Goal: Answer question/provide support: Share knowledge or assist other users

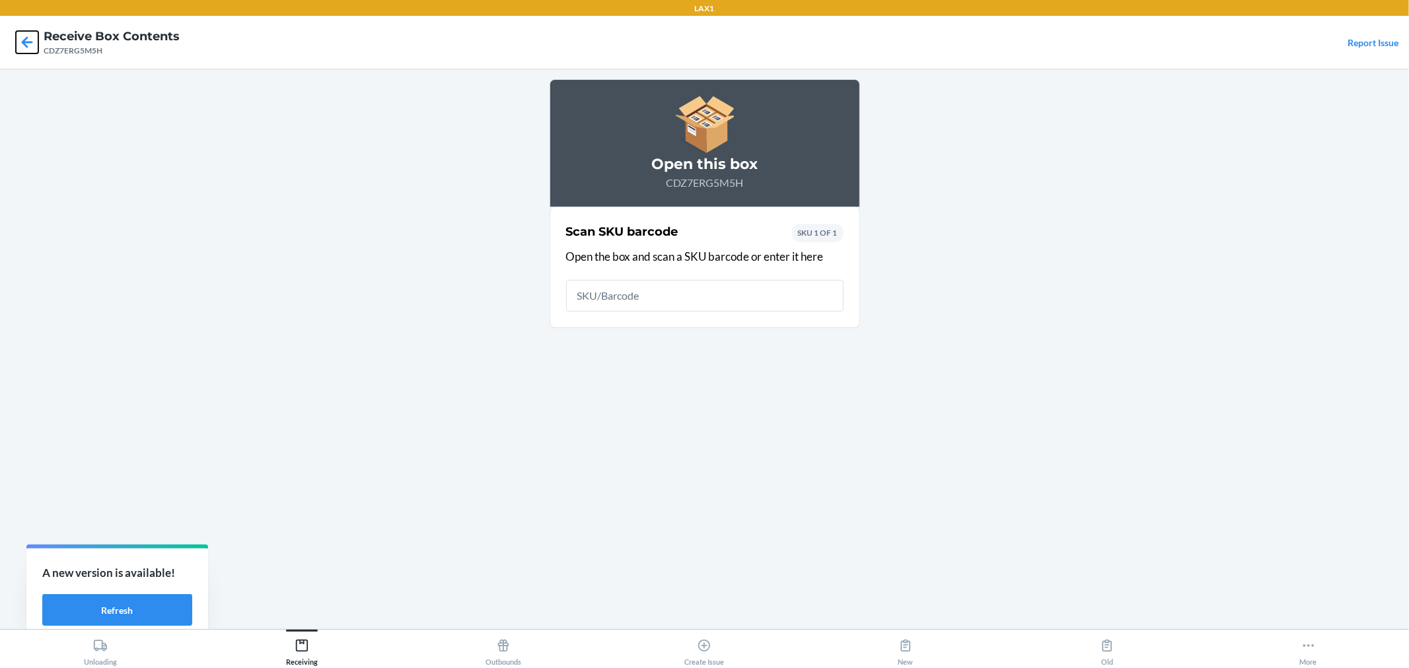
drag, startPoint x: 21, startPoint y: 46, endPoint x: 172, endPoint y: 111, distance: 164.5
click at [34, 51] on icon at bounding box center [27, 42] width 22 height 22
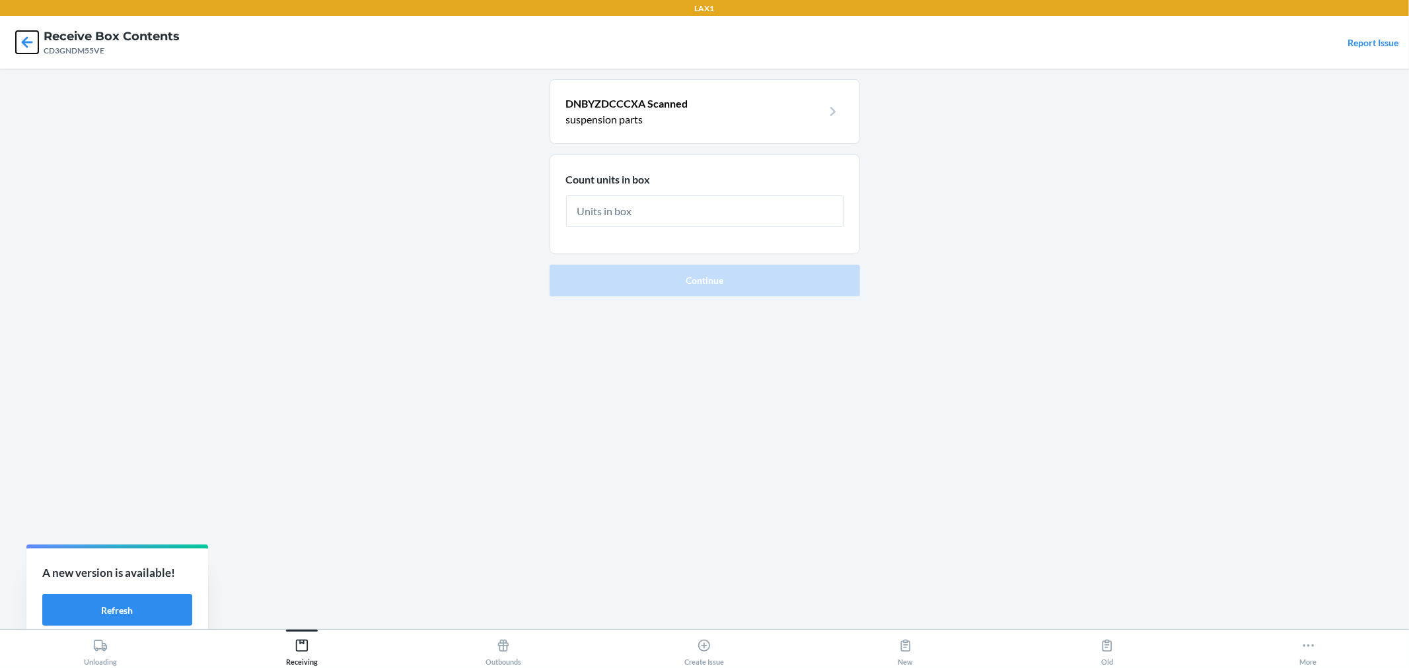
click at [24, 36] on icon at bounding box center [27, 42] width 22 height 22
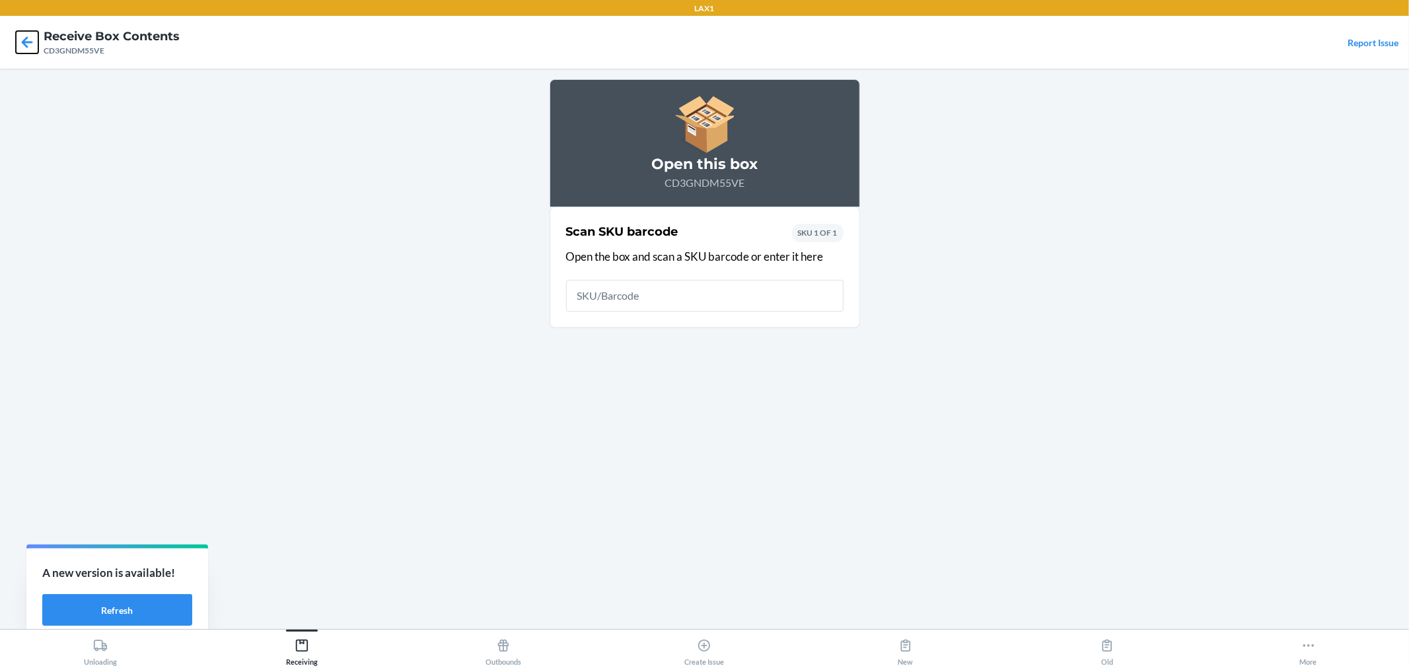
click at [30, 44] on icon at bounding box center [27, 42] width 22 height 22
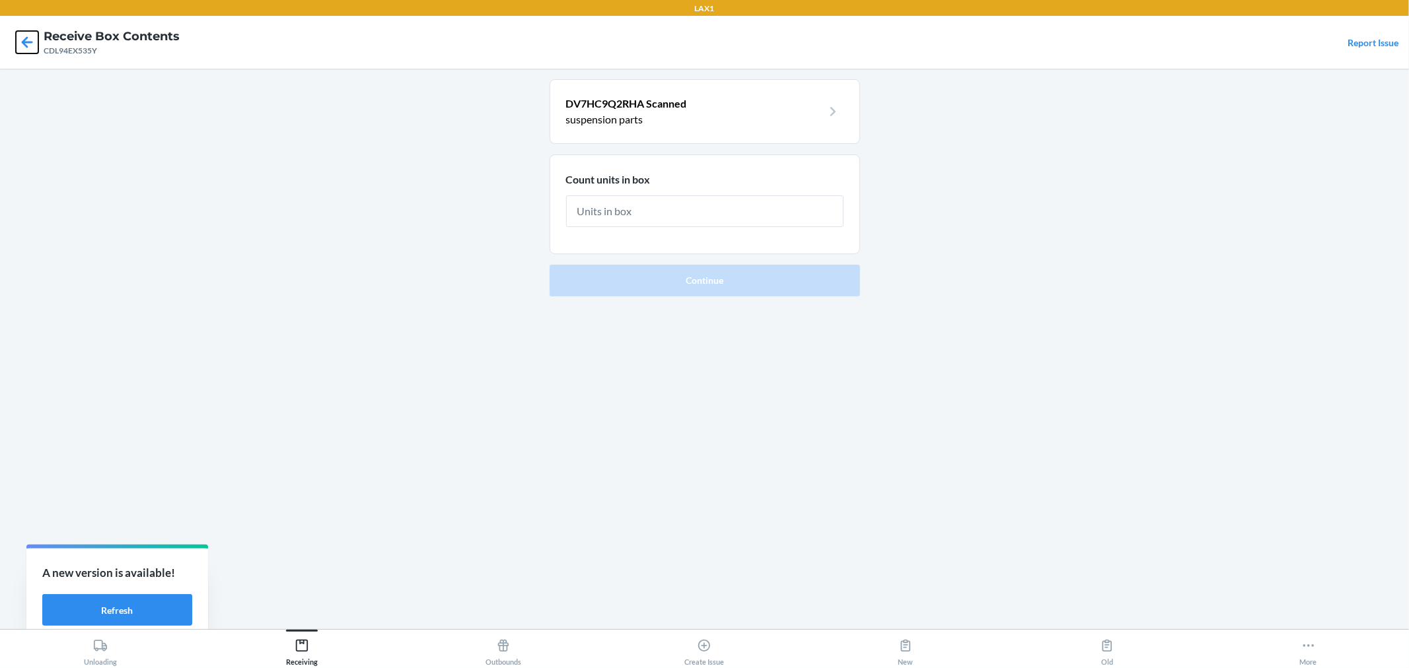
click at [22, 44] on icon at bounding box center [27, 42] width 22 height 22
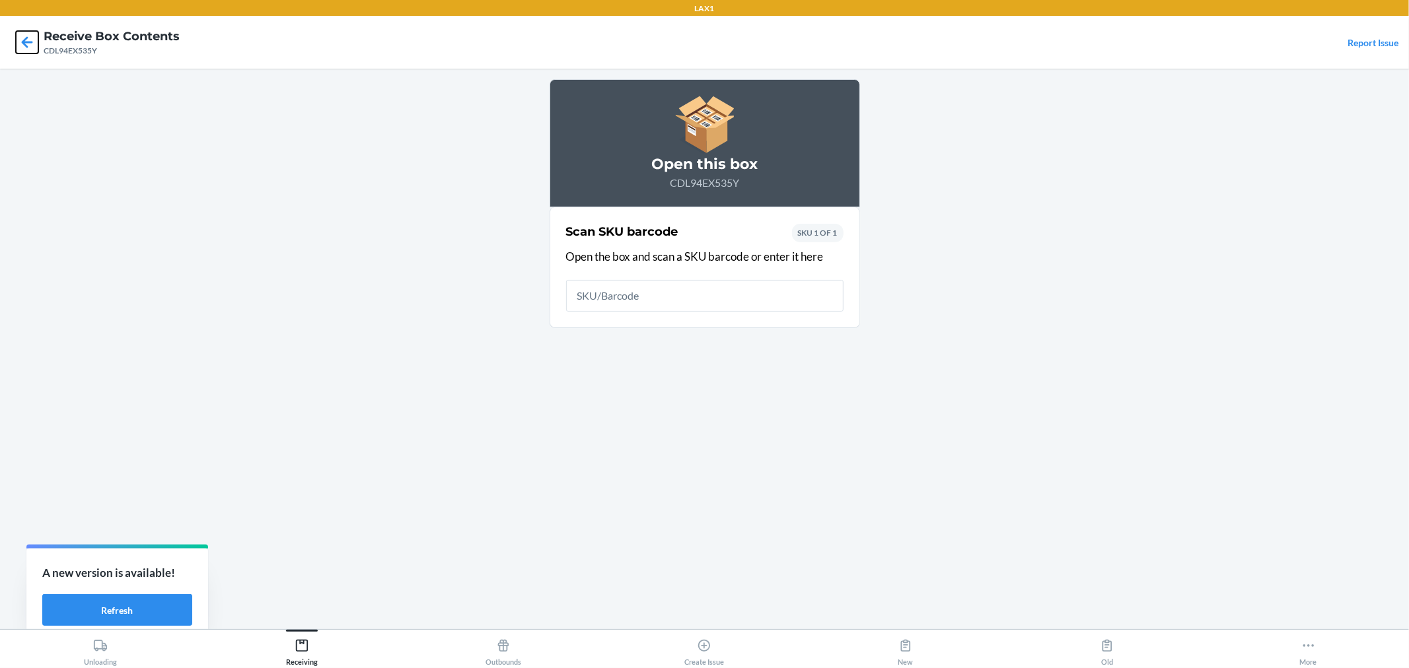
click at [22, 44] on icon at bounding box center [27, 42] width 22 height 22
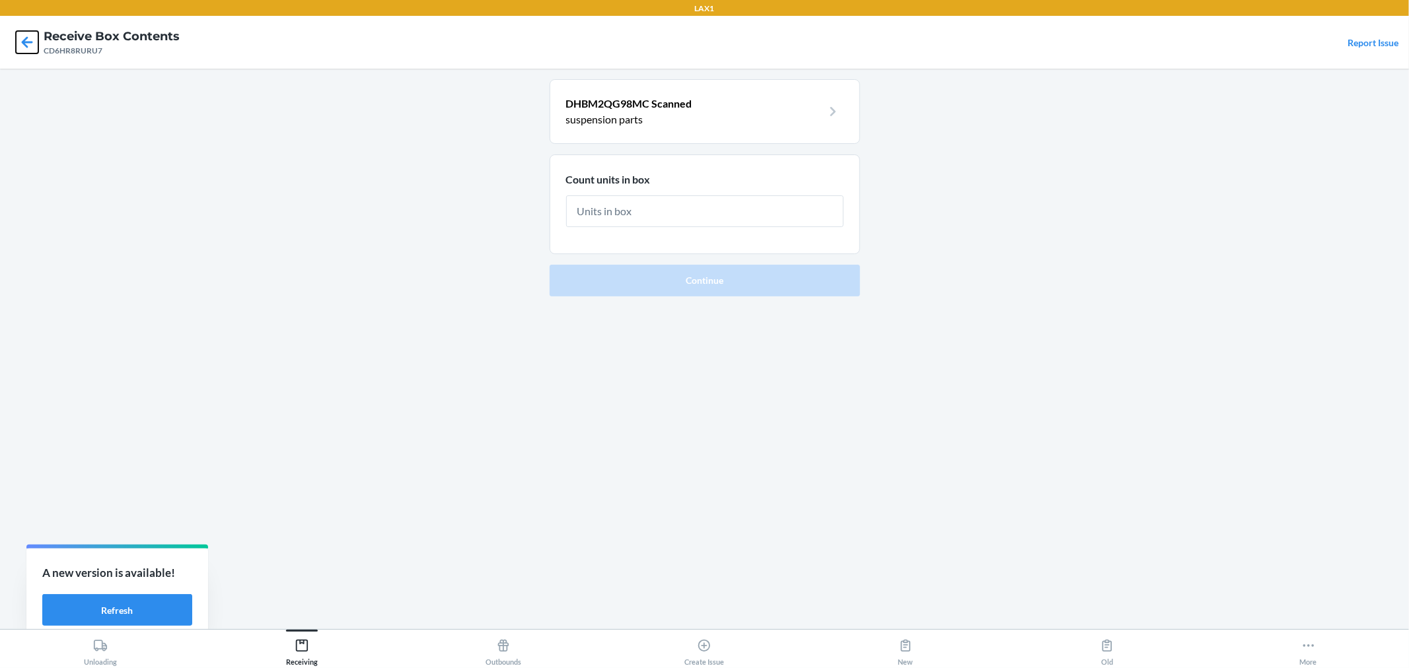
click at [30, 44] on icon at bounding box center [27, 42] width 22 height 22
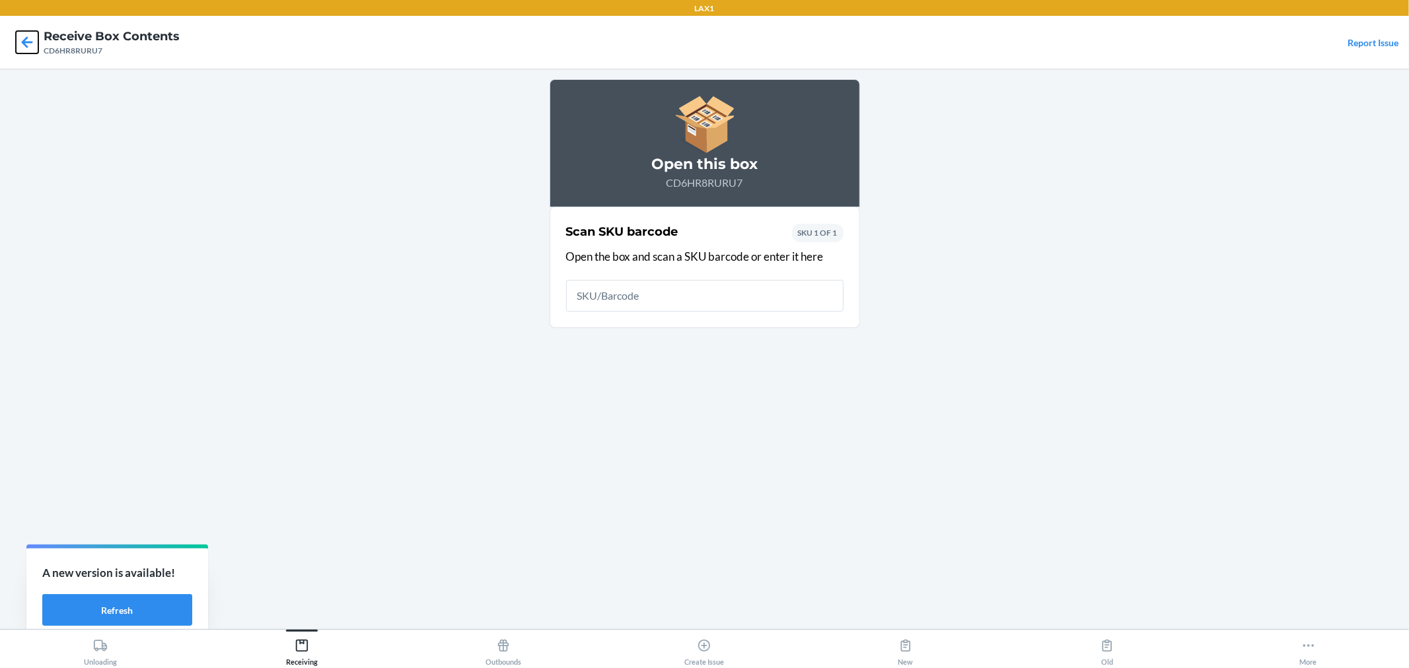
click at [28, 44] on icon at bounding box center [27, 42] width 22 height 22
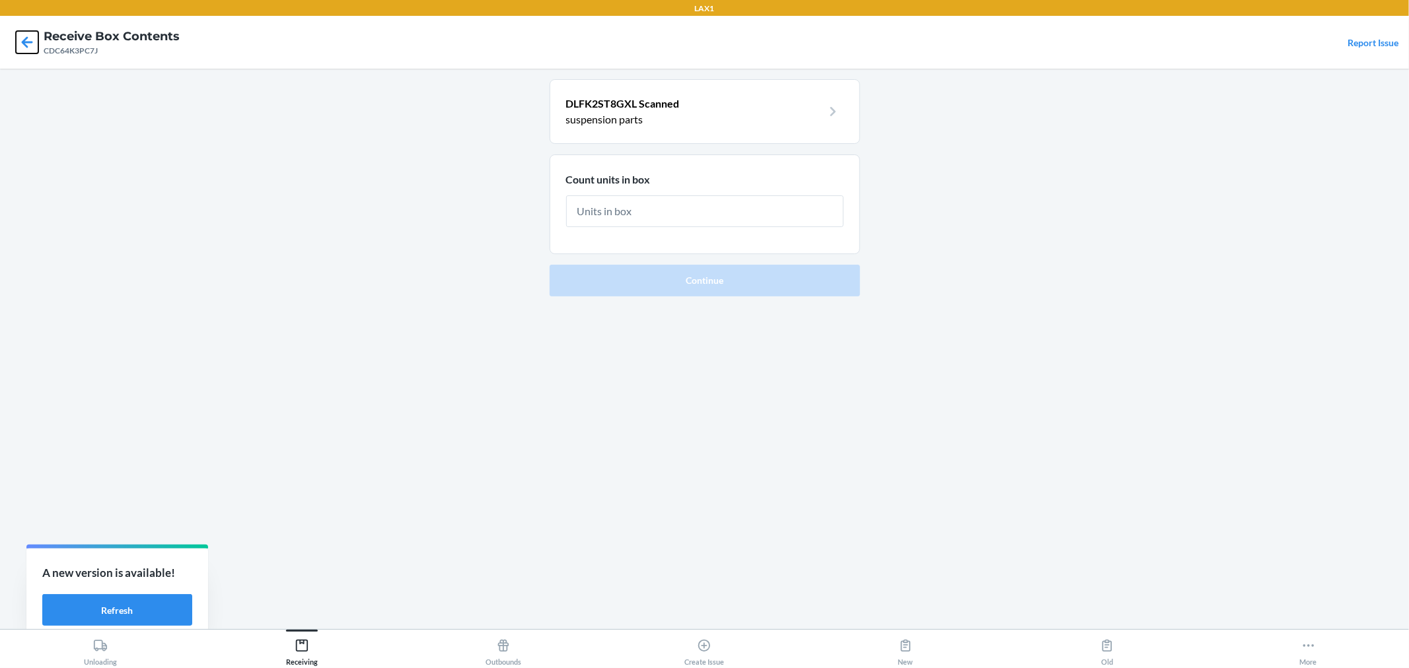
click at [28, 37] on icon at bounding box center [27, 42] width 22 height 22
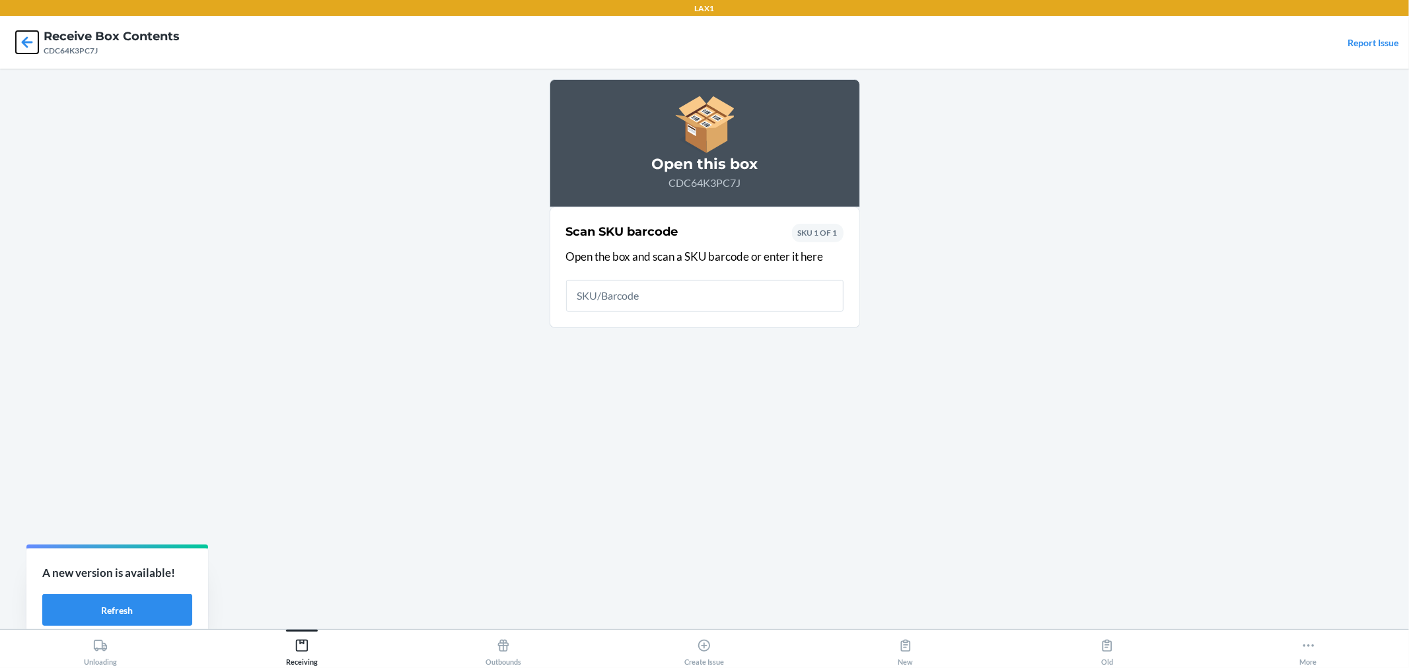
click at [26, 38] on icon at bounding box center [27, 41] width 11 height 11
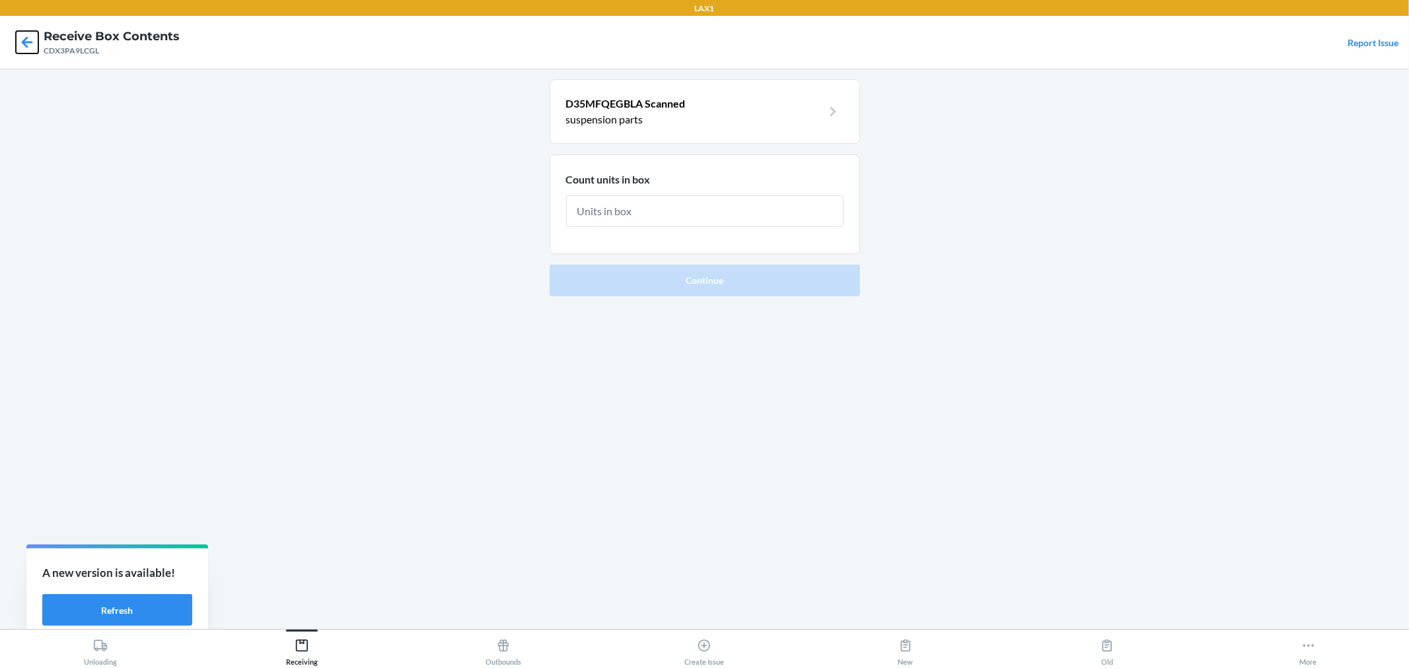
click at [24, 44] on icon at bounding box center [27, 41] width 11 height 11
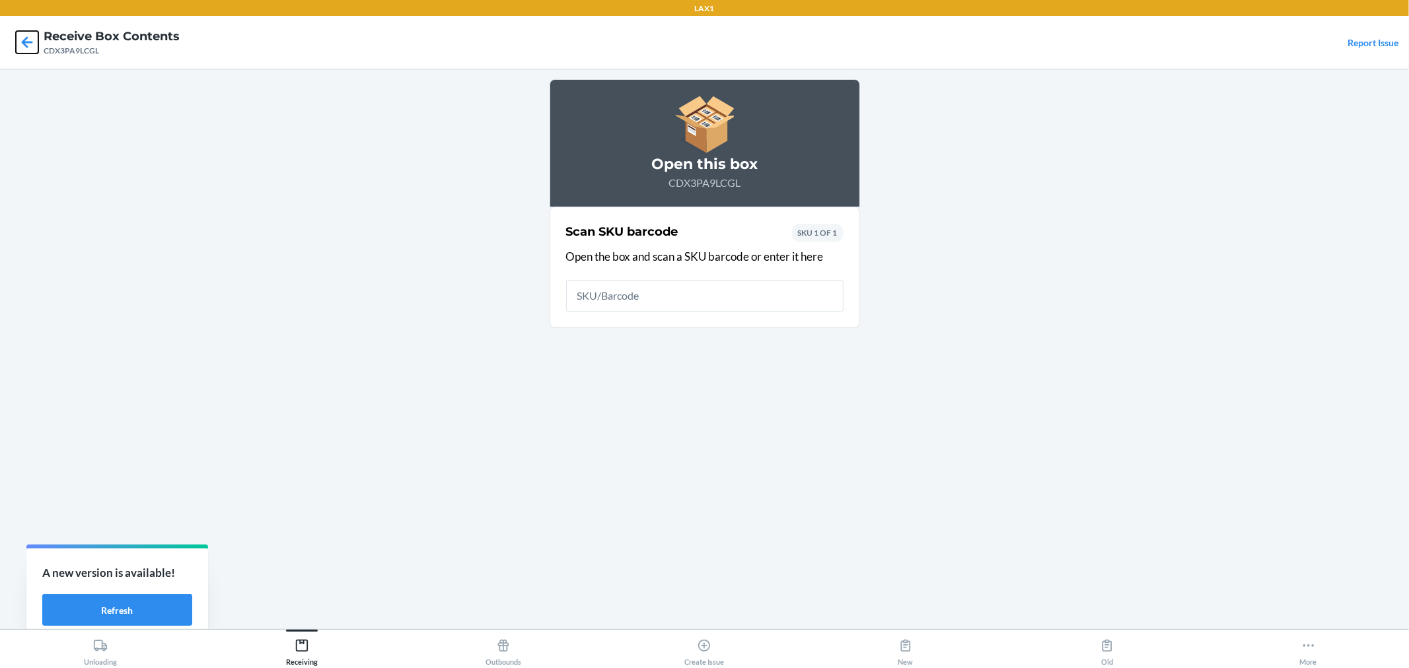
click at [32, 38] on icon at bounding box center [27, 42] width 22 height 22
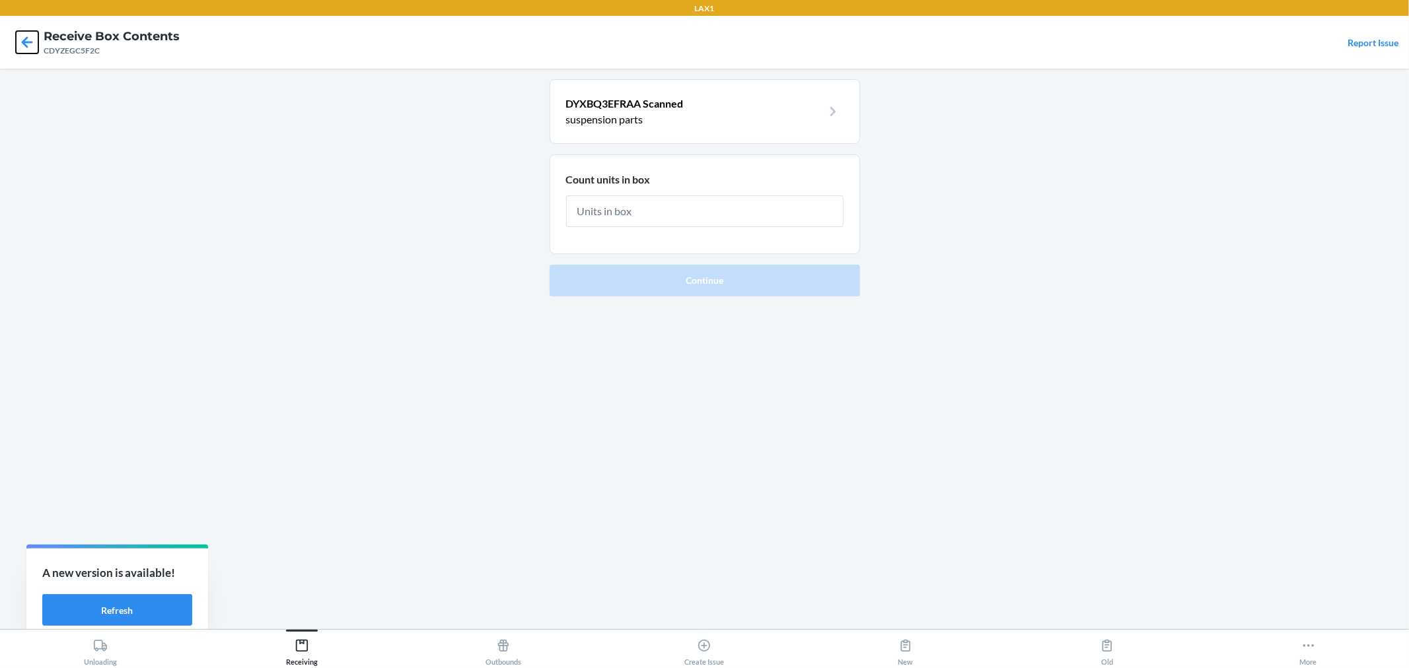
click at [28, 42] on icon at bounding box center [27, 41] width 11 height 11
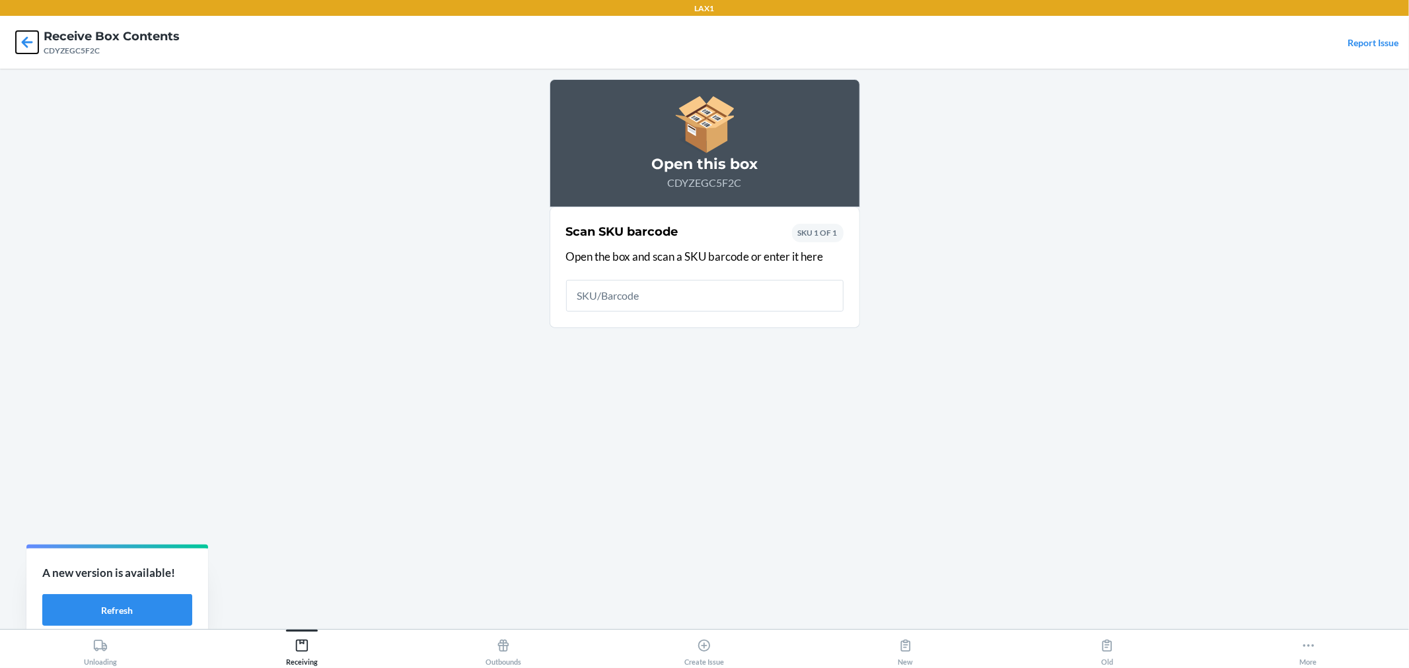
click at [18, 38] on icon at bounding box center [27, 42] width 22 height 22
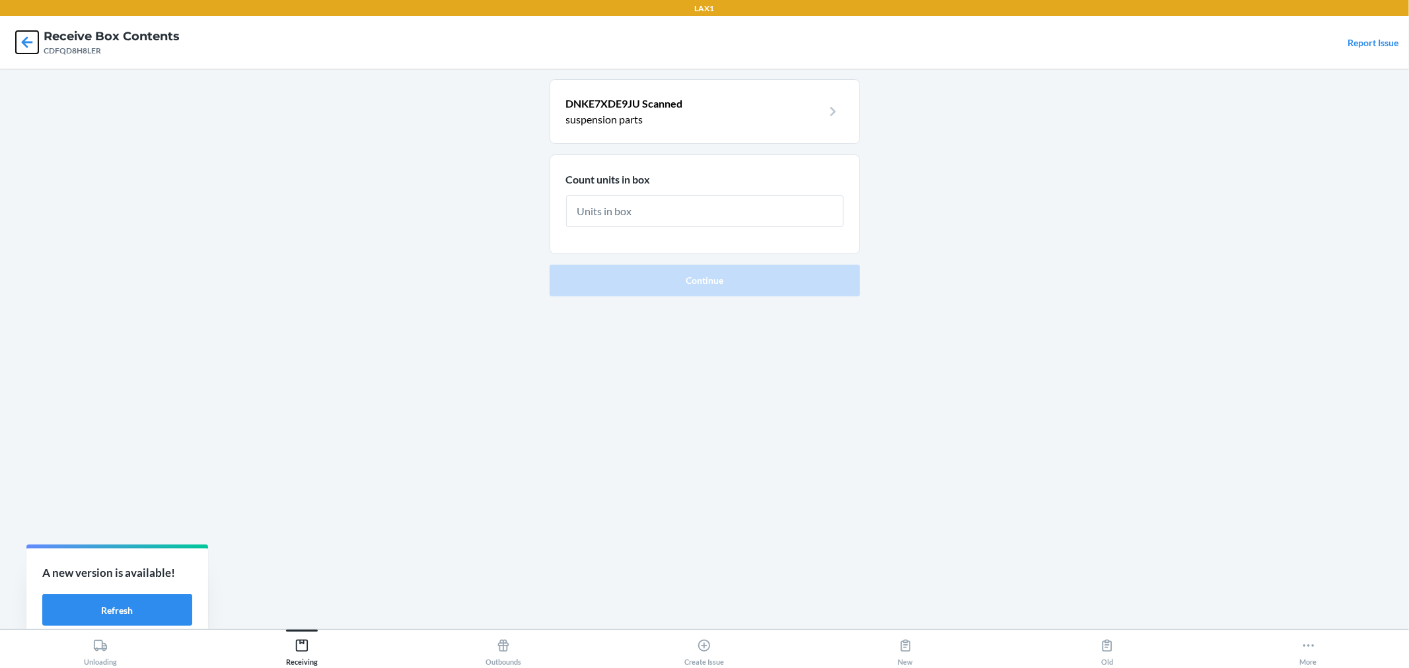
click at [17, 50] on icon at bounding box center [27, 42] width 22 height 22
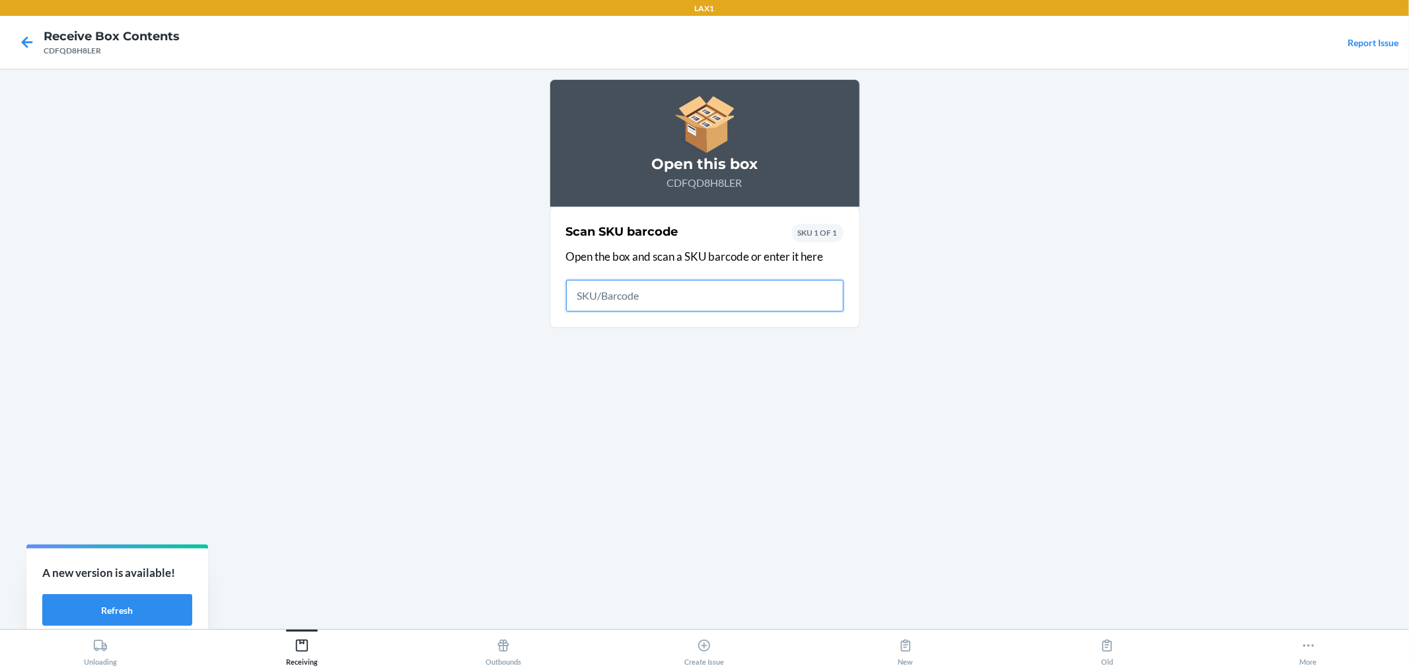
click at [664, 287] on input "text" at bounding box center [704, 296] width 277 height 32
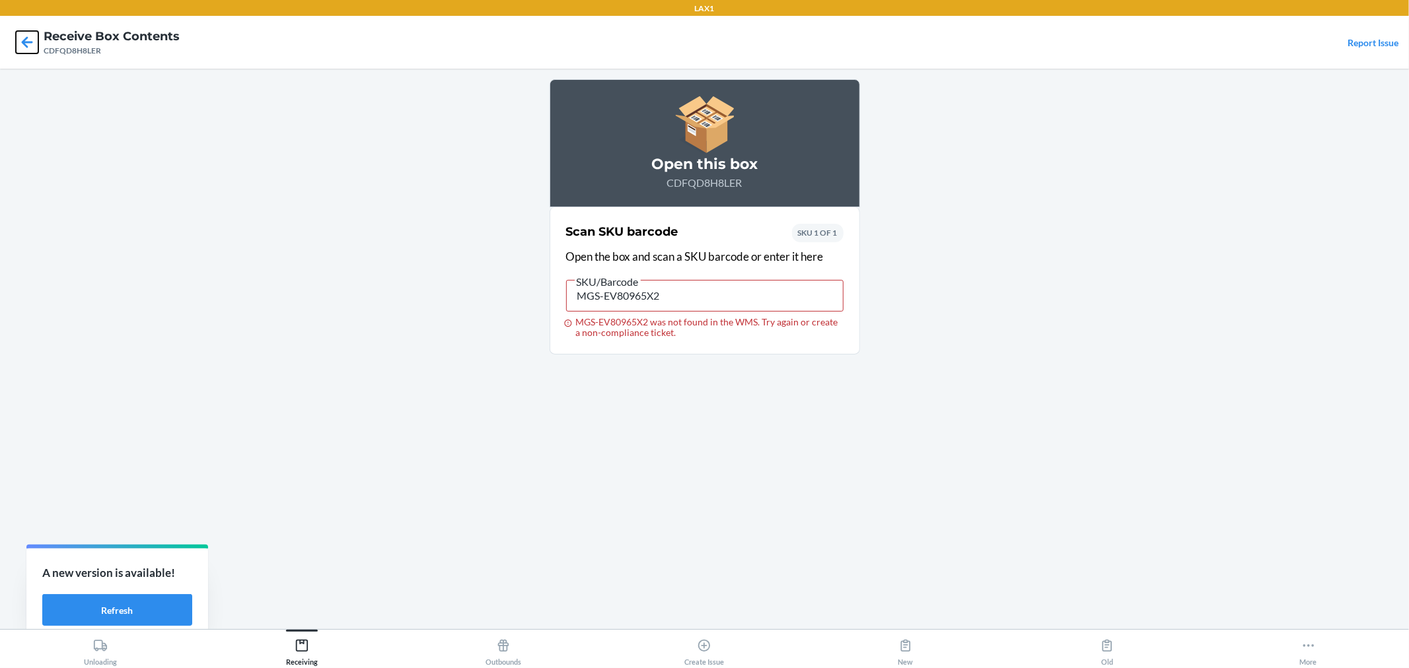
click at [34, 53] on icon at bounding box center [27, 42] width 22 height 22
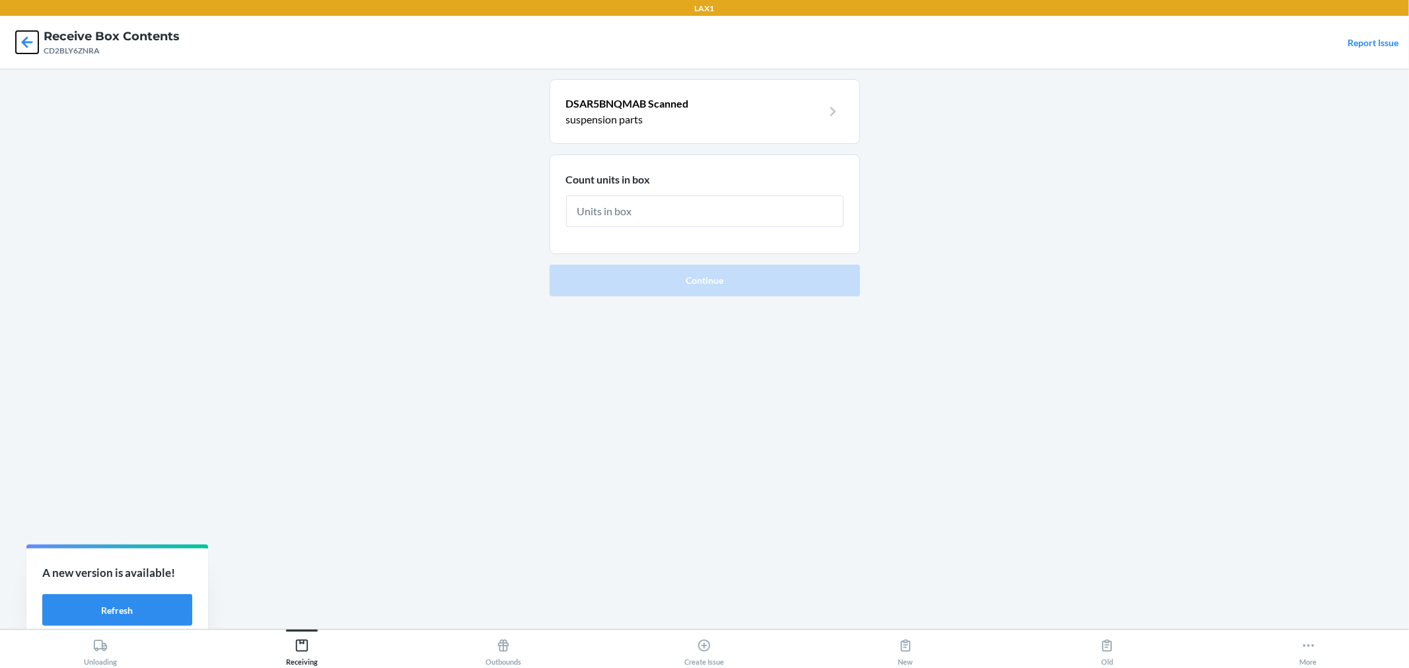
click at [24, 38] on icon at bounding box center [27, 42] width 22 height 22
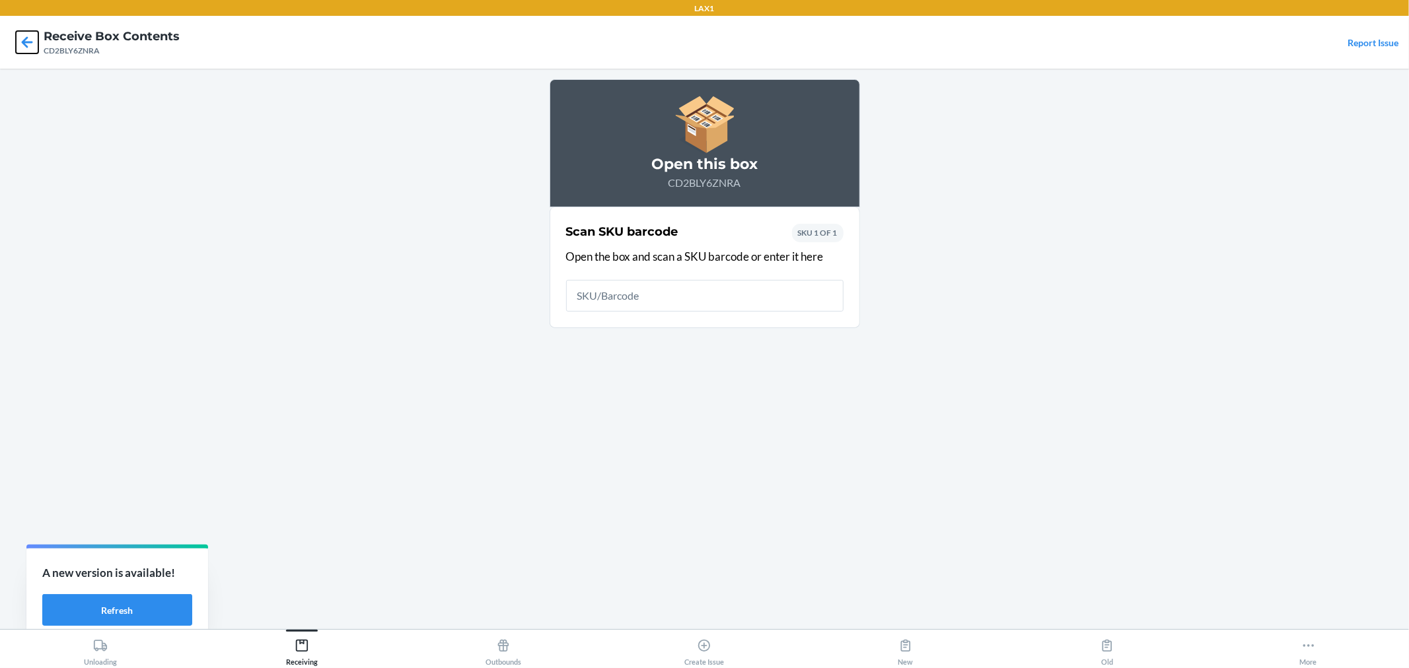
click at [28, 40] on icon at bounding box center [27, 42] width 22 height 22
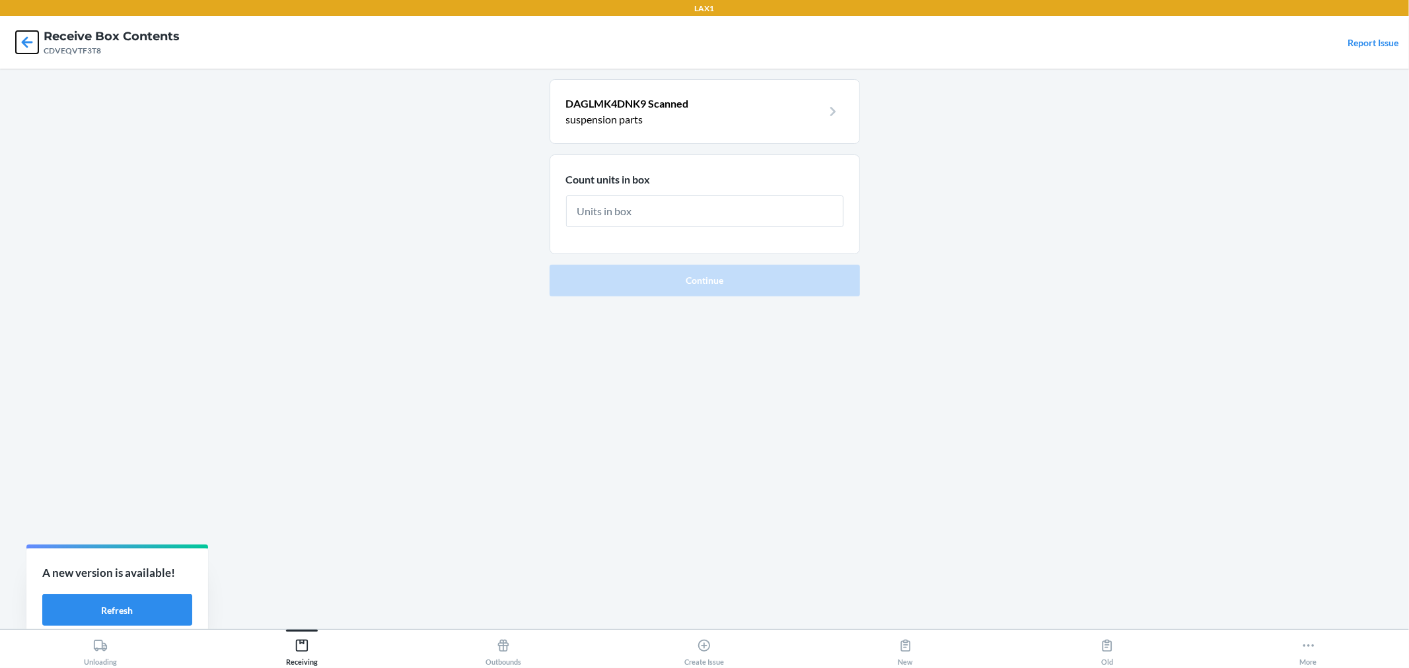
click at [27, 49] on icon at bounding box center [27, 42] width 22 height 22
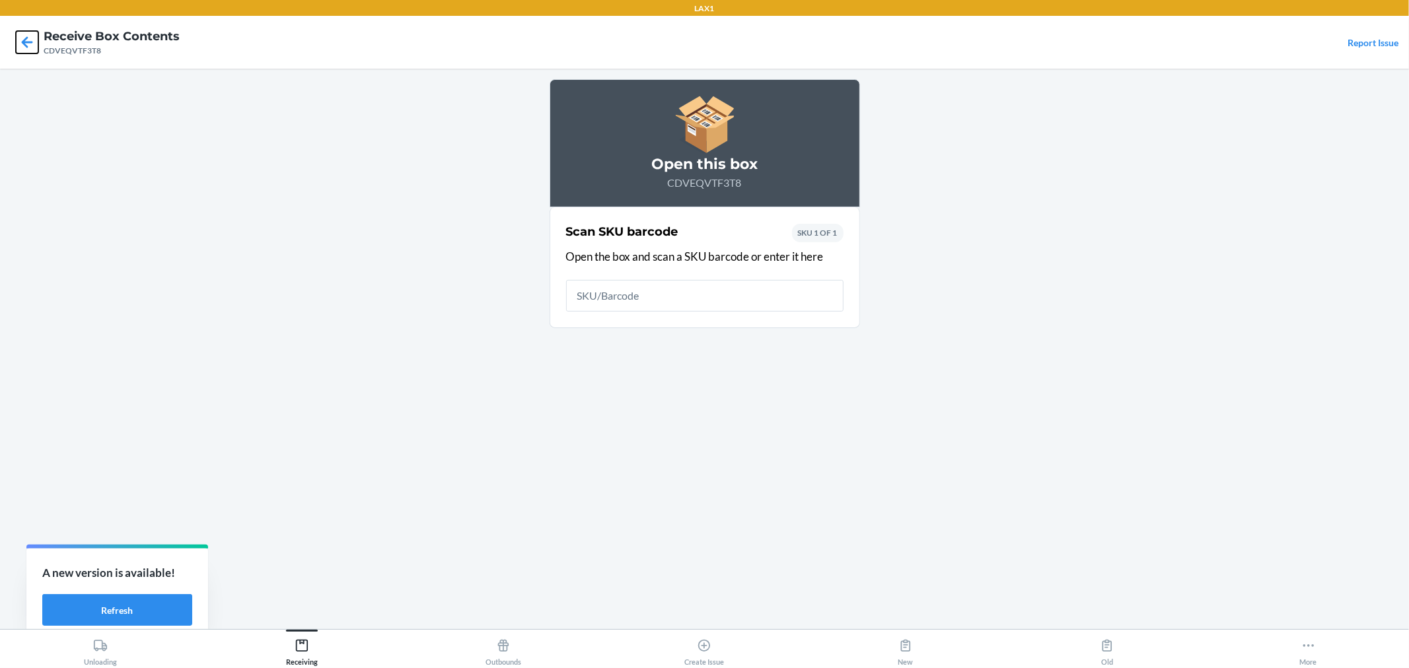
click at [20, 41] on icon at bounding box center [27, 42] width 22 height 22
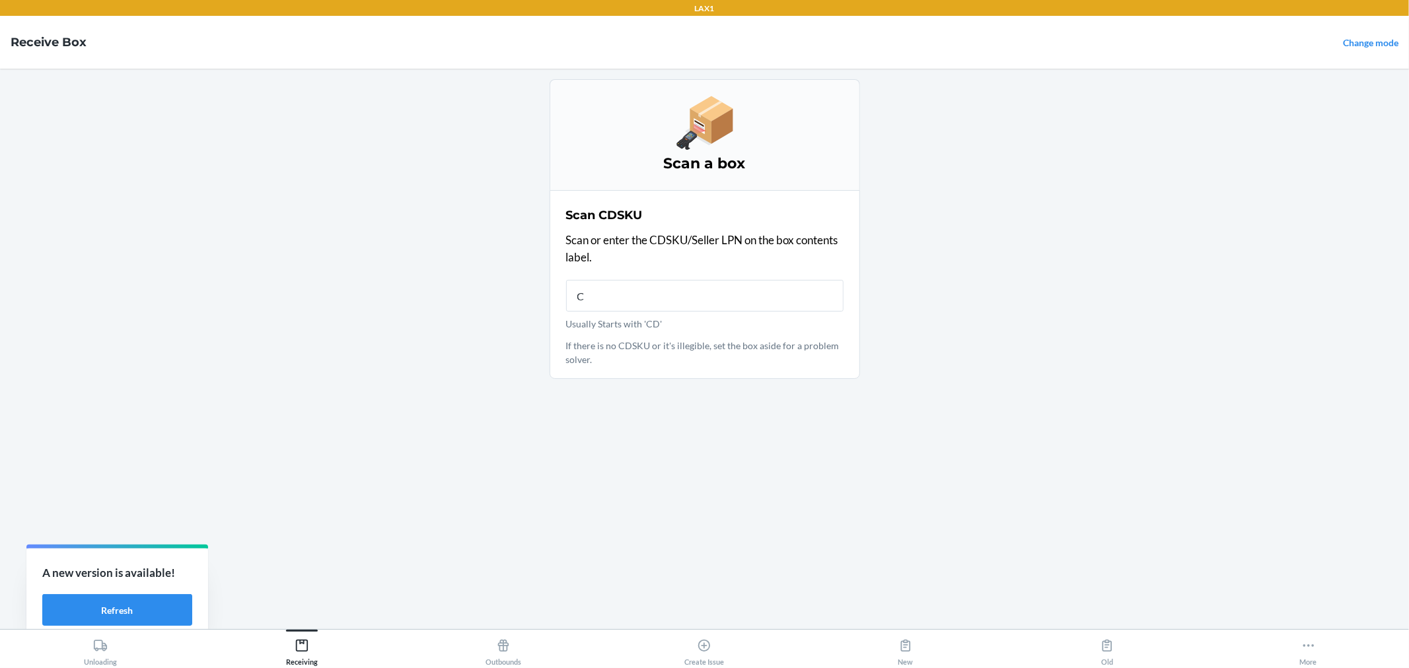
type input "CD"
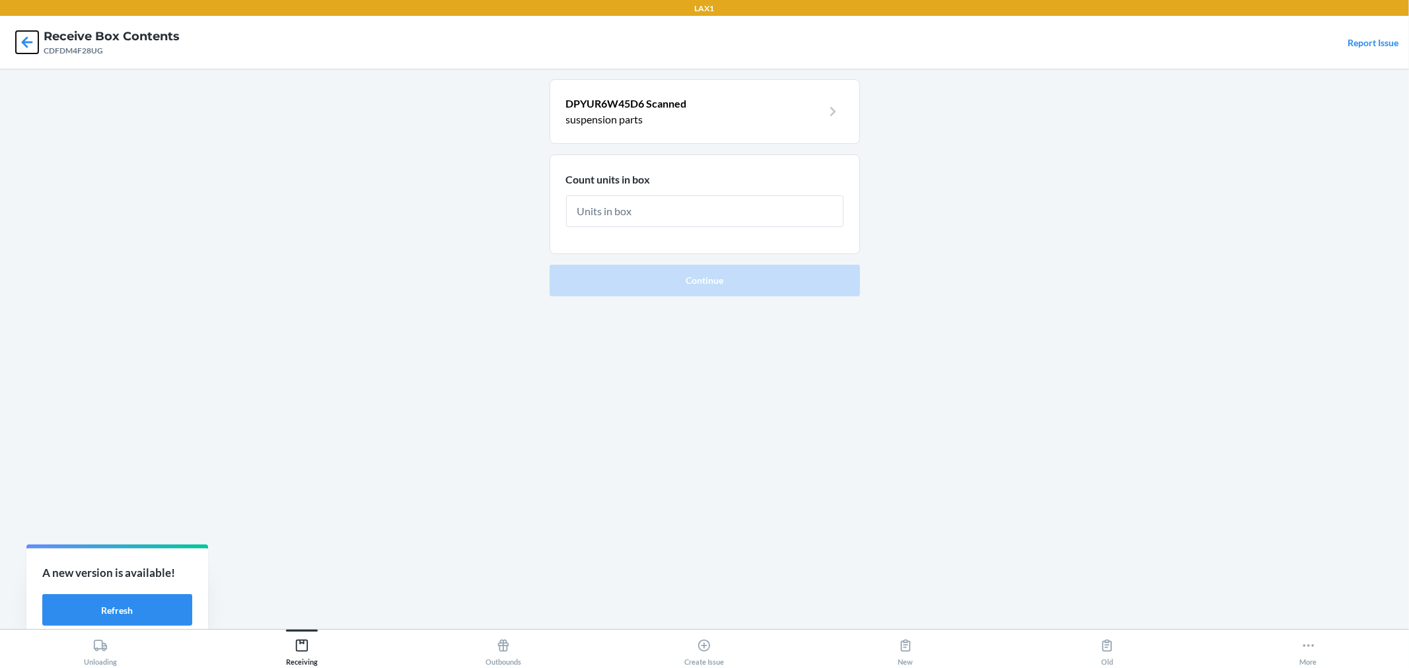
click at [30, 50] on icon at bounding box center [27, 42] width 22 height 22
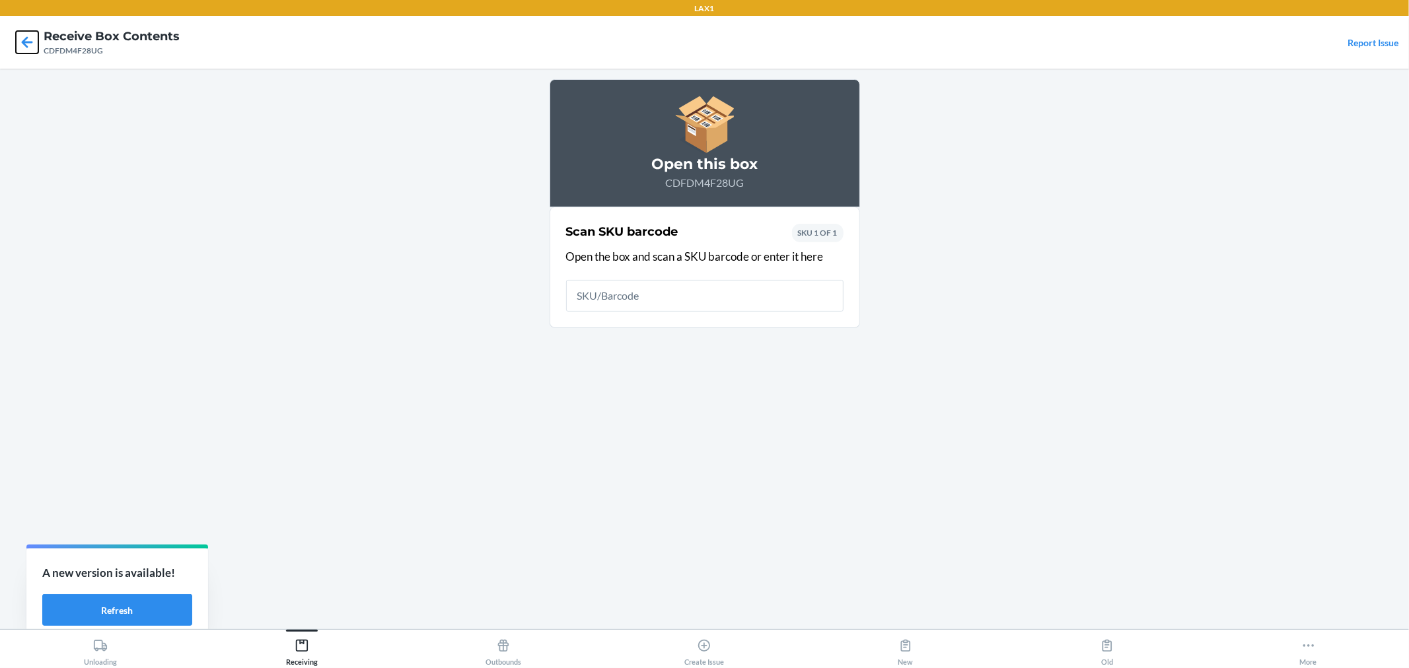
click at [20, 37] on icon at bounding box center [27, 42] width 22 height 22
click at [22, 43] on icon at bounding box center [27, 41] width 11 height 11
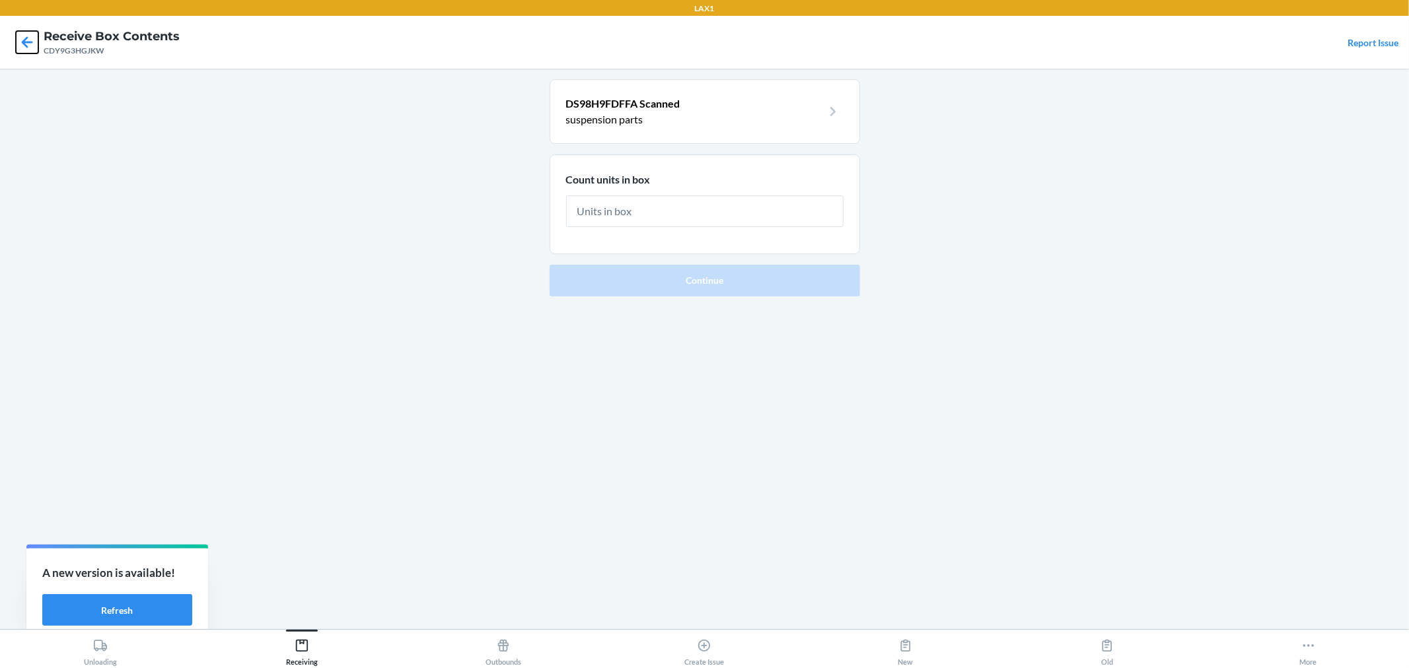
click at [34, 42] on icon at bounding box center [27, 42] width 22 height 22
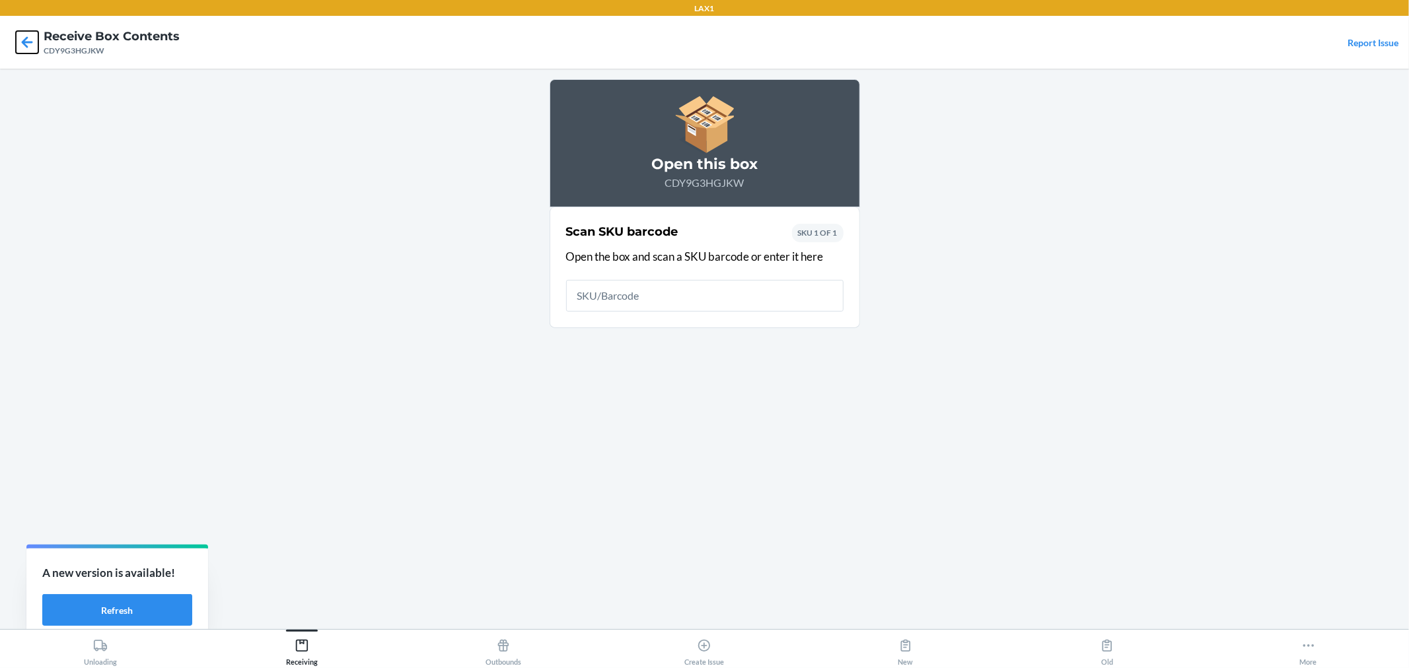
click at [26, 44] on icon at bounding box center [27, 42] width 22 height 22
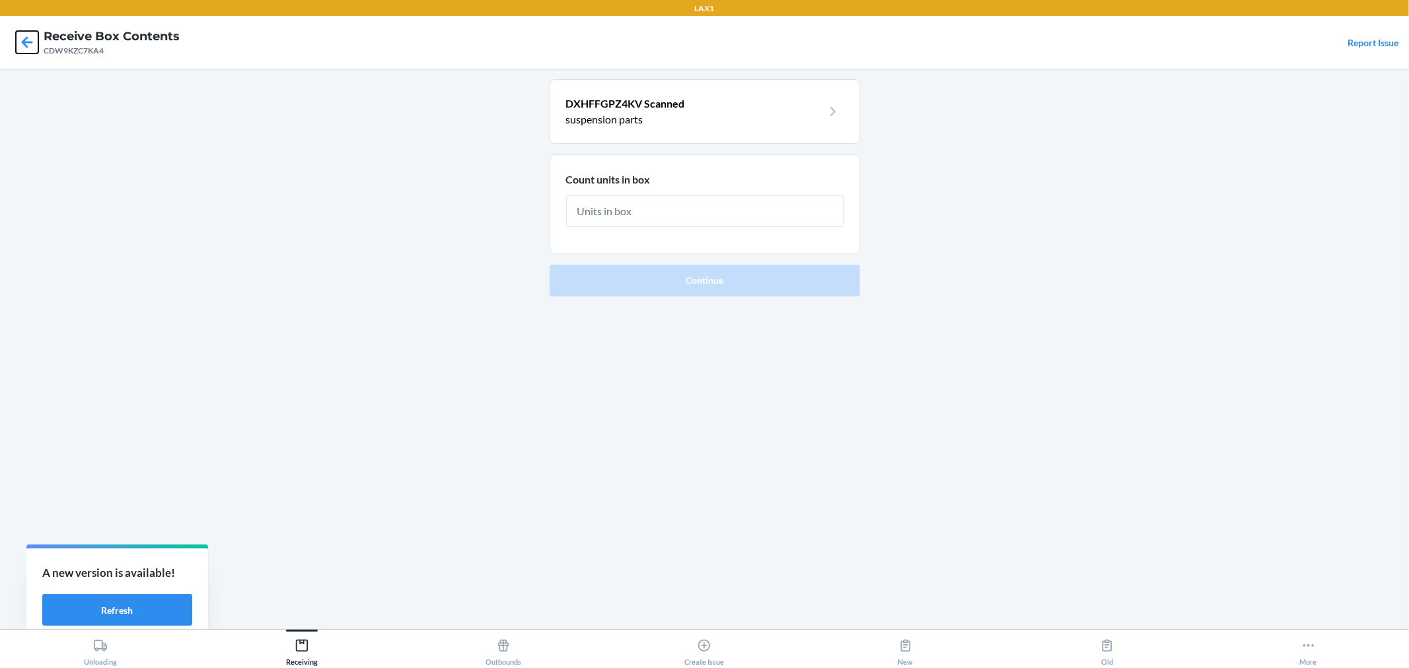
click at [26, 44] on icon at bounding box center [27, 42] width 22 height 22
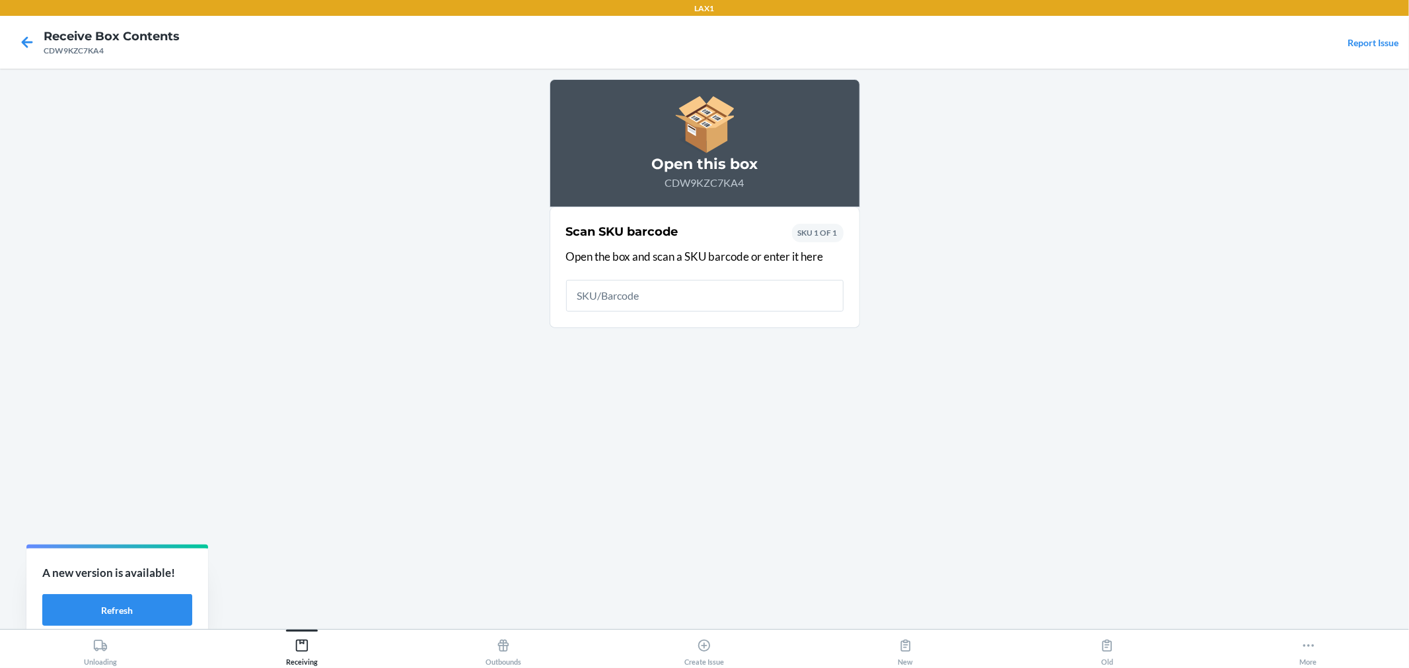
click at [302, 223] on main "Open this box CDW9KZC7KA4 Scan SKU barcode Open the box and scan a SKU barcode …" at bounding box center [704, 349] width 1409 height 561
click at [26, 44] on icon at bounding box center [27, 42] width 22 height 22
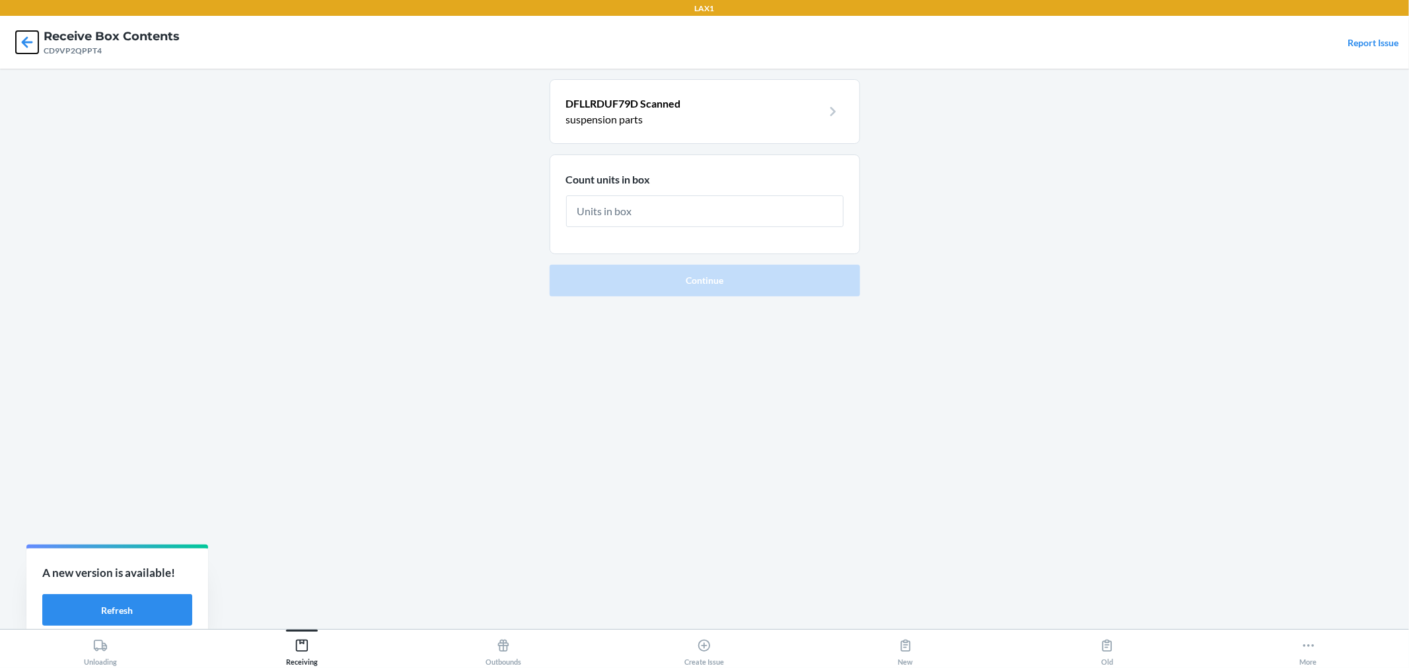
click at [21, 41] on icon at bounding box center [27, 42] width 22 height 22
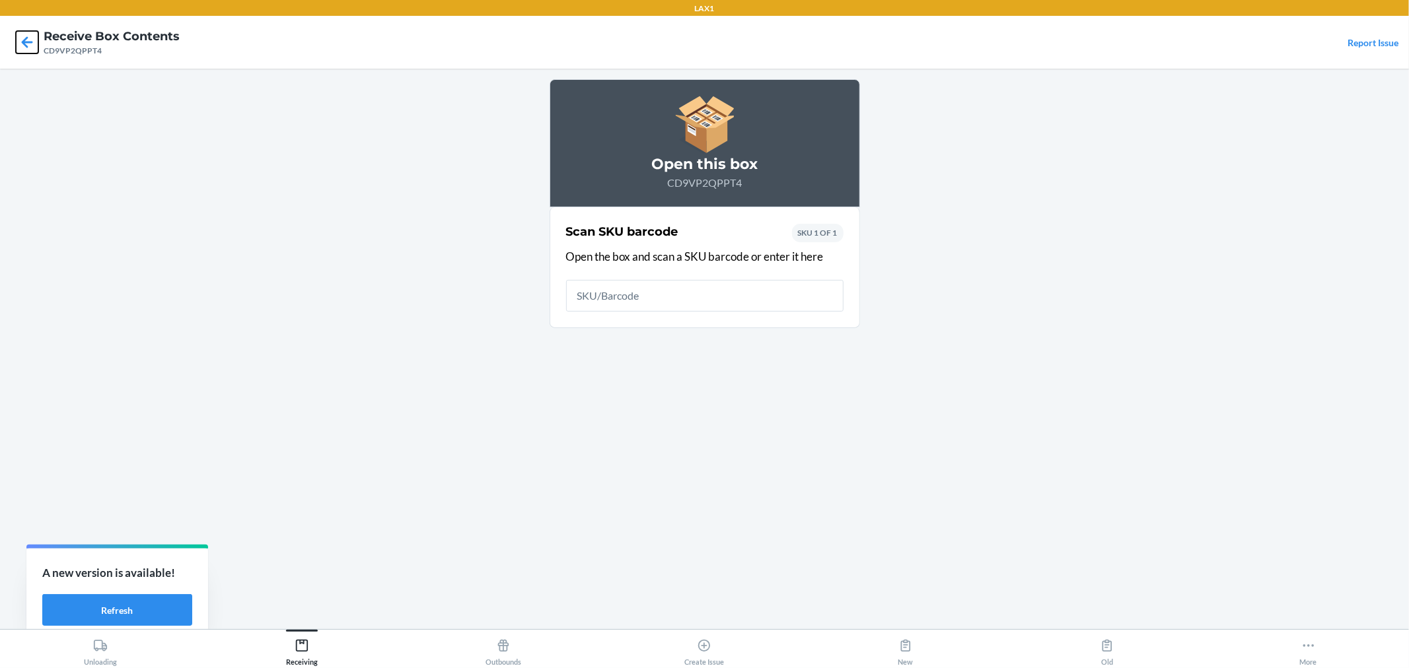
click at [21, 41] on icon at bounding box center [27, 42] width 22 height 22
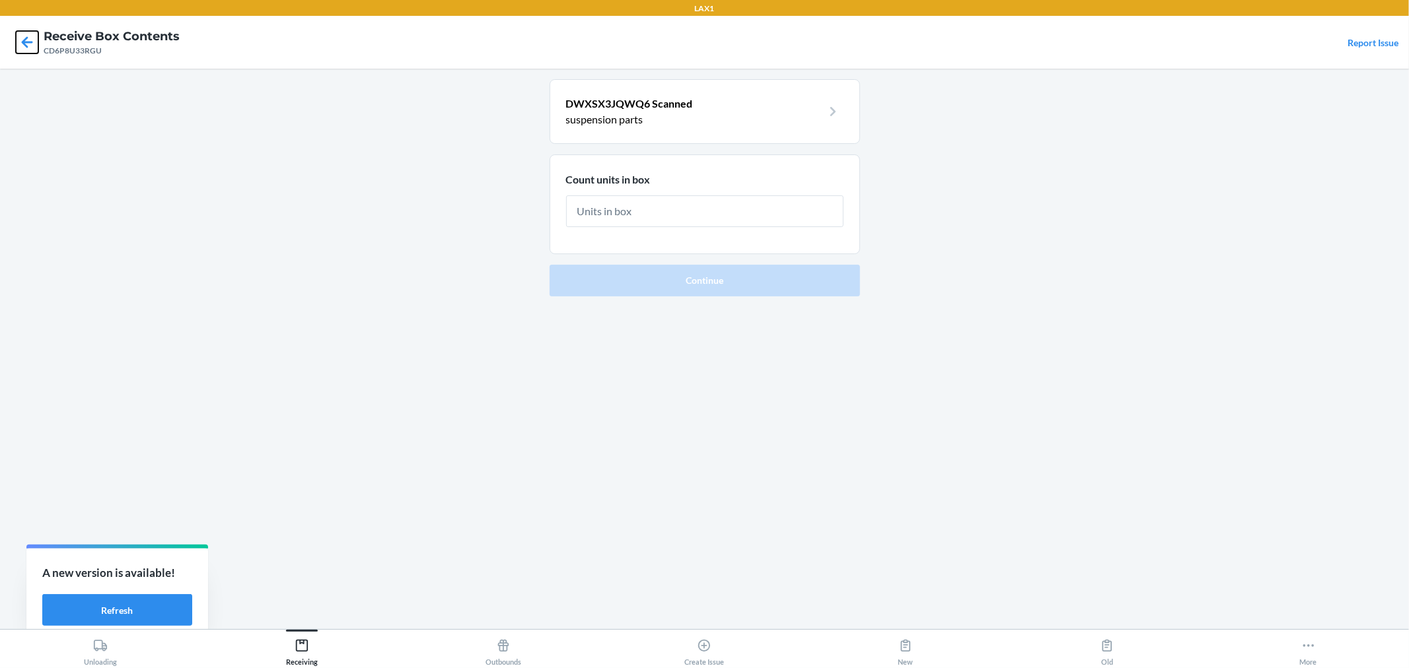
click at [29, 46] on icon at bounding box center [27, 42] width 22 height 22
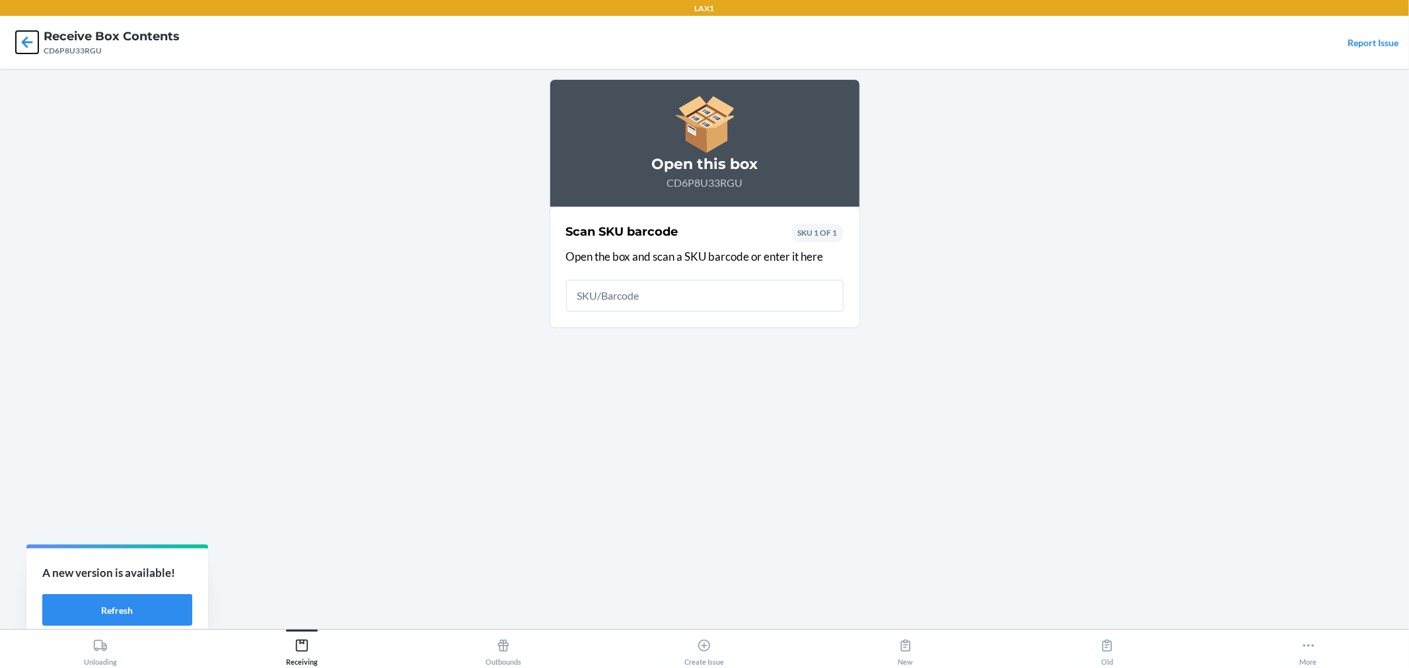
click at [29, 46] on icon at bounding box center [27, 42] width 22 height 22
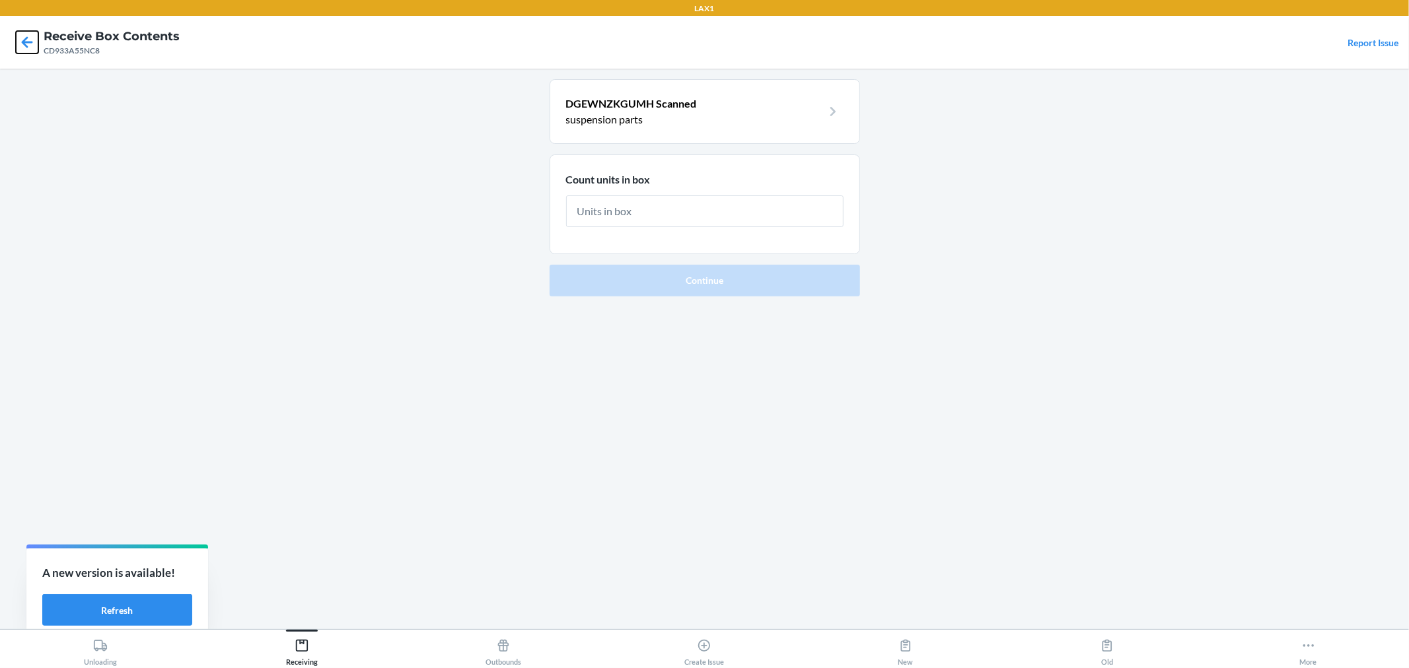
click at [26, 40] on icon at bounding box center [27, 42] width 22 height 22
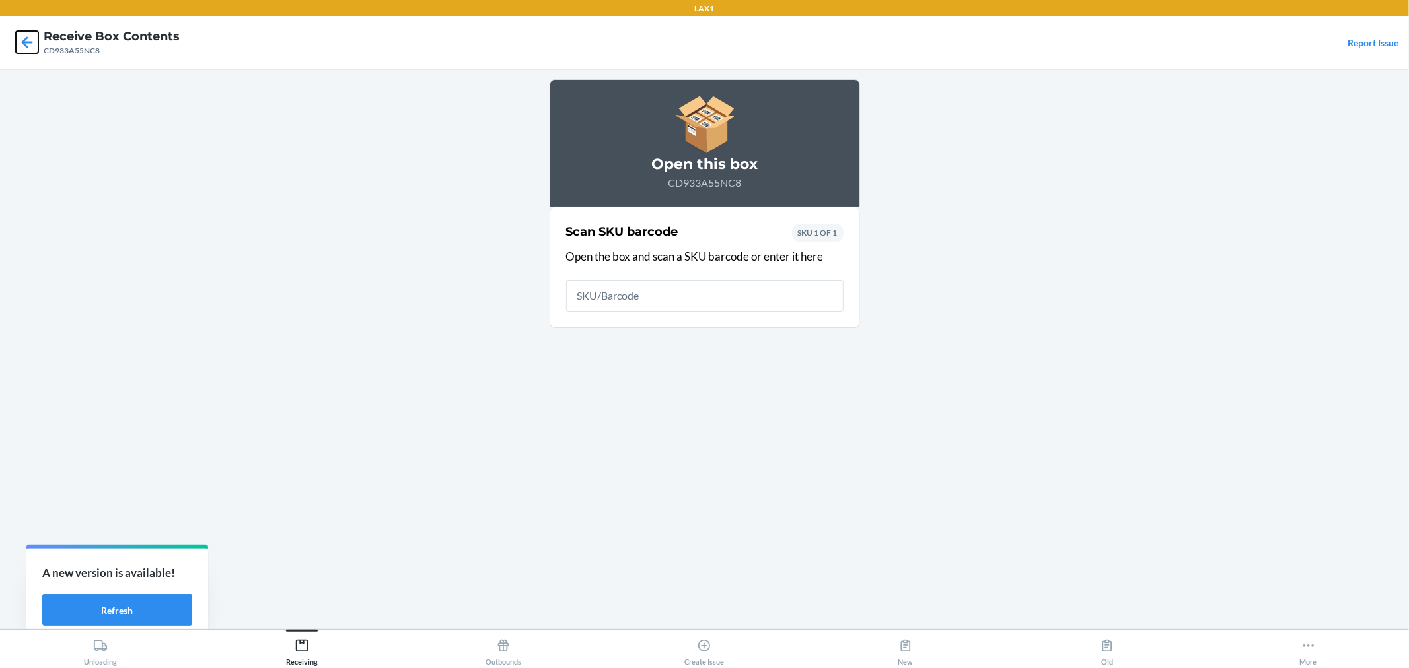
click at [26, 40] on icon at bounding box center [27, 42] width 22 height 22
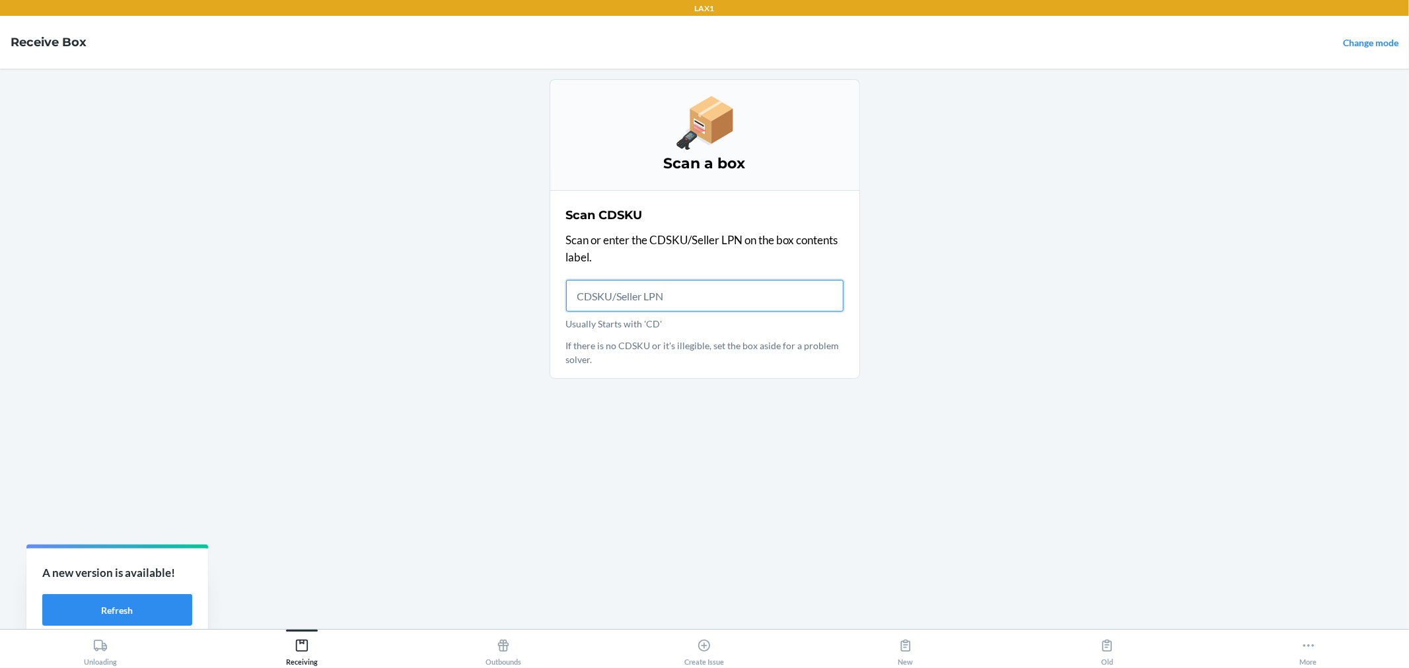
click at [658, 299] on input "Usually Starts with 'CD'" at bounding box center [704, 296] width 277 height 32
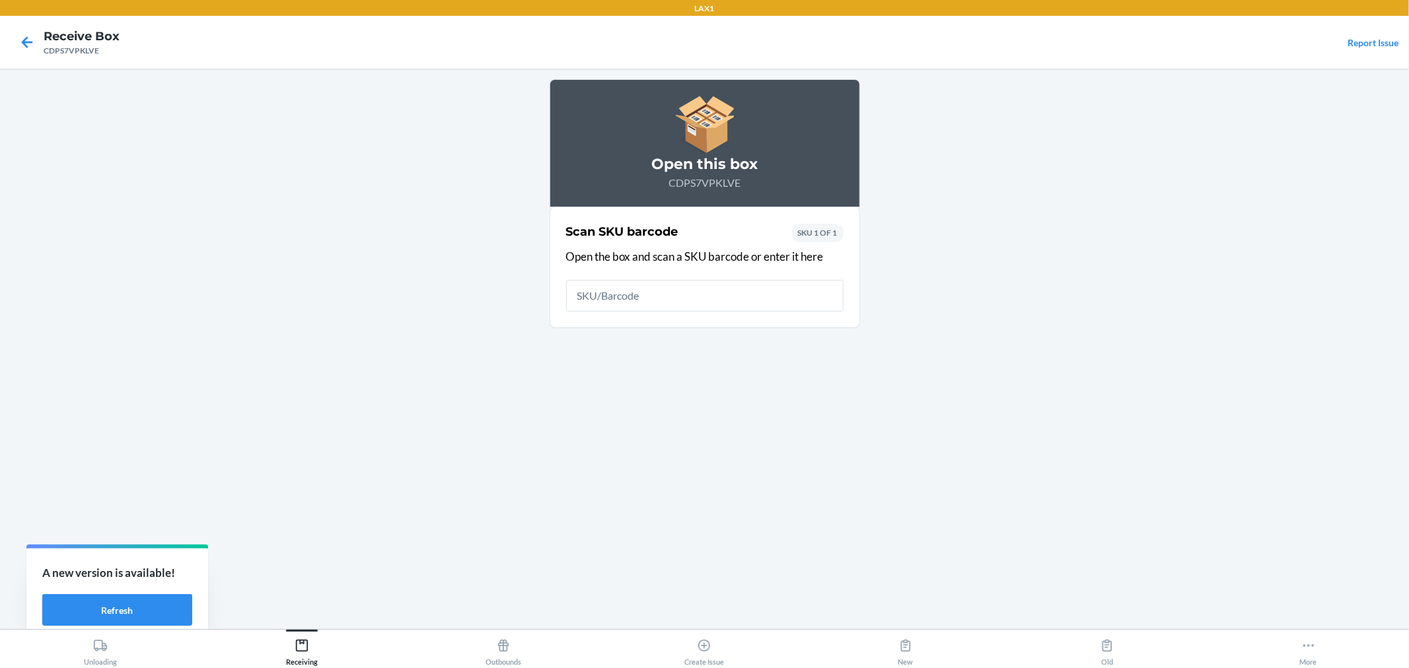
drag, startPoint x: 1275, startPoint y: 195, endPoint x: 1269, endPoint y: 200, distance: 7.5
click at [1275, 195] on main "Open this box CDPS7VPKLVE Scan SKU barcode Open the box and scan a SKU barcode …" at bounding box center [704, 349] width 1409 height 561
click at [603, 299] on input "text" at bounding box center [704, 296] width 277 height 32
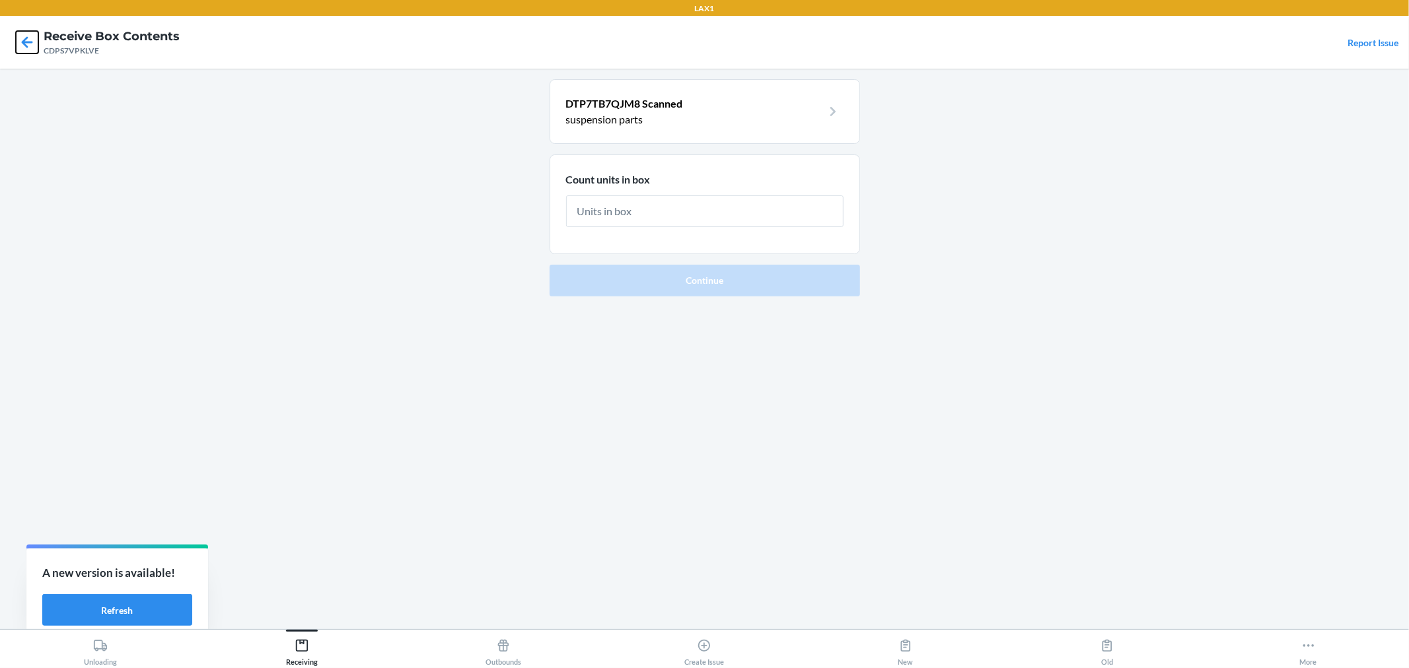
click at [23, 43] on icon at bounding box center [27, 41] width 11 height 11
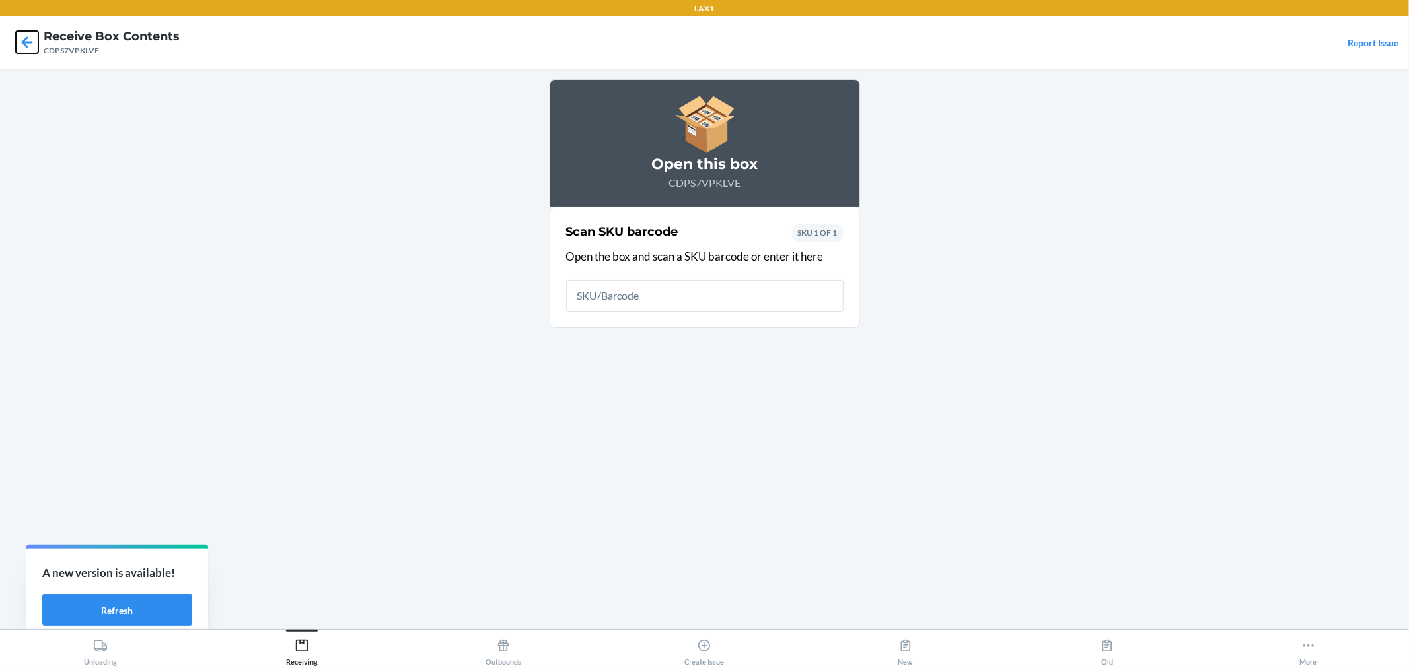
click at [23, 43] on icon at bounding box center [27, 41] width 11 height 11
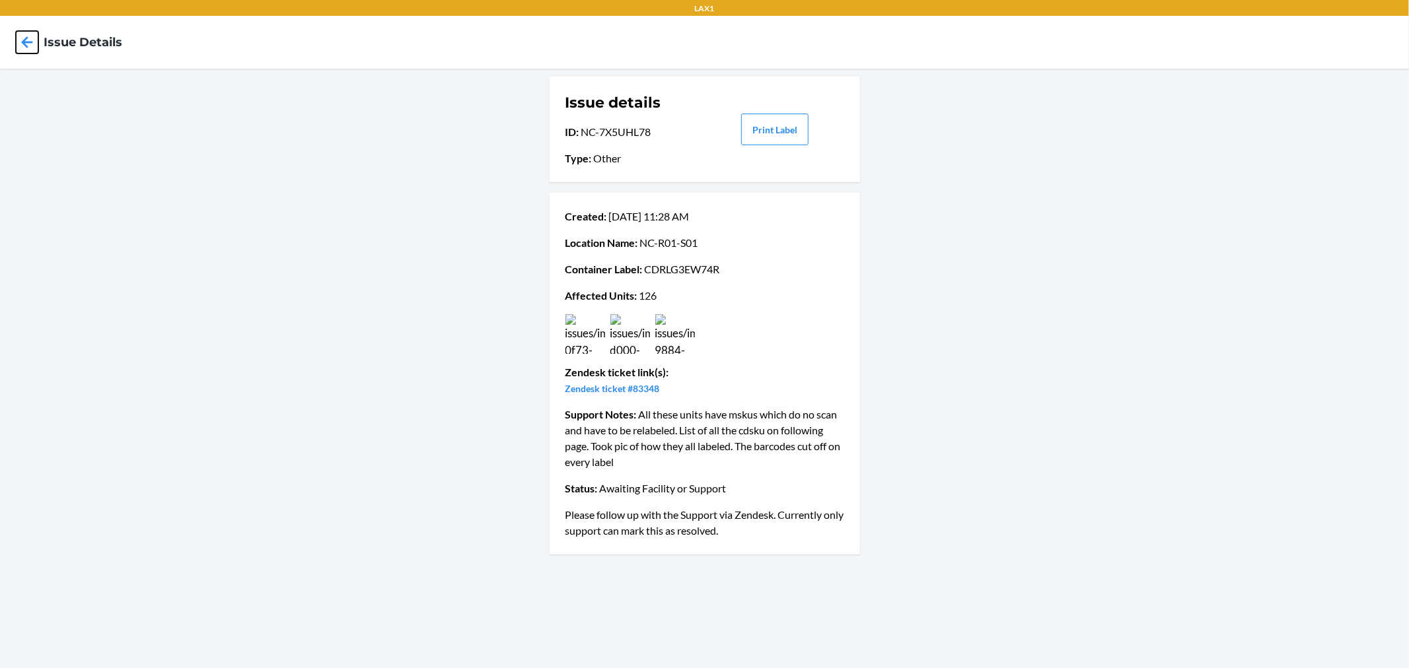
click at [27, 34] on icon at bounding box center [27, 42] width 22 height 22
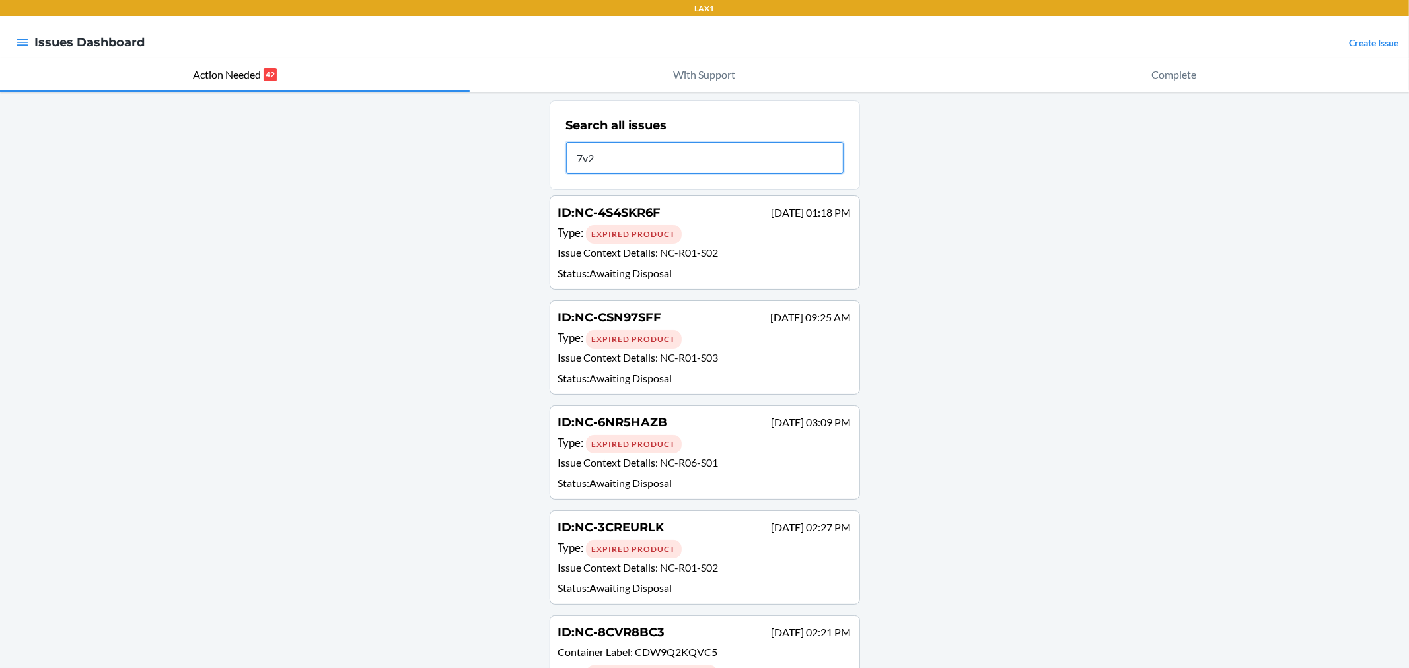
type input "7v2"
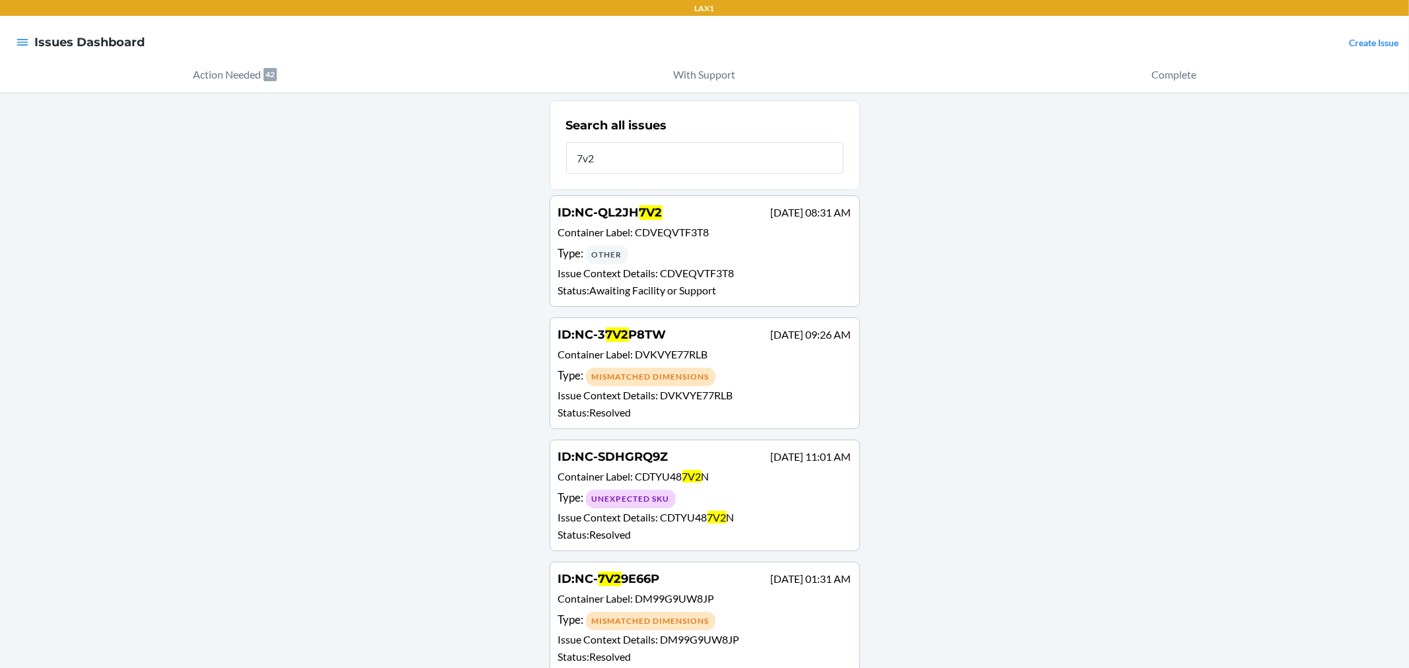
click at [643, 212] on span "7V2" at bounding box center [650, 212] width 23 height 15
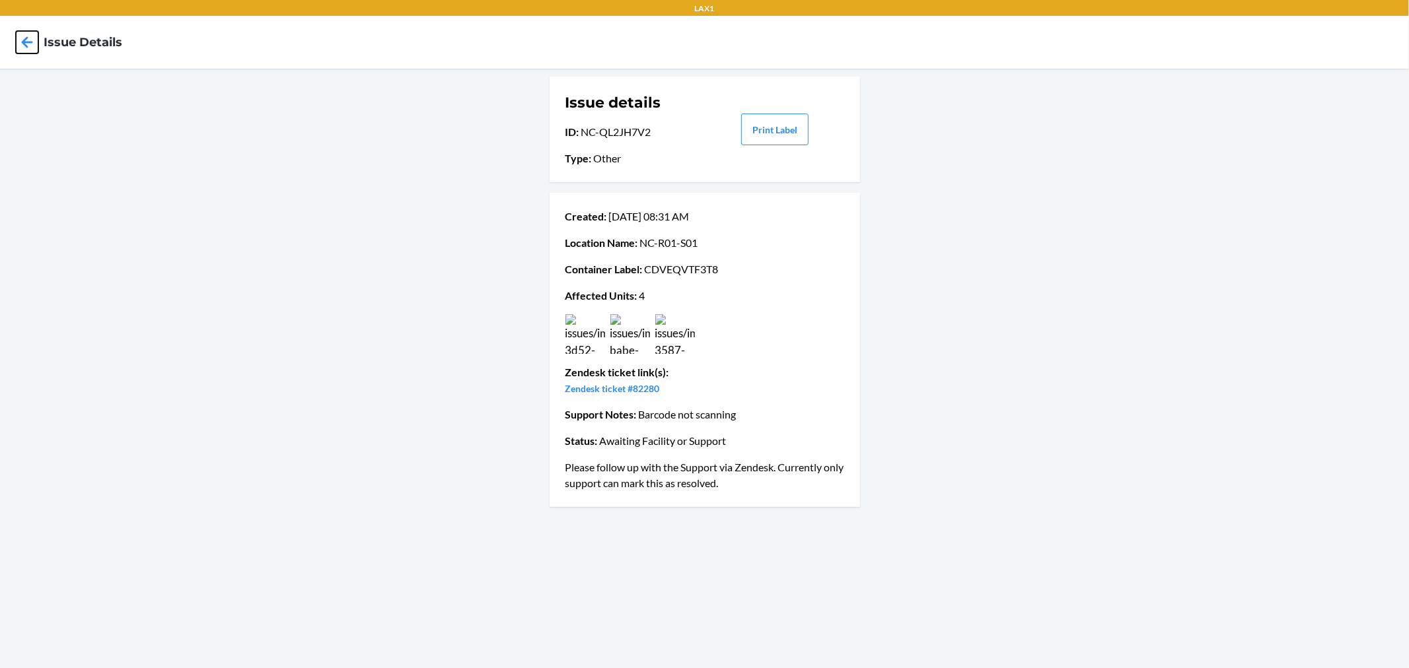
click at [36, 44] on icon at bounding box center [27, 42] width 22 height 22
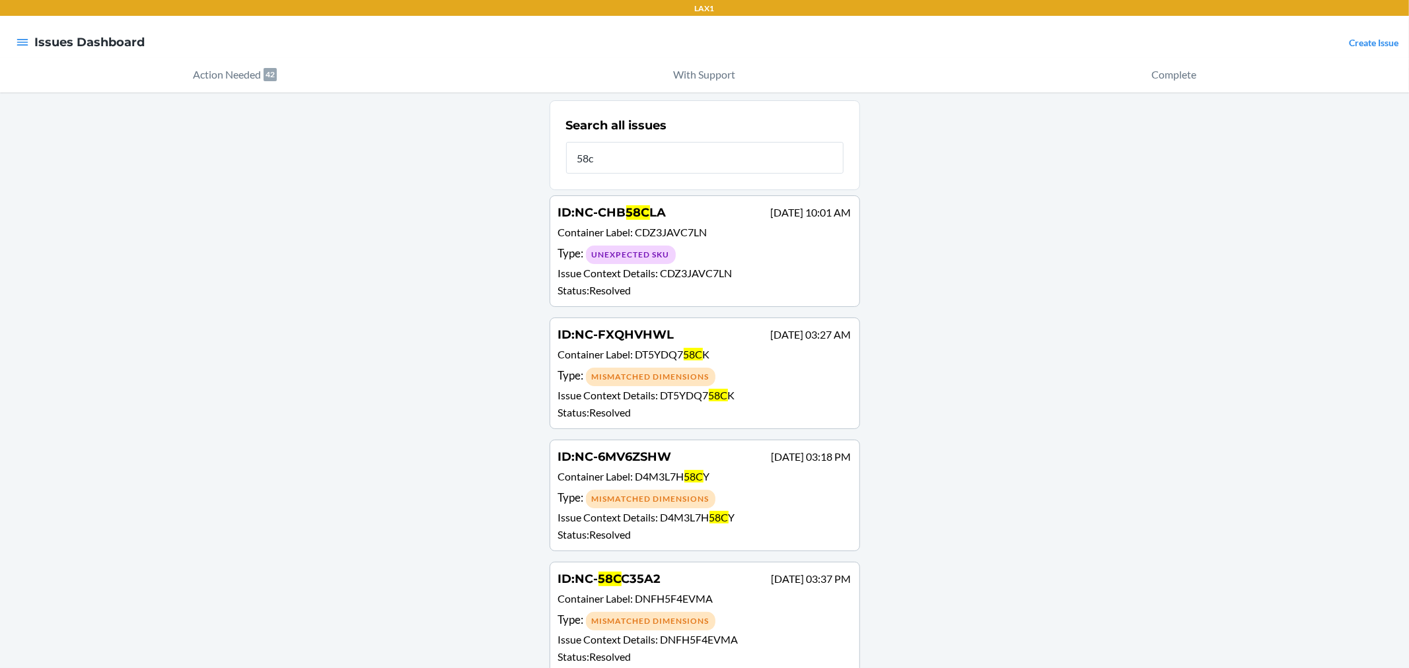
click at [573, 156] on input "58c" at bounding box center [704, 158] width 277 height 32
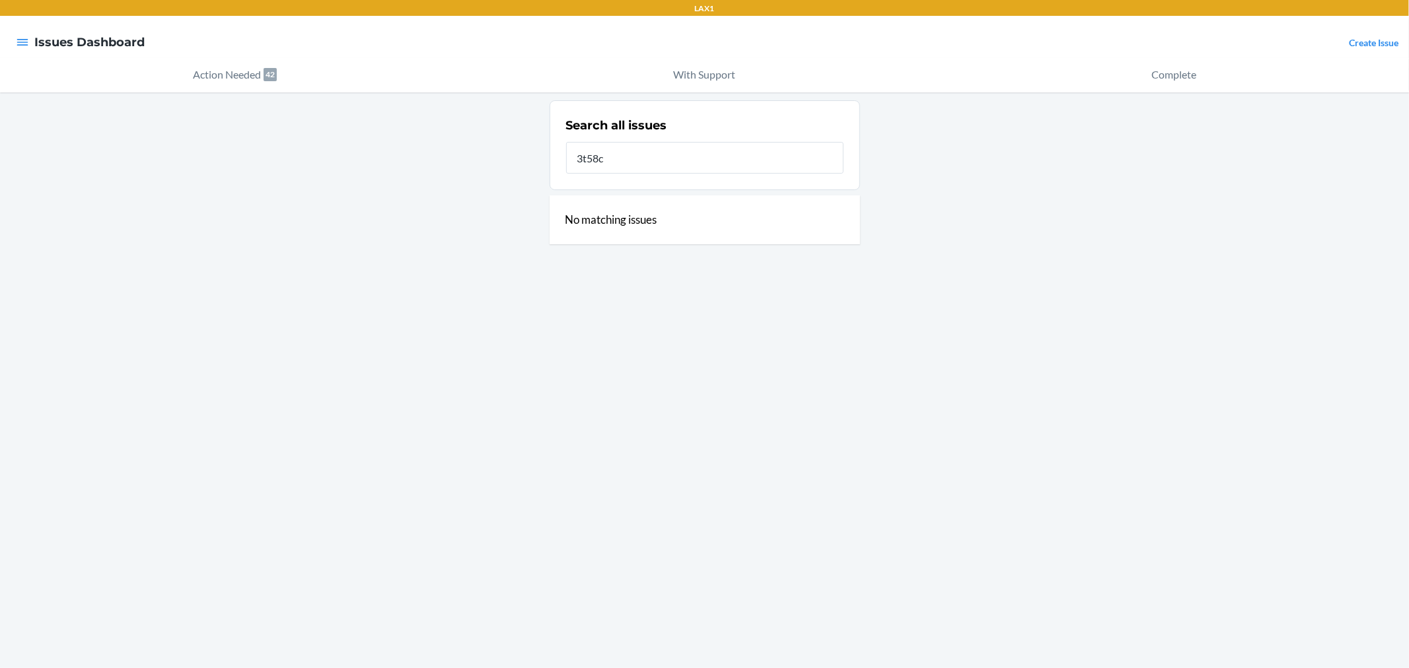
type input "3t58c"
click at [656, 162] on input "3t58c" at bounding box center [704, 158] width 277 height 32
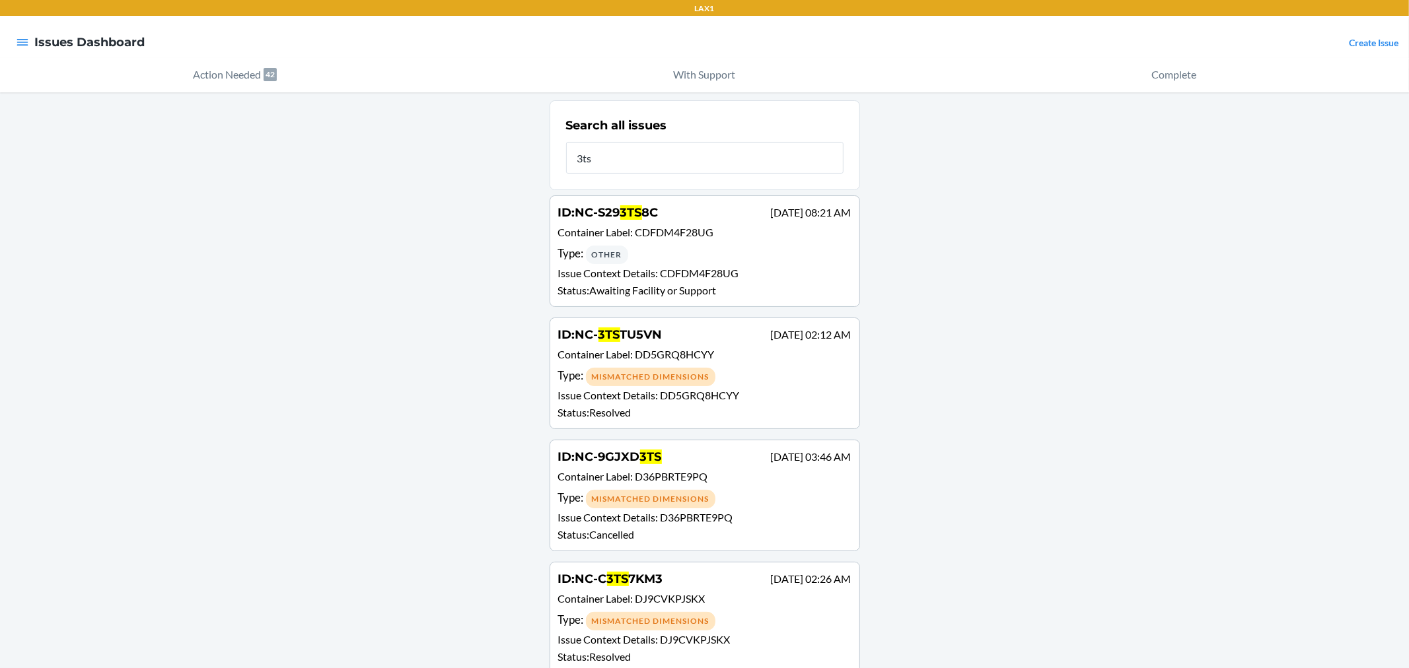
click at [656, 162] on input "3ts" at bounding box center [704, 158] width 277 height 32
type input "3ts"
click at [698, 262] on div "Type : Other" at bounding box center [704, 254] width 293 height 19
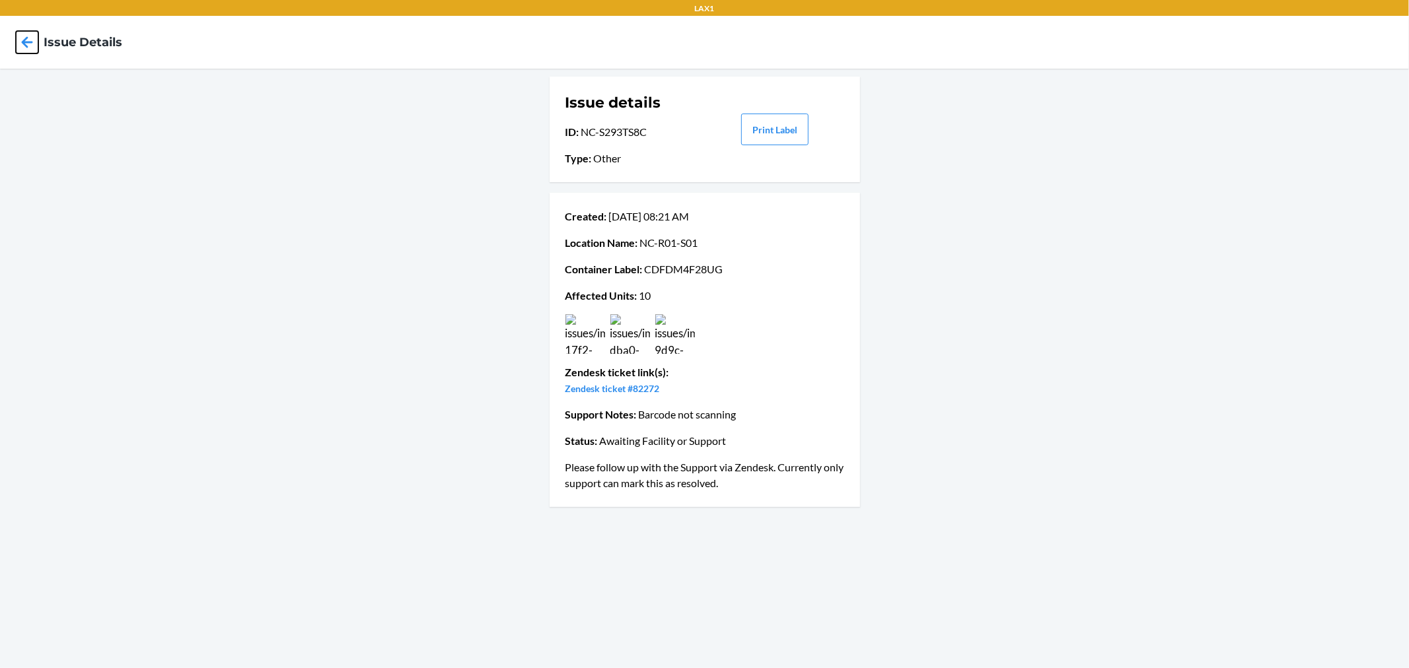
click at [26, 40] on icon at bounding box center [27, 42] width 22 height 22
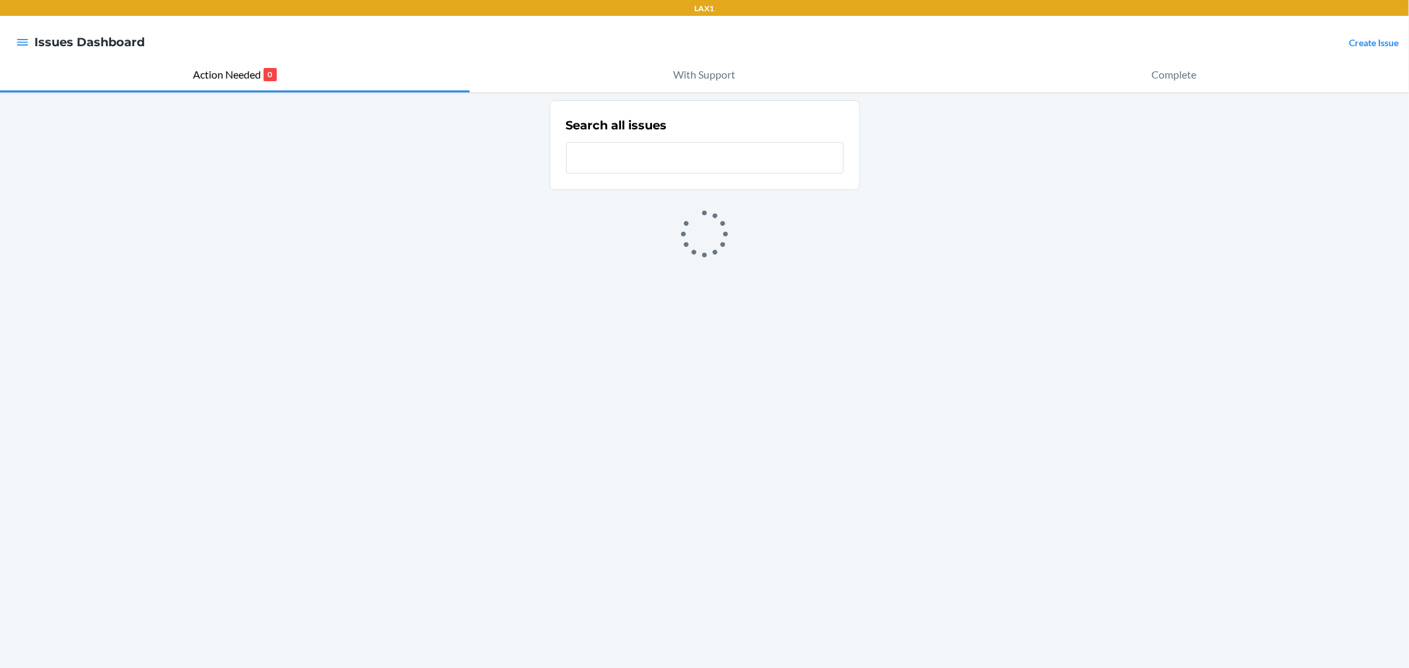
click at [643, 144] on input "text" at bounding box center [704, 158] width 277 height 32
type input "de3x"
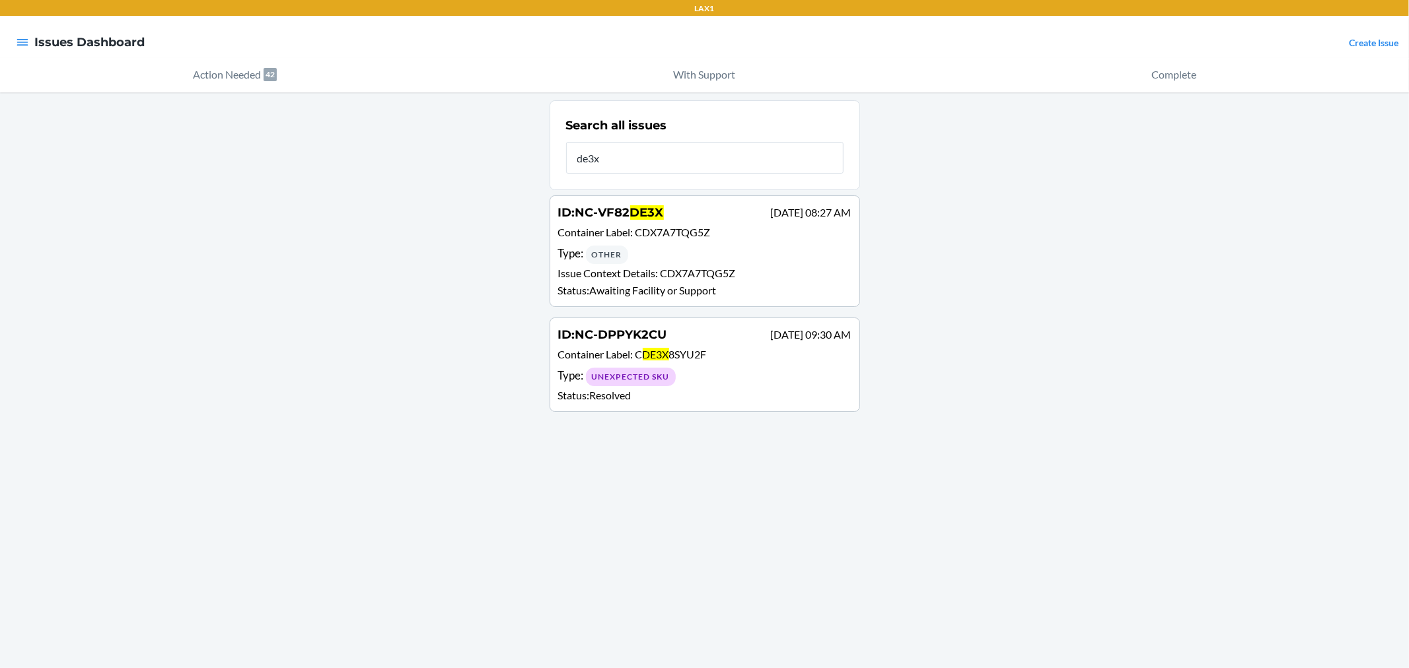
click at [655, 229] on span "CDX7A7TQG5Z" at bounding box center [672, 232] width 75 height 13
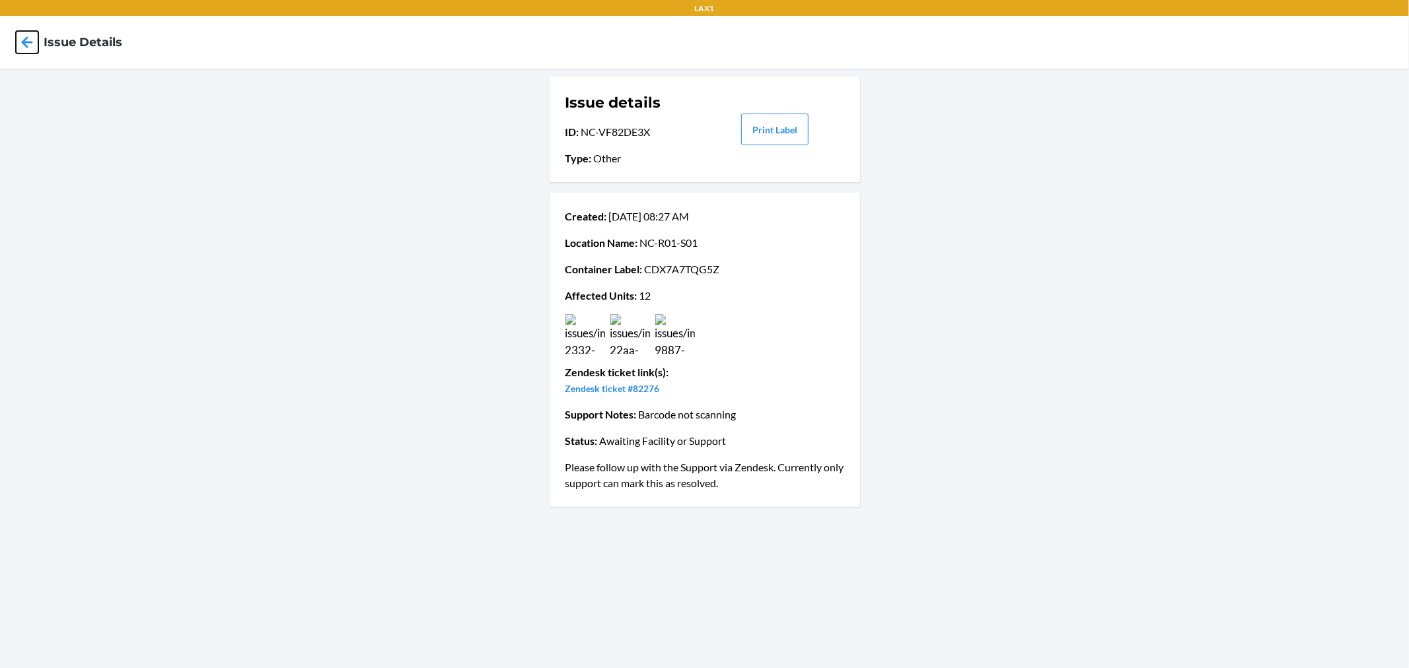
click at [17, 41] on icon at bounding box center [27, 42] width 22 height 22
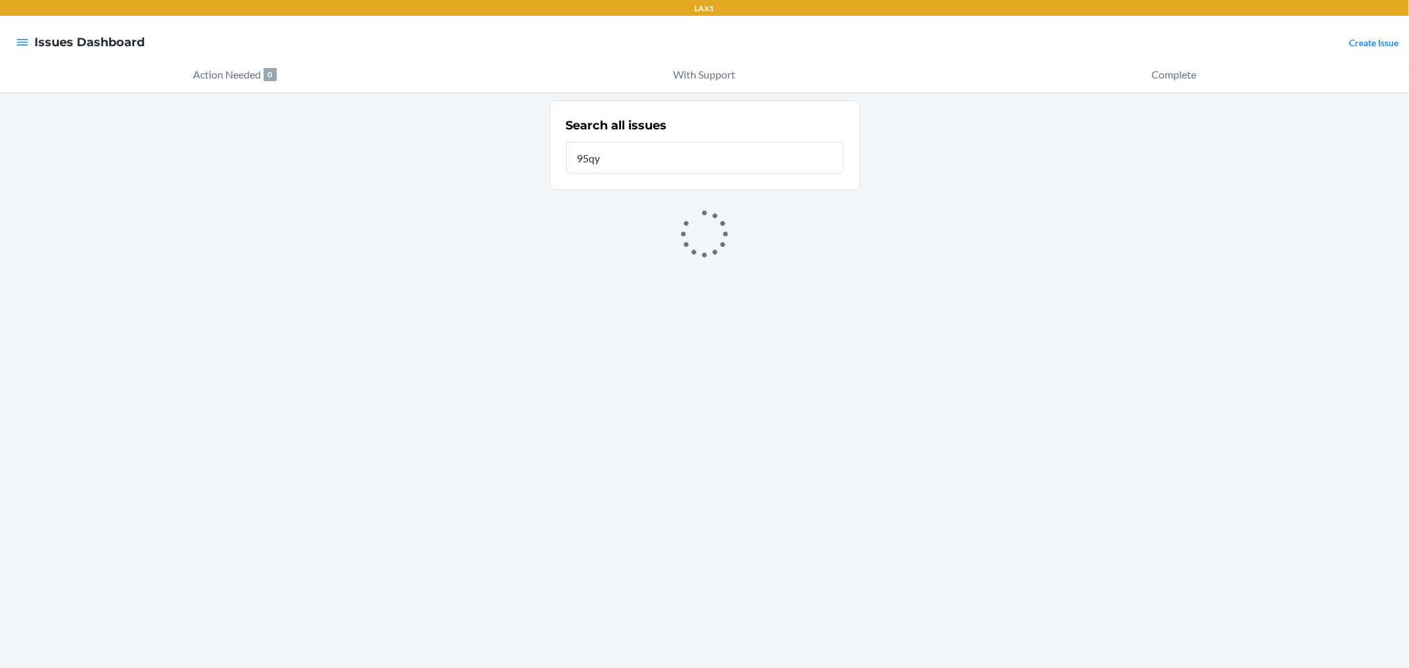
type input "95qy"
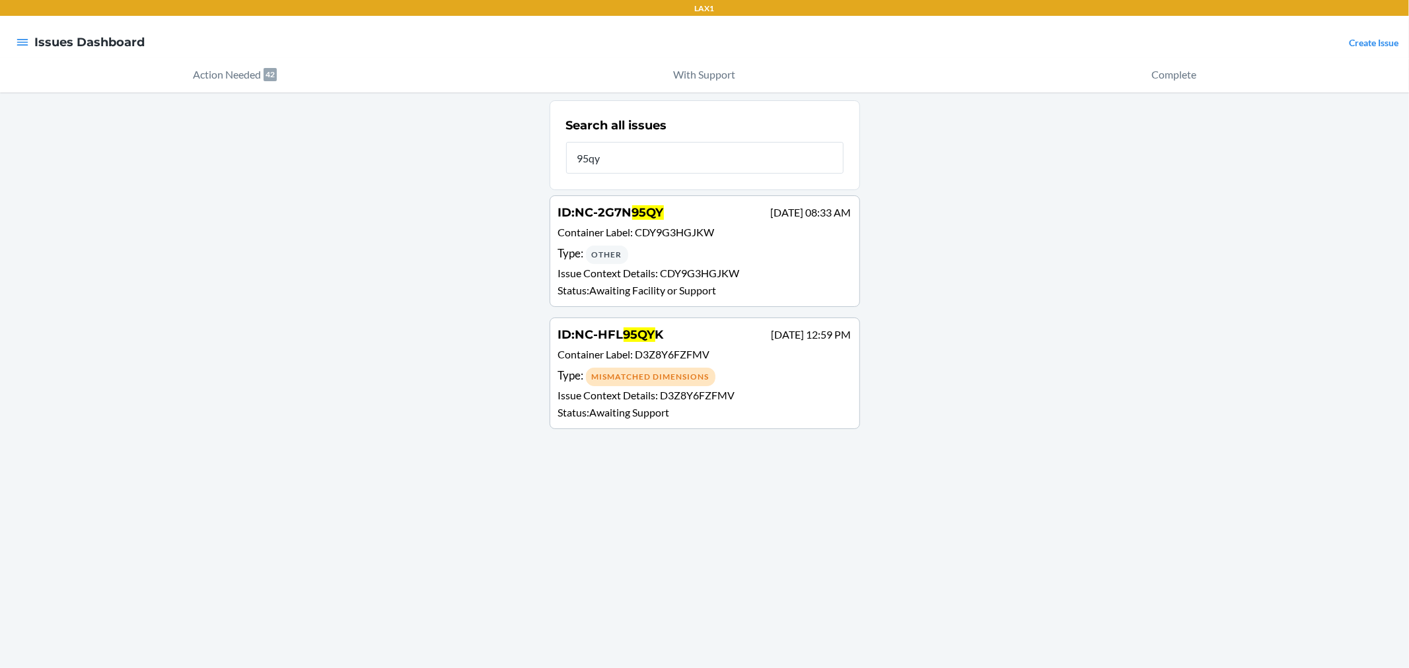
click at [671, 226] on span "CDY9G3HGJKW" at bounding box center [674, 232] width 79 height 13
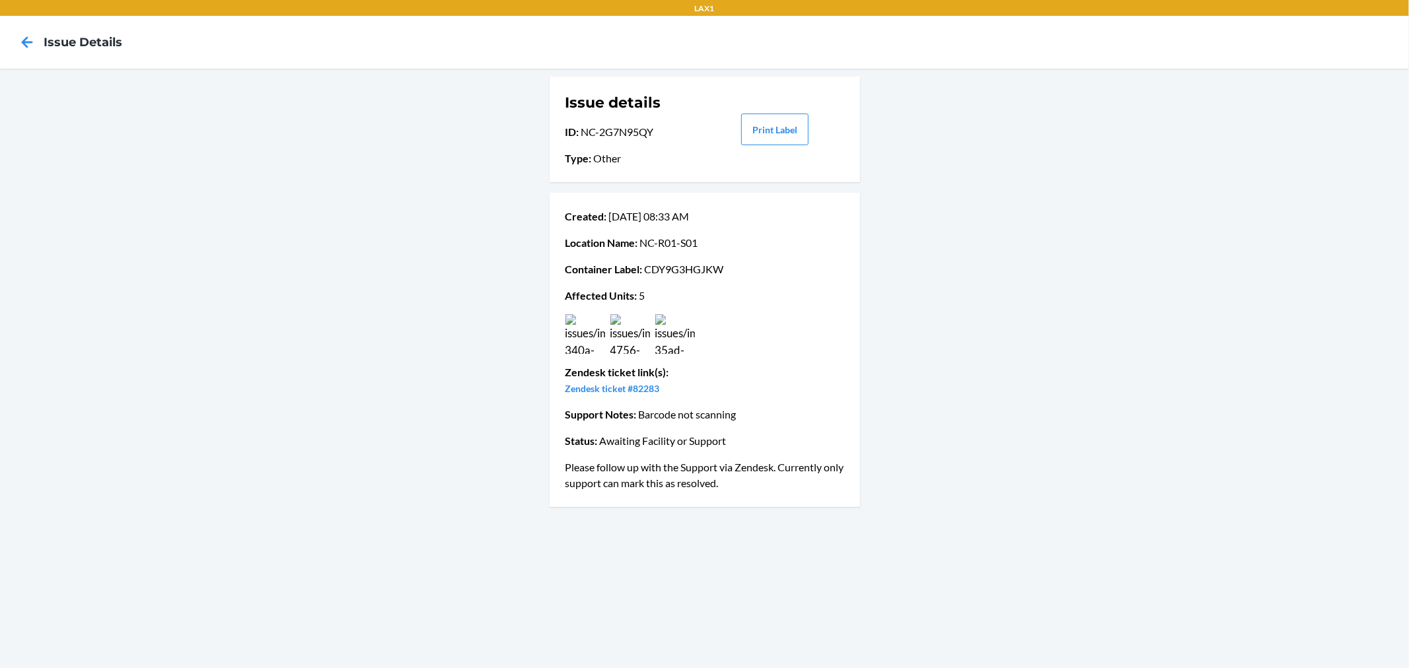
click at [669, 341] on img at bounding box center [675, 334] width 40 height 40
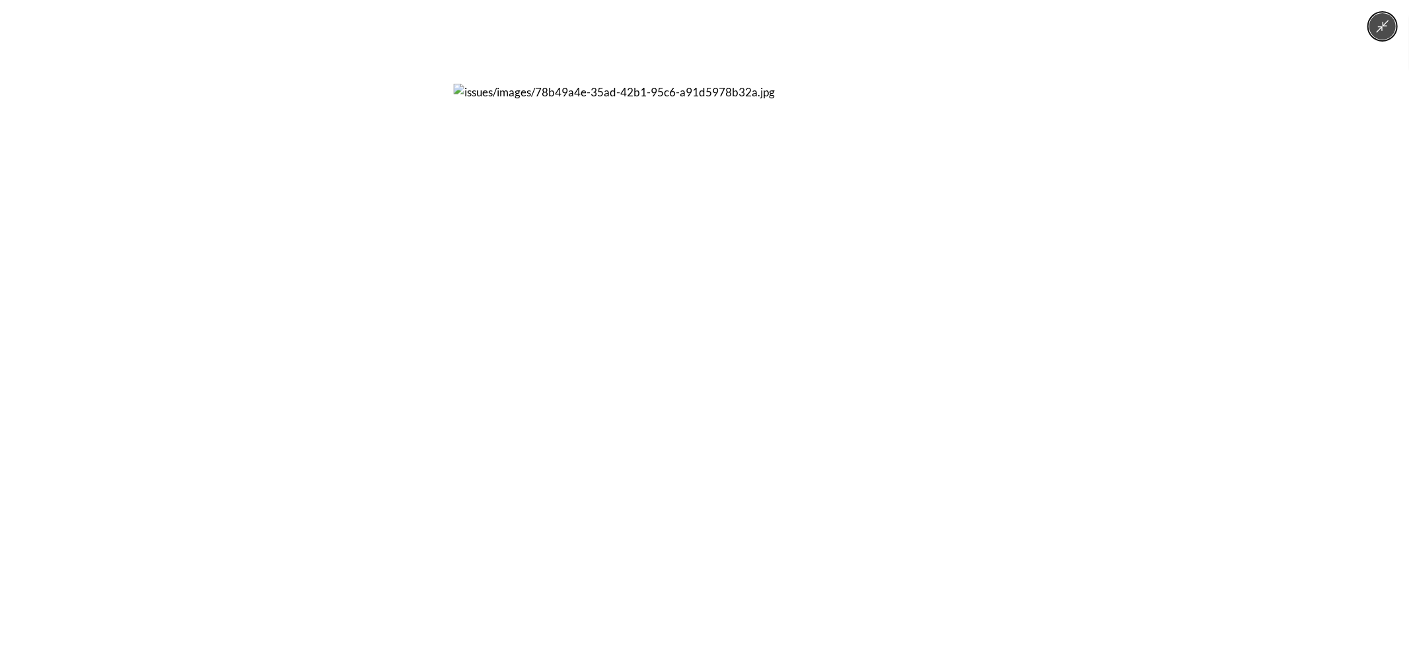
click at [450, 346] on div at bounding box center [704, 334] width 1409 height 668
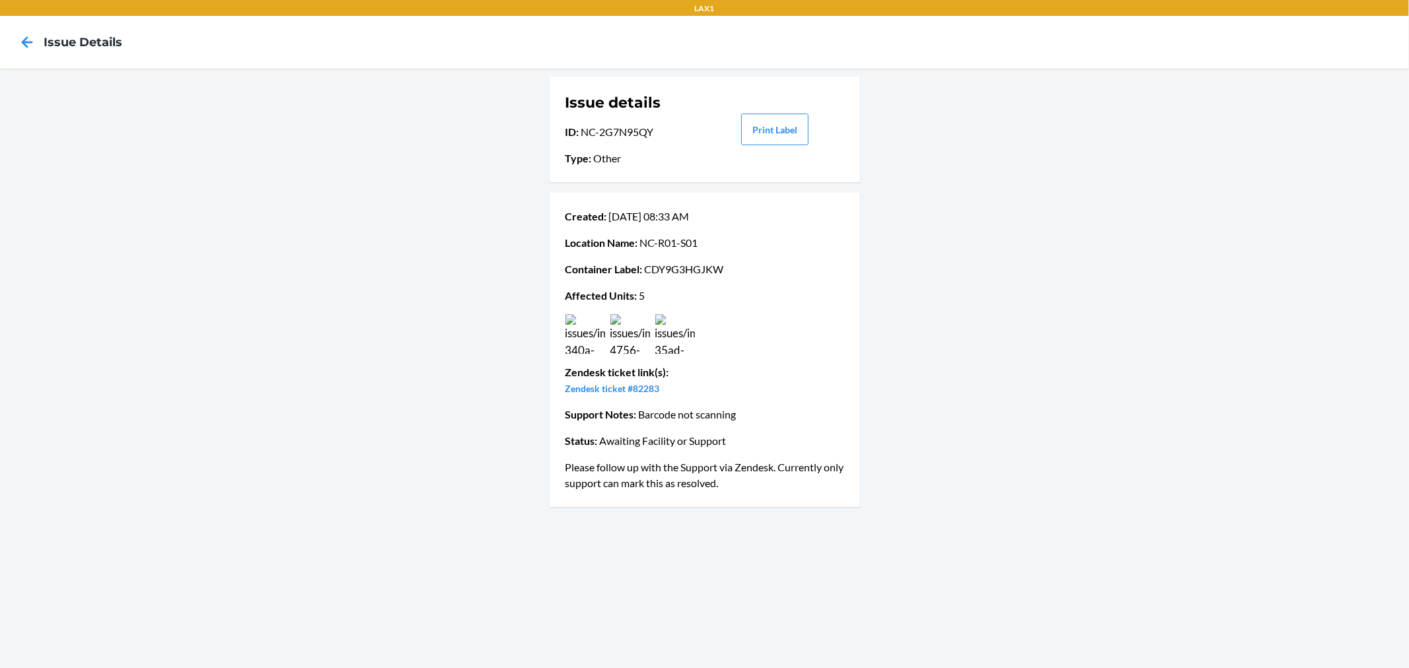
click at [641, 343] on img at bounding box center [630, 334] width 40 height 40
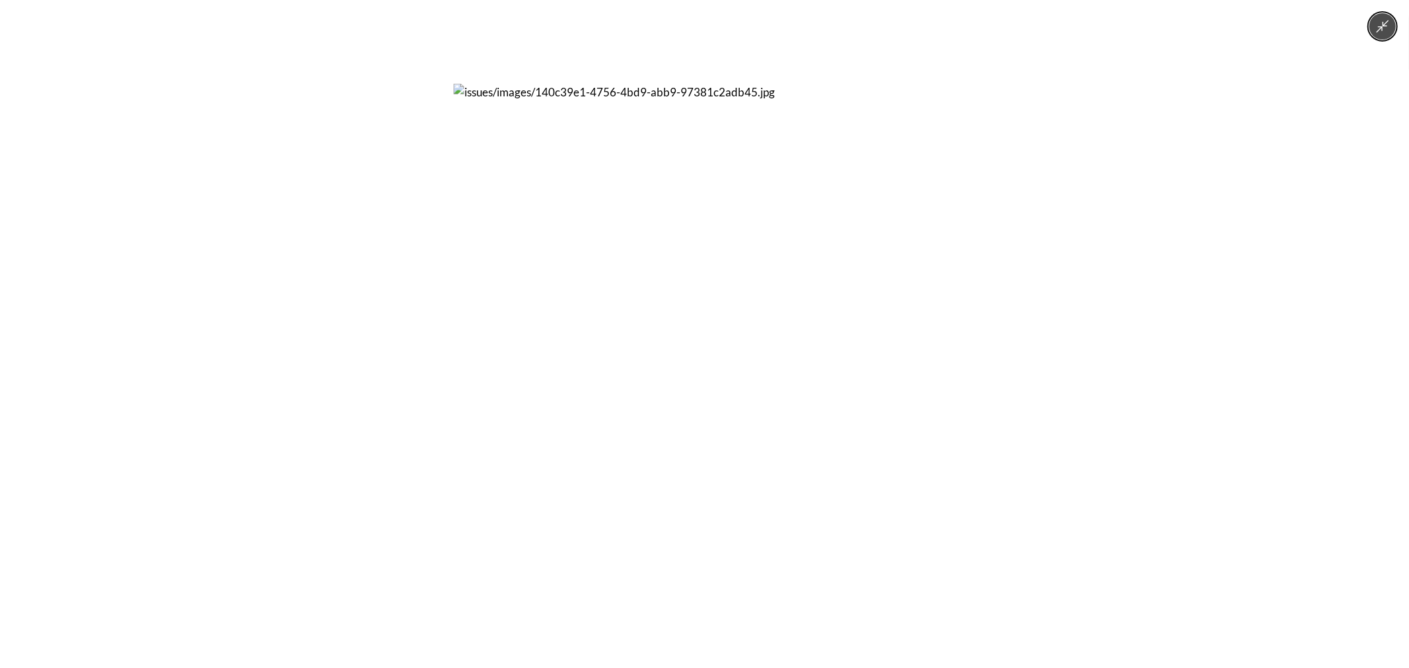
click at [360, 327] on div at bounding box center [704, 334] width 1409 height 668
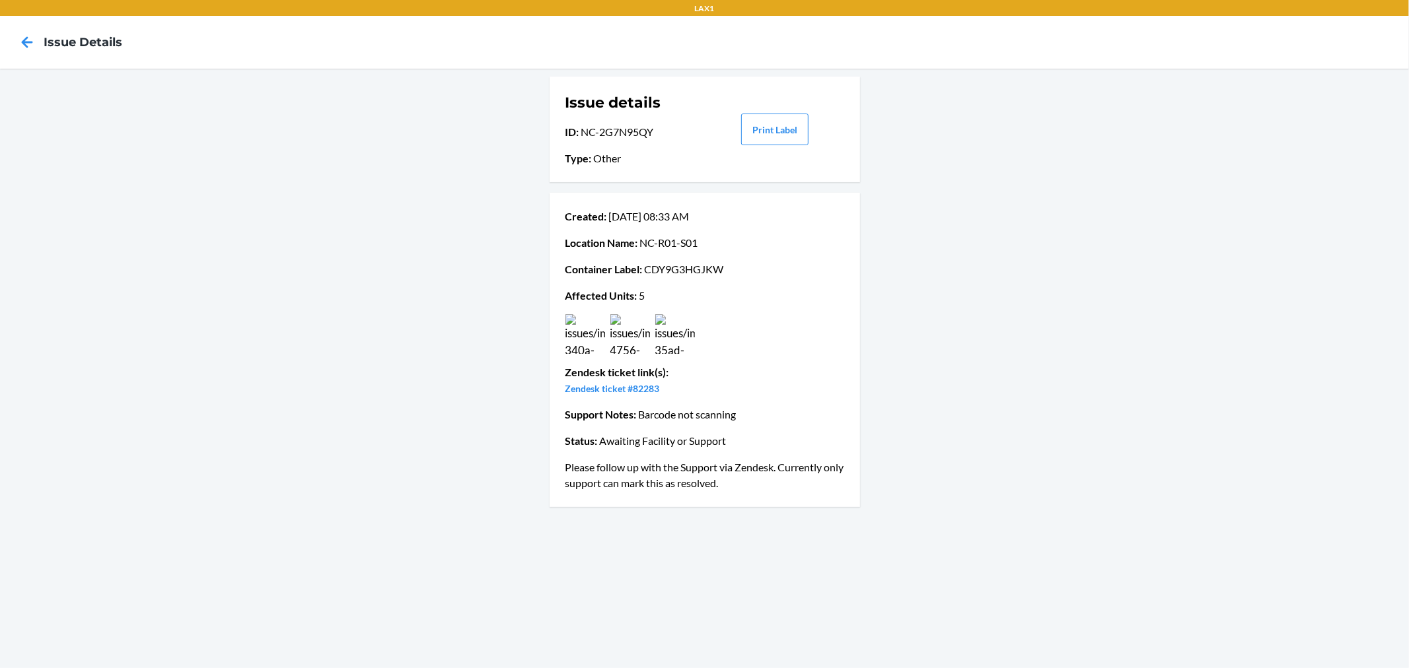
click at [593, 333] on img at bounding box center [585, 334] width 40 height 40
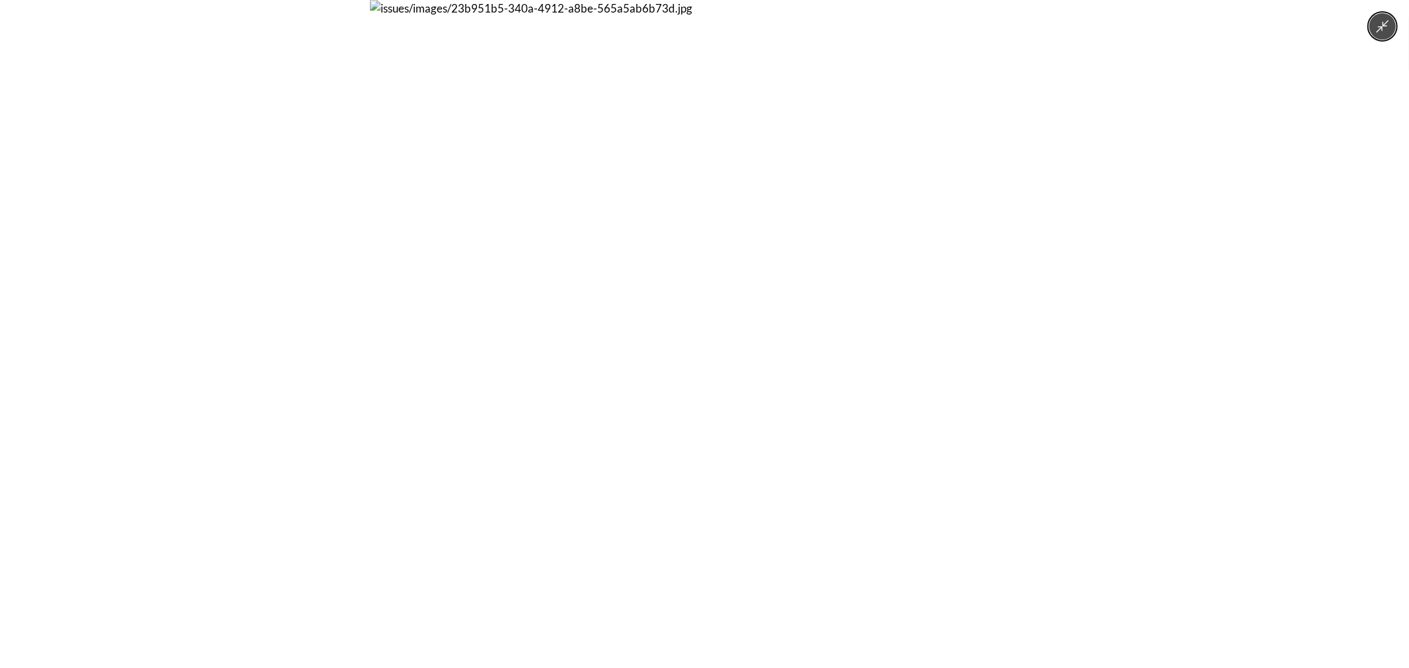
click at [275, 332] on div at bounding box center [704, 334] width 1409 height 668
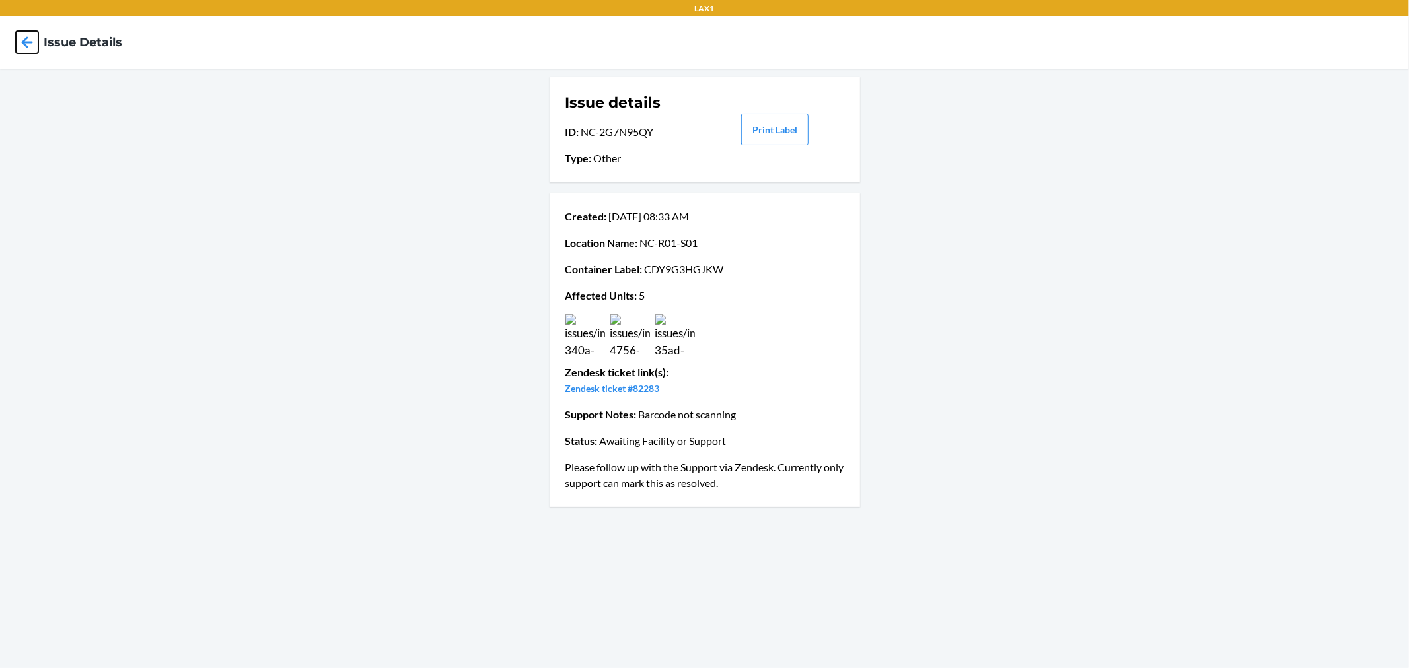
click at [28, 38] on icon at bounding box center [27, 42] width 22 height 22
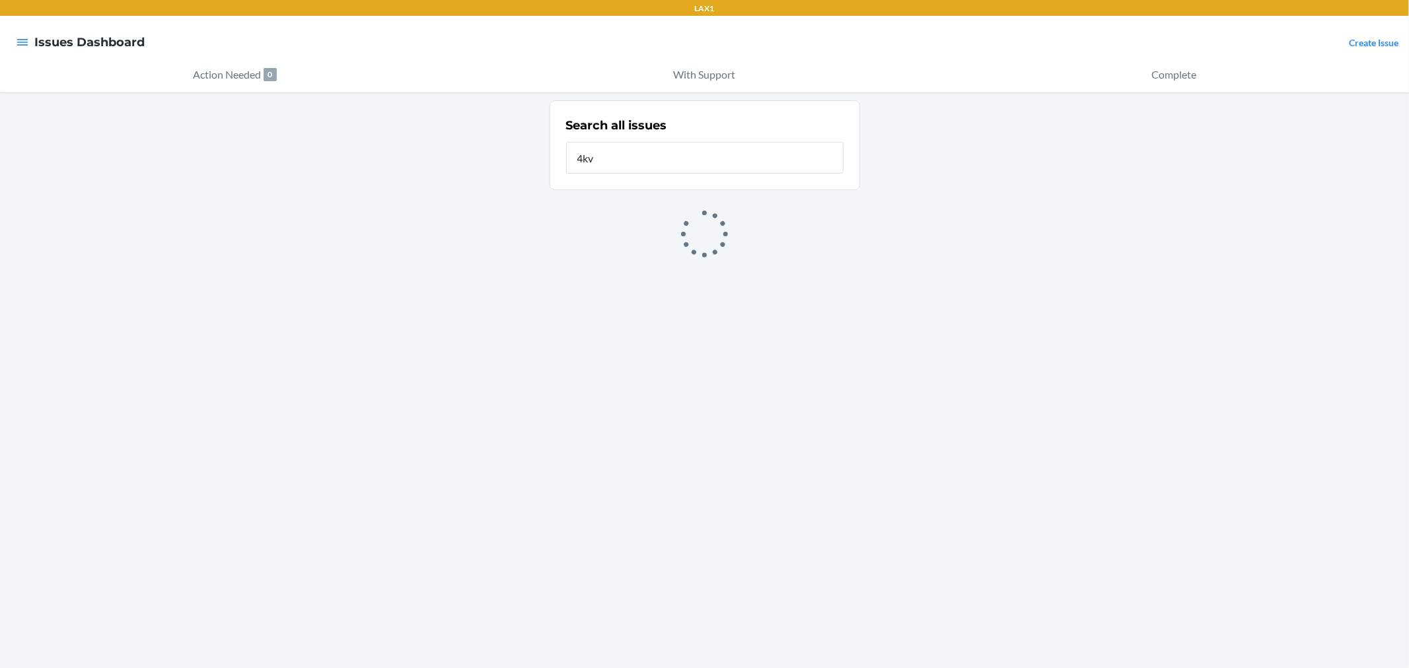
click at [670, 167] on input "4kv" at bounding box center [704, 158] width 277 height 32
type input "pepb"
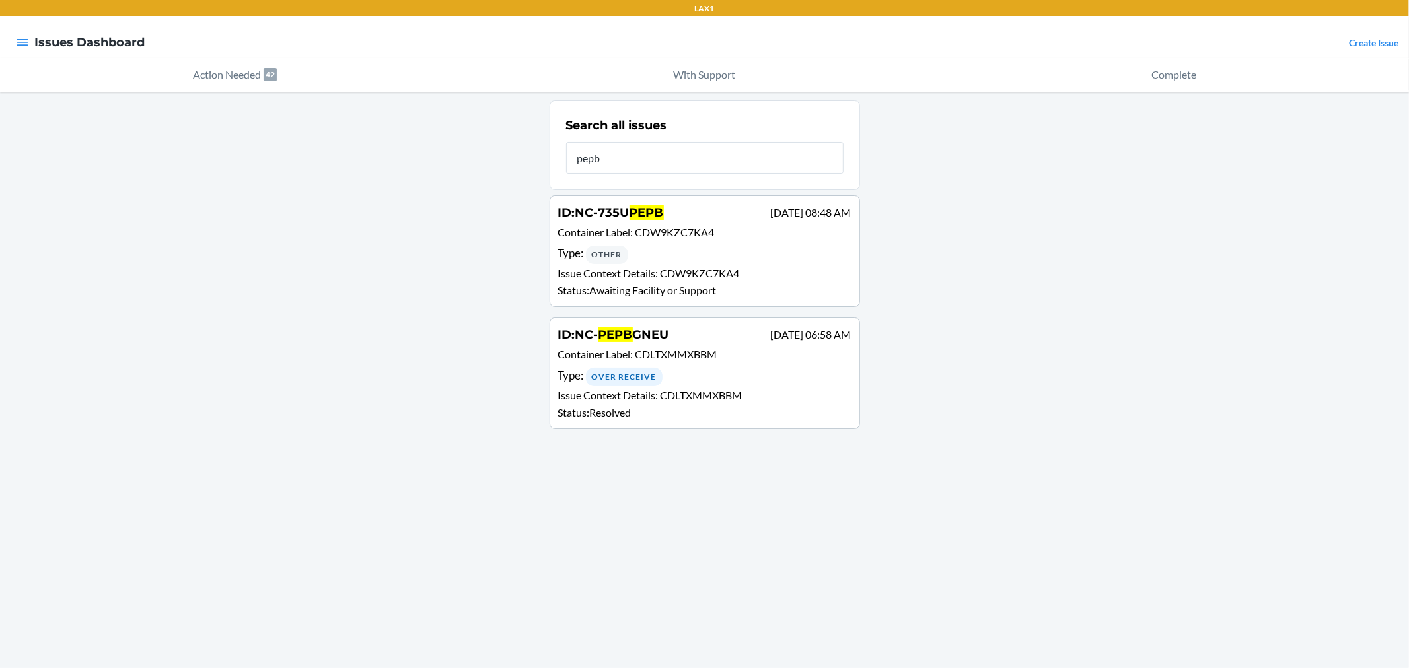
click at [705, 251] on div "Type : Other" at bounding box center [704, 254] width 293 height 19
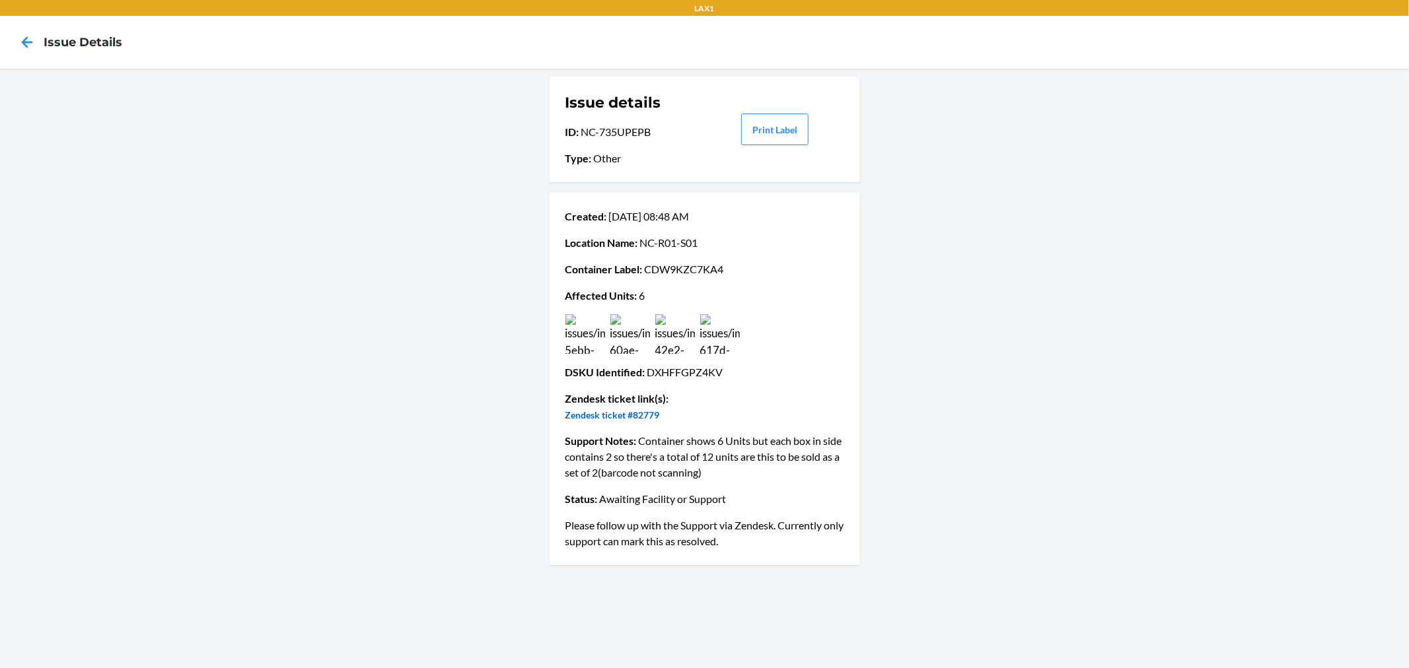
click at [649, 412] on link "Zendesk ticket #82779" at bounding box center [612, 414] width 94 height 11
click at [28, 44] on icon at bounding box center [27, 42] width 22 height 22
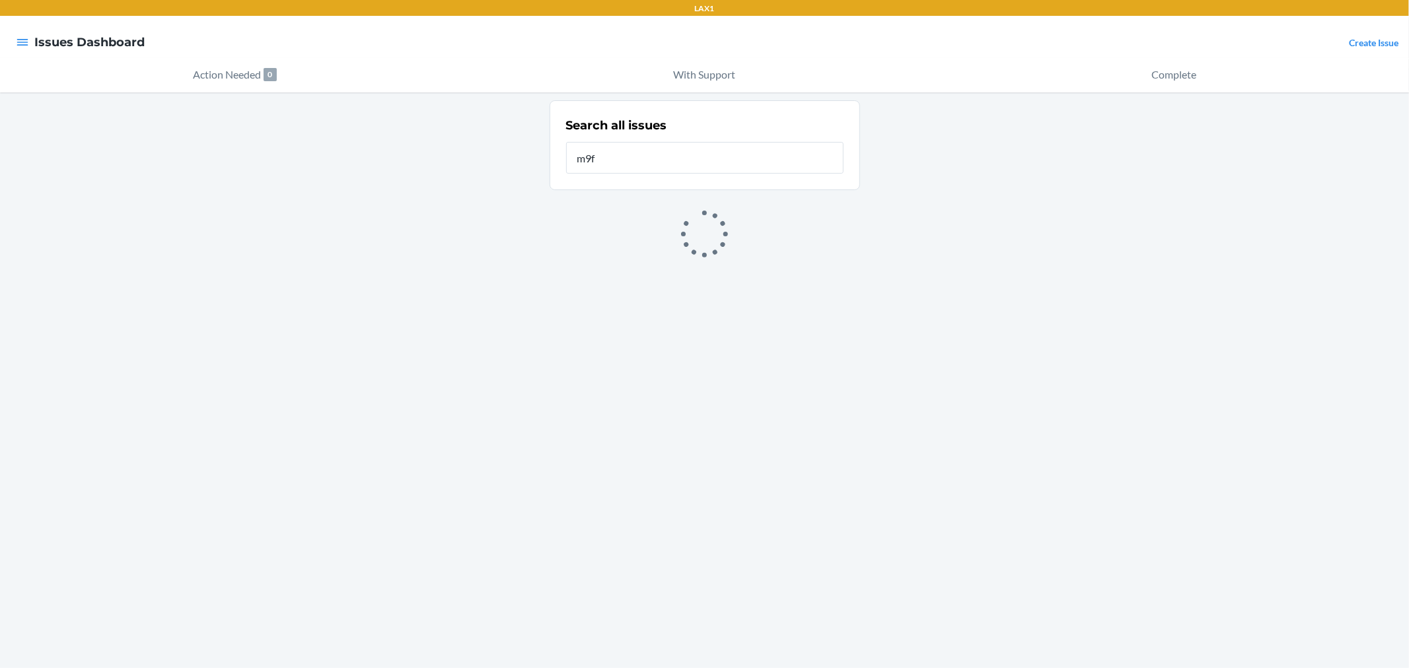
type input "m9f"
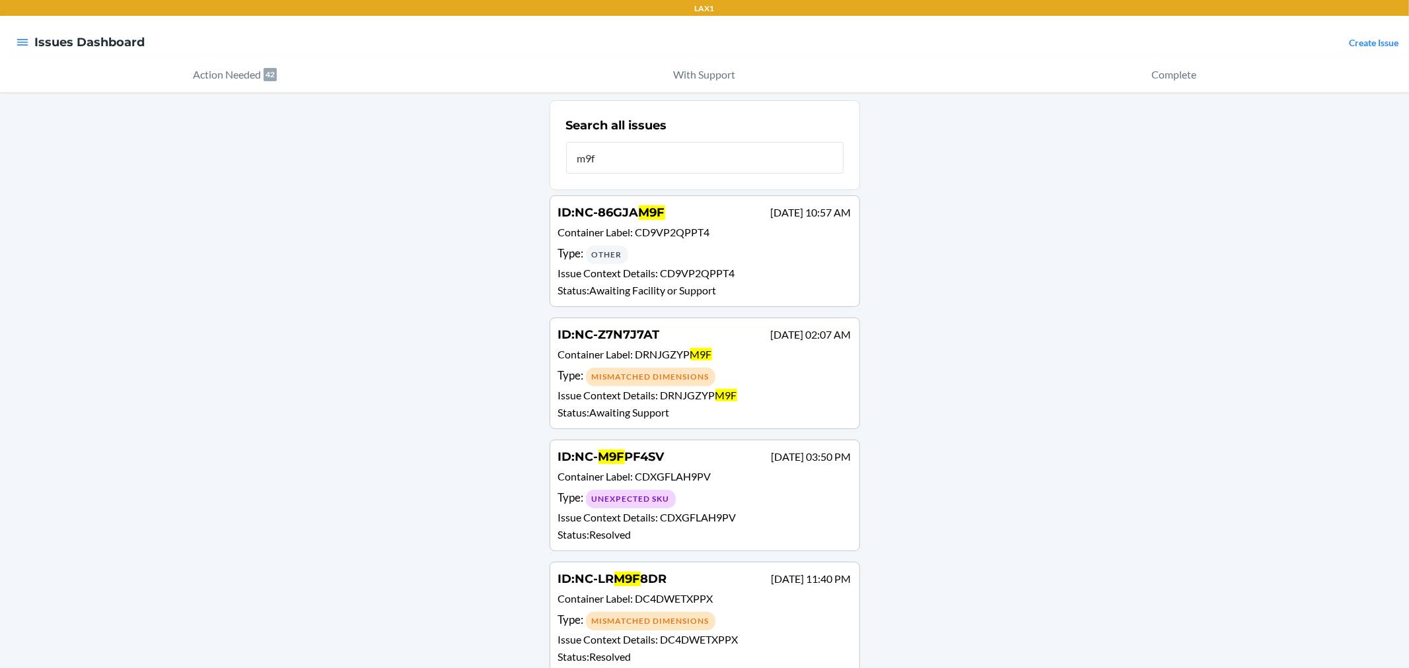
click at [689, 255] on div "Type : Other" at bounding box center [704, 254] width 293 height 19
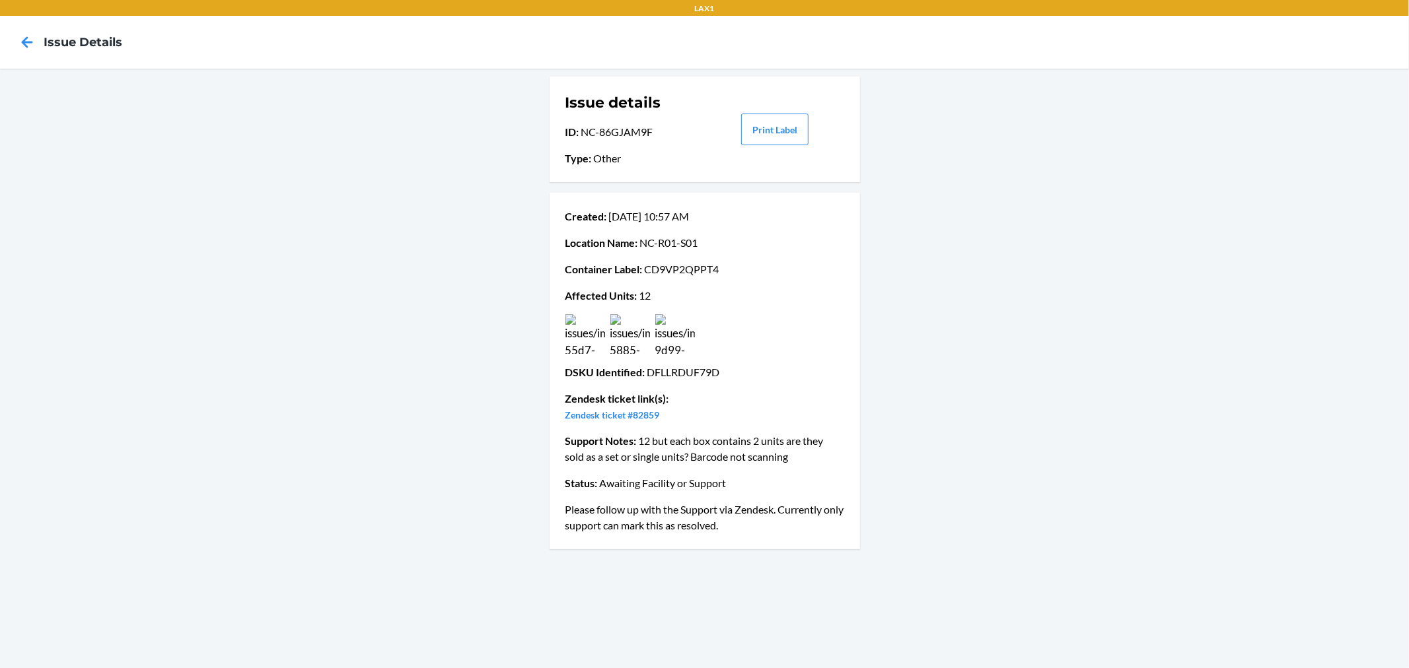
click at [610, 331] on img at bounding box center [630, 334] width 40 height 40
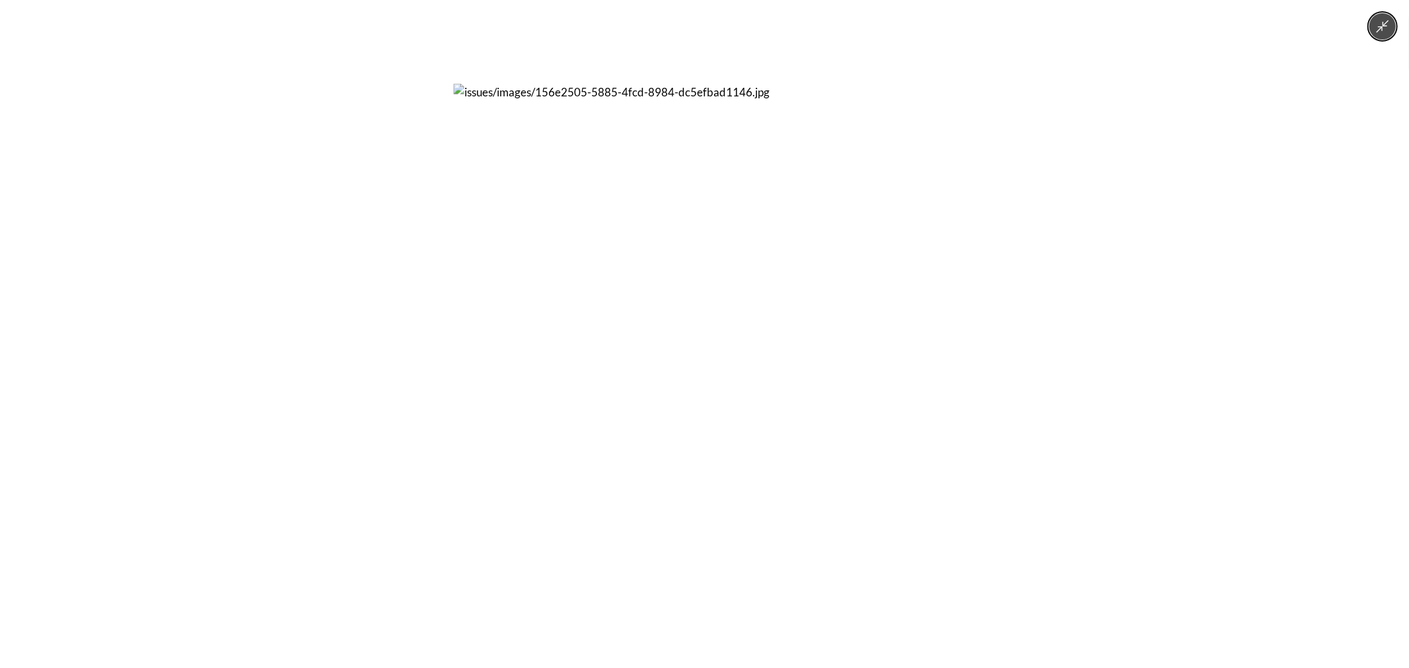
click at [398, 317] on div at bounding box center [704, 334] width 1409 height 668
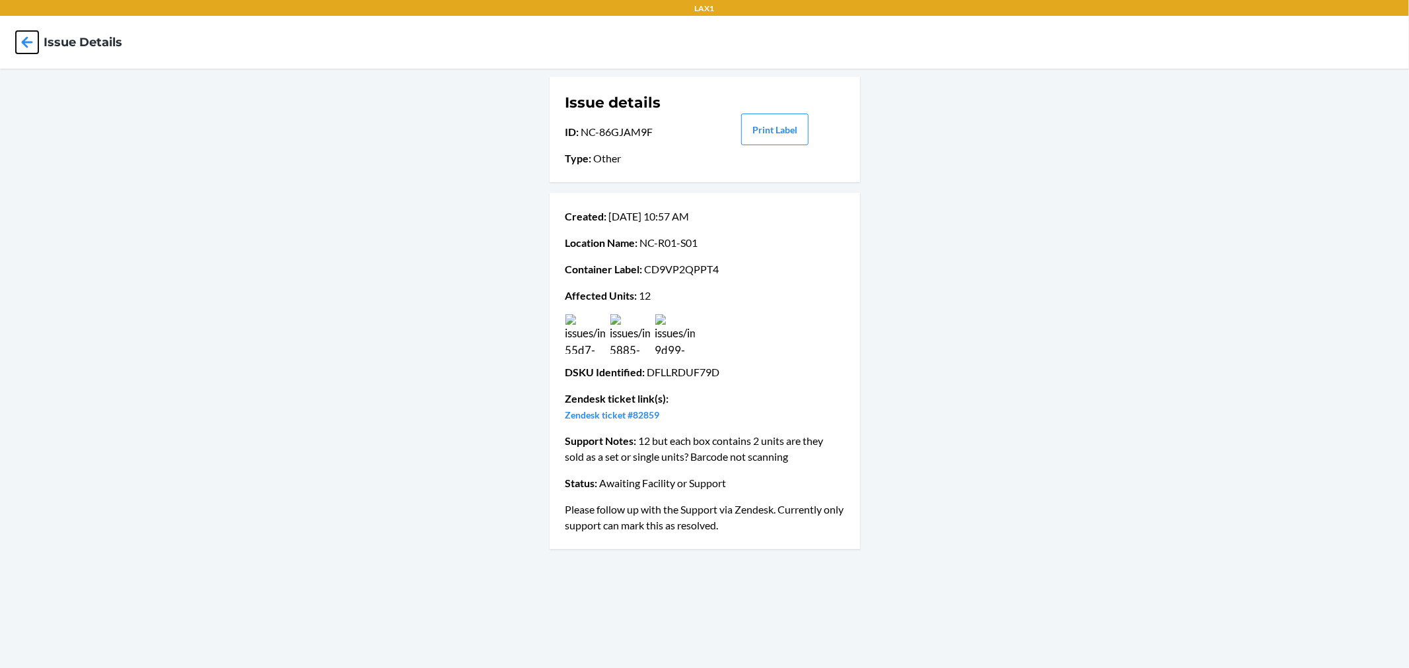
click at [30, 42] on icon at bounding box center [27, 41] width 11 height 11
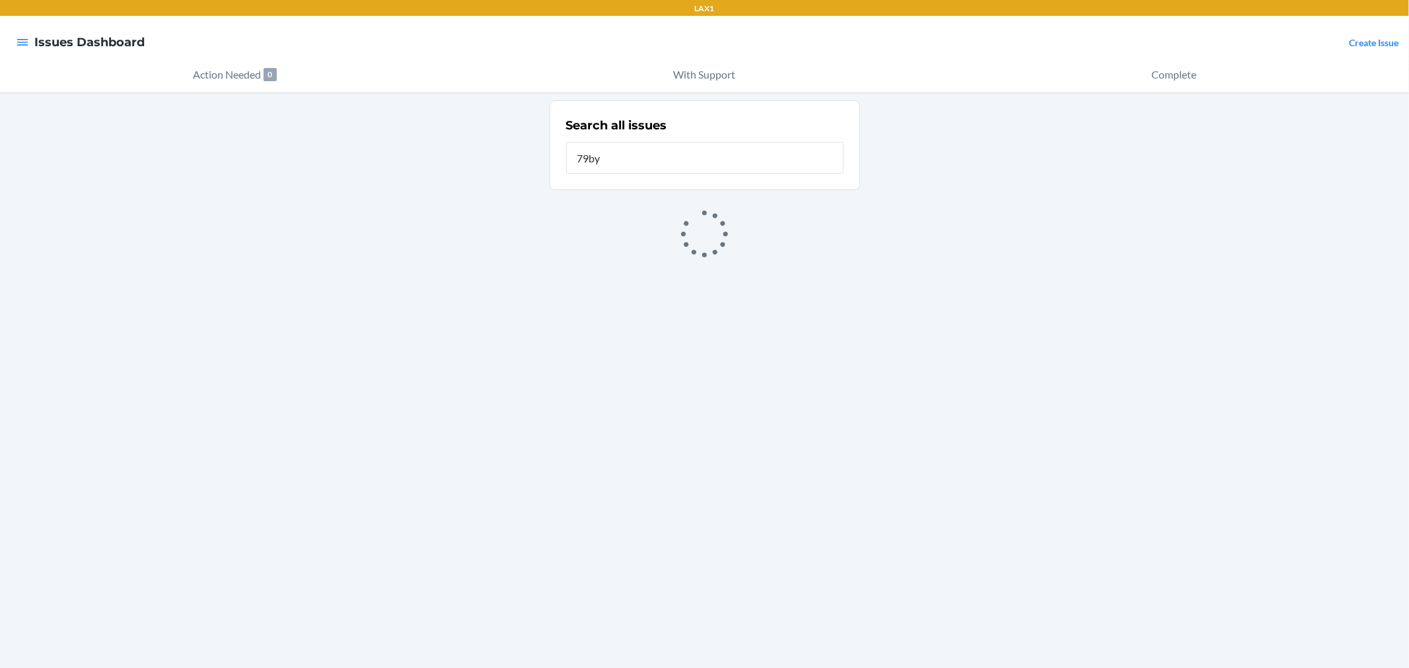
type input "79by"
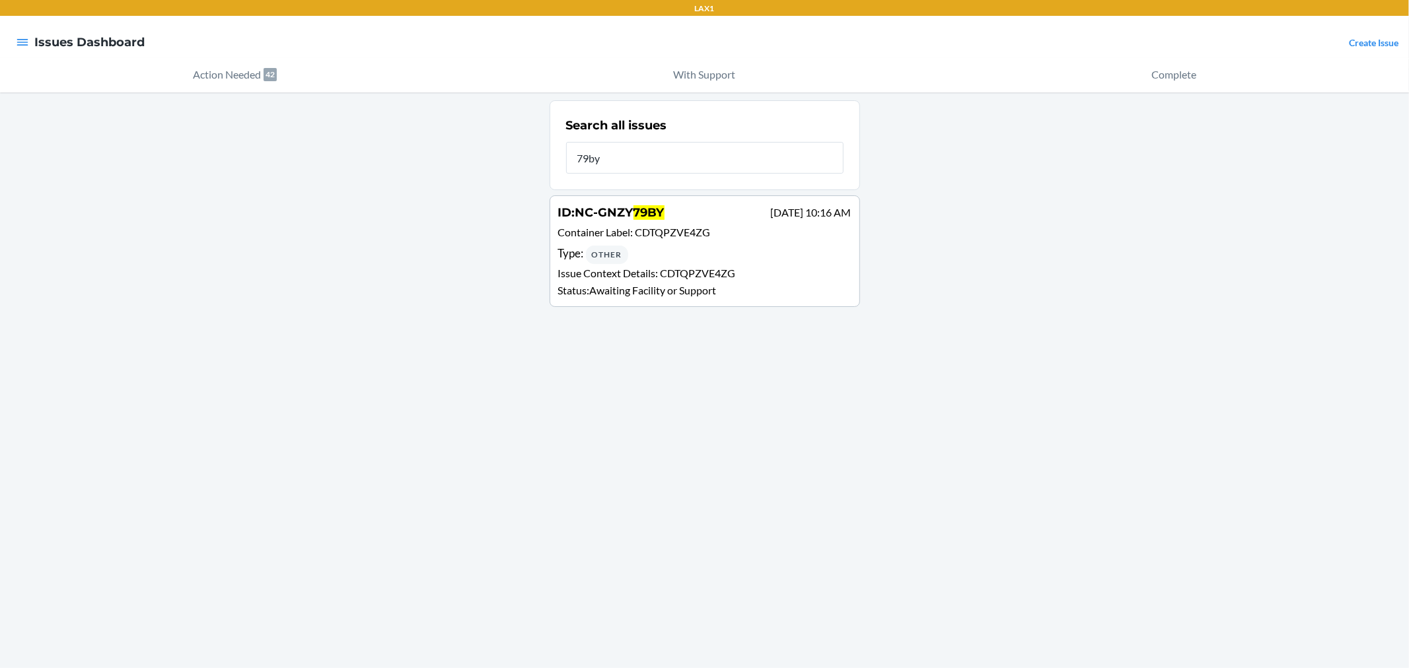
click at [662, 240] on p "Container Label : CDTQPZVE4ZG" at bounding box center [704, 234] width 293 height 19
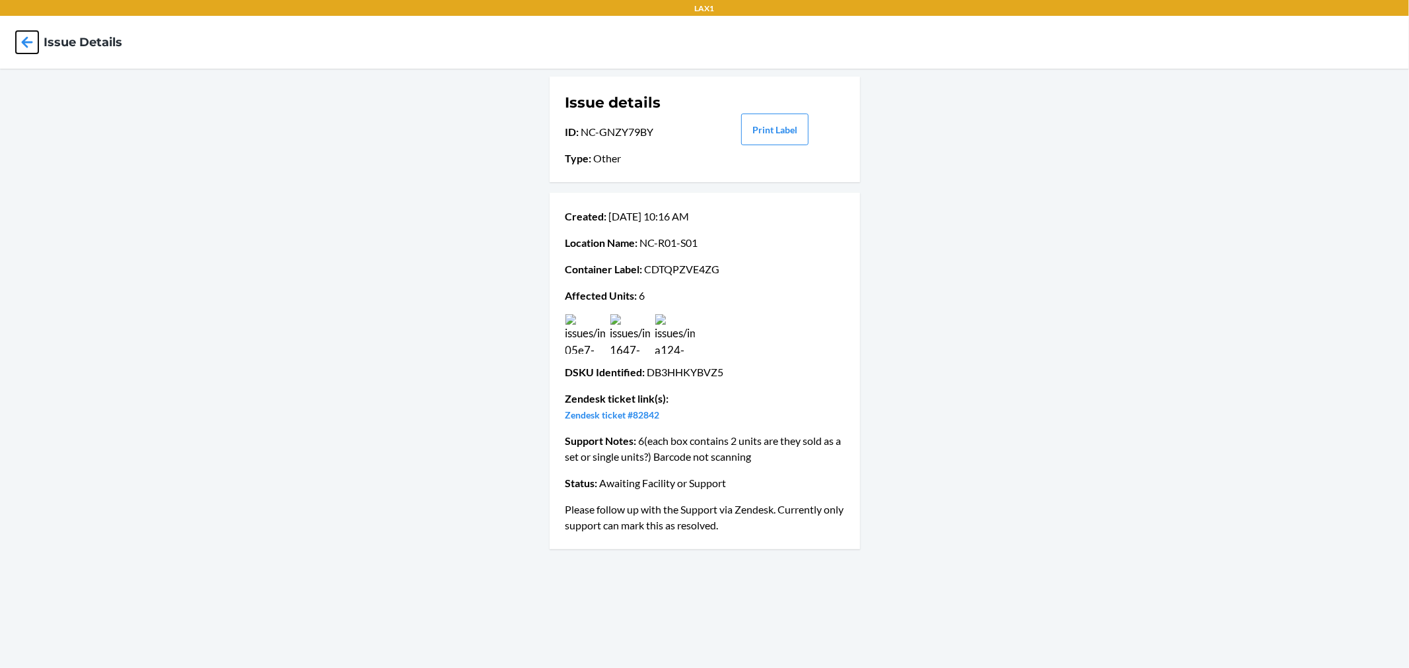
click at [32, 46] on icon at bounding box center [27, 42] width 22 height 22
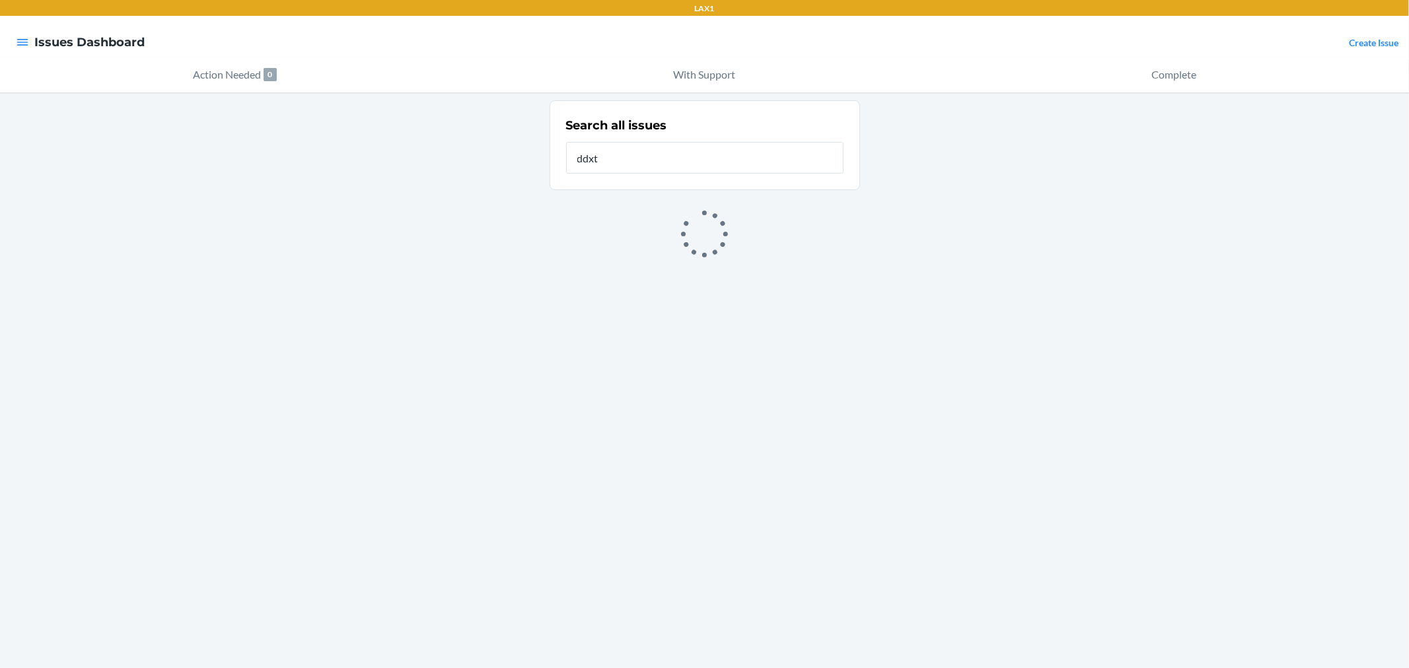
type input "ddxt"
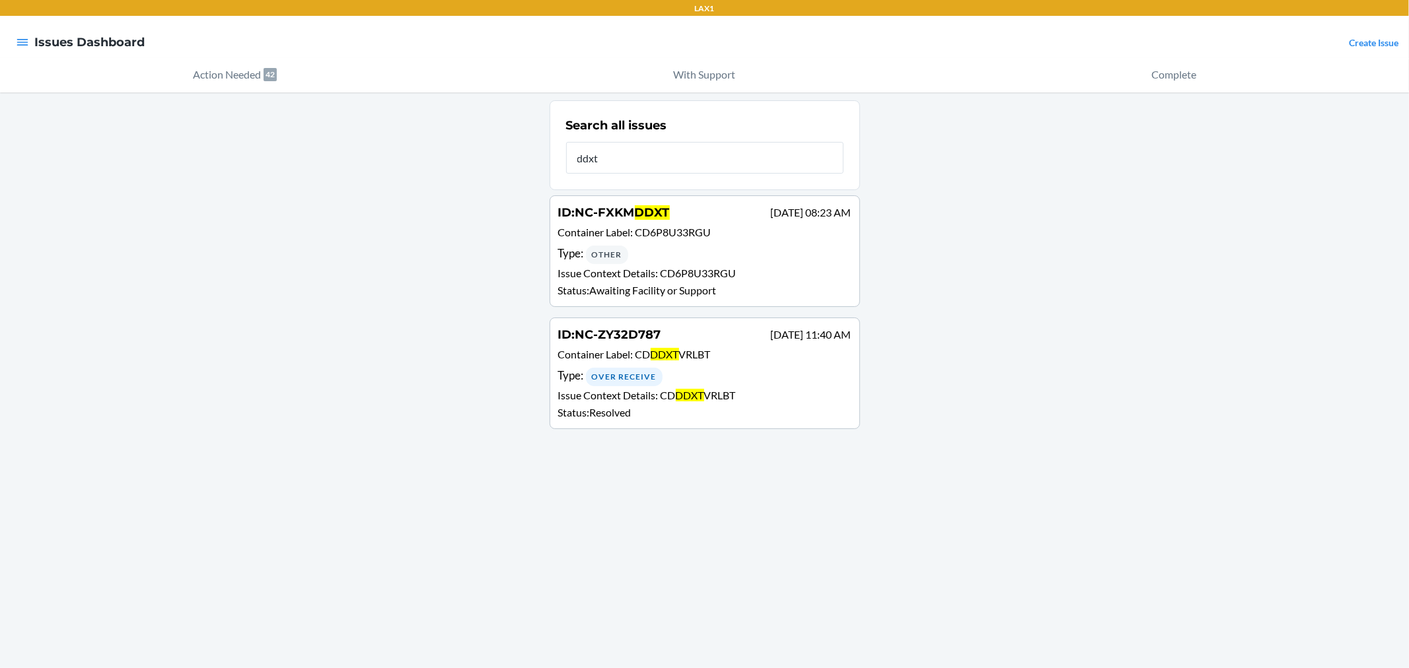
click at [677, 253] on div "Type : Other" at bounding box center [704, 254] width 293 height 19
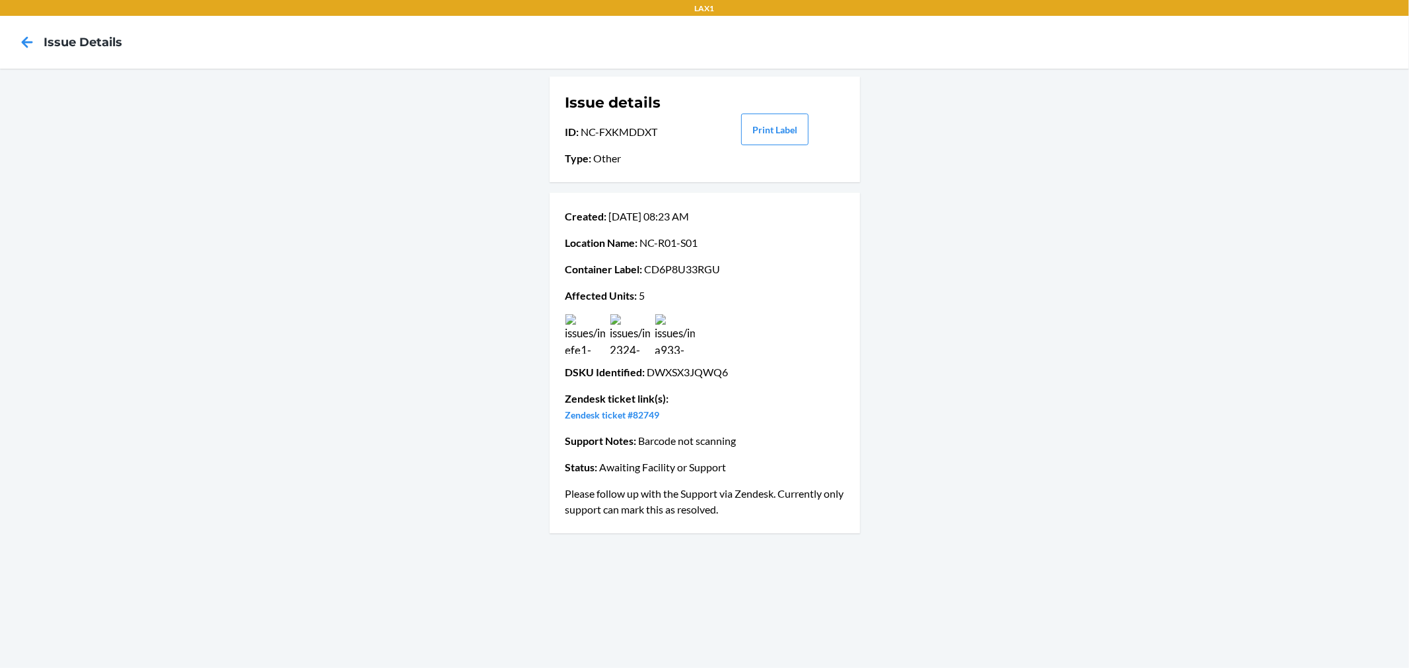
click at [645, 408] on p "Zendesk ticket #82749" at bounding box center [704, 415] width 279 height 16
click at [645, 416] on link "Zendesk ticket #82749" at bounding box center [612, 414] width 94 height 11
click at [30, 35] on icon at bounding box center [27, 42] width 22 height 22
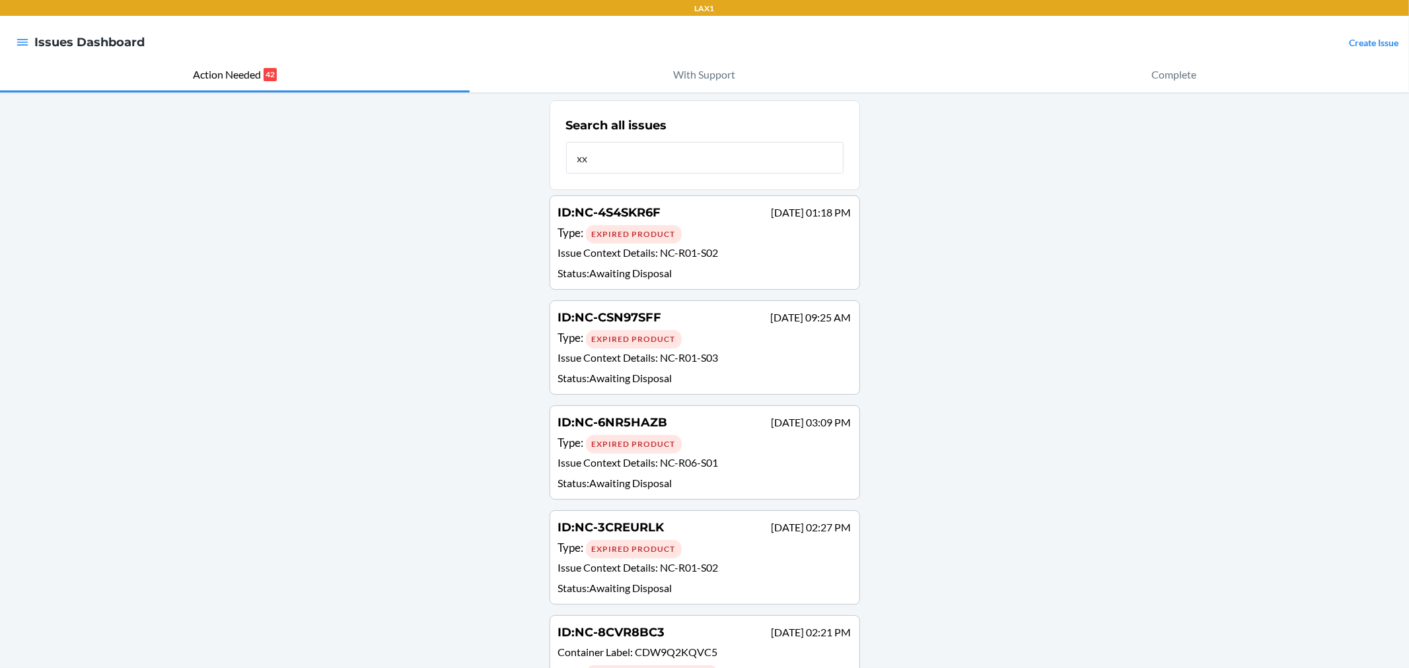
click at [605, 159] on input "xx" at bounding box center [704, 158] width 277 height 32
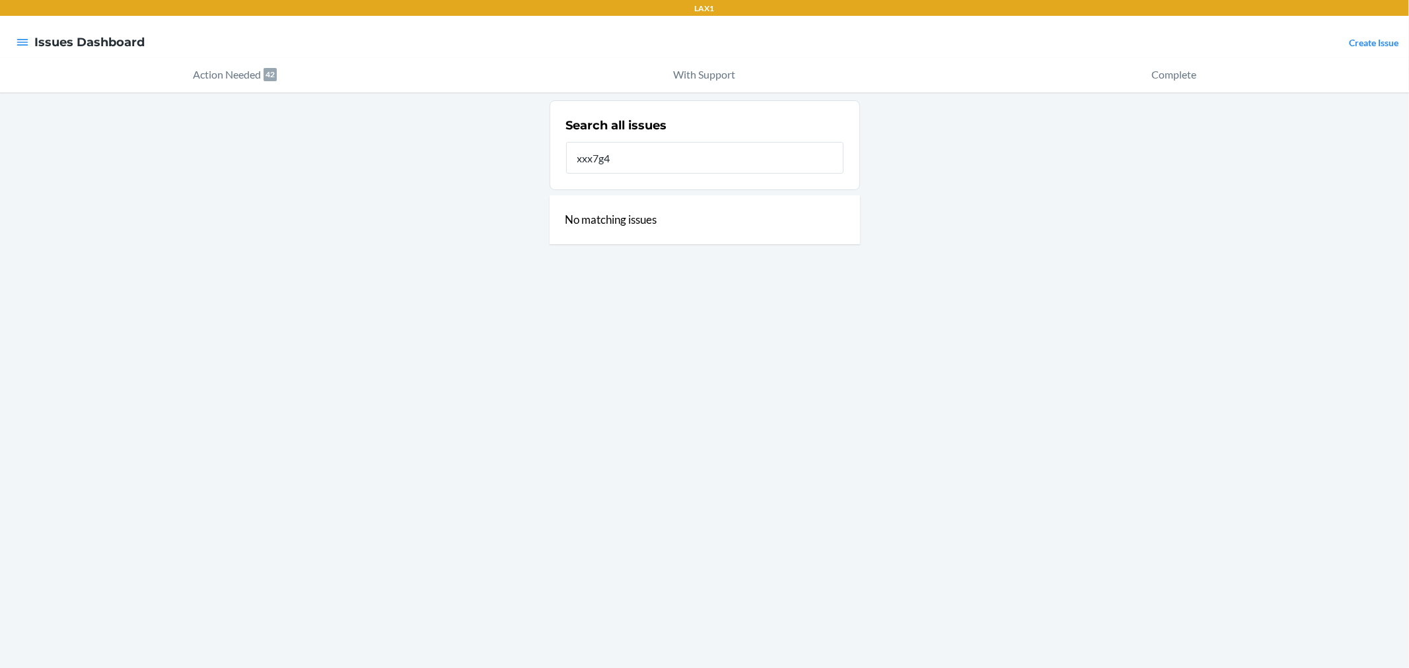
click at [581, 160] on input "xxx7g4" at bounding box center [704, 158] width 277 height 32
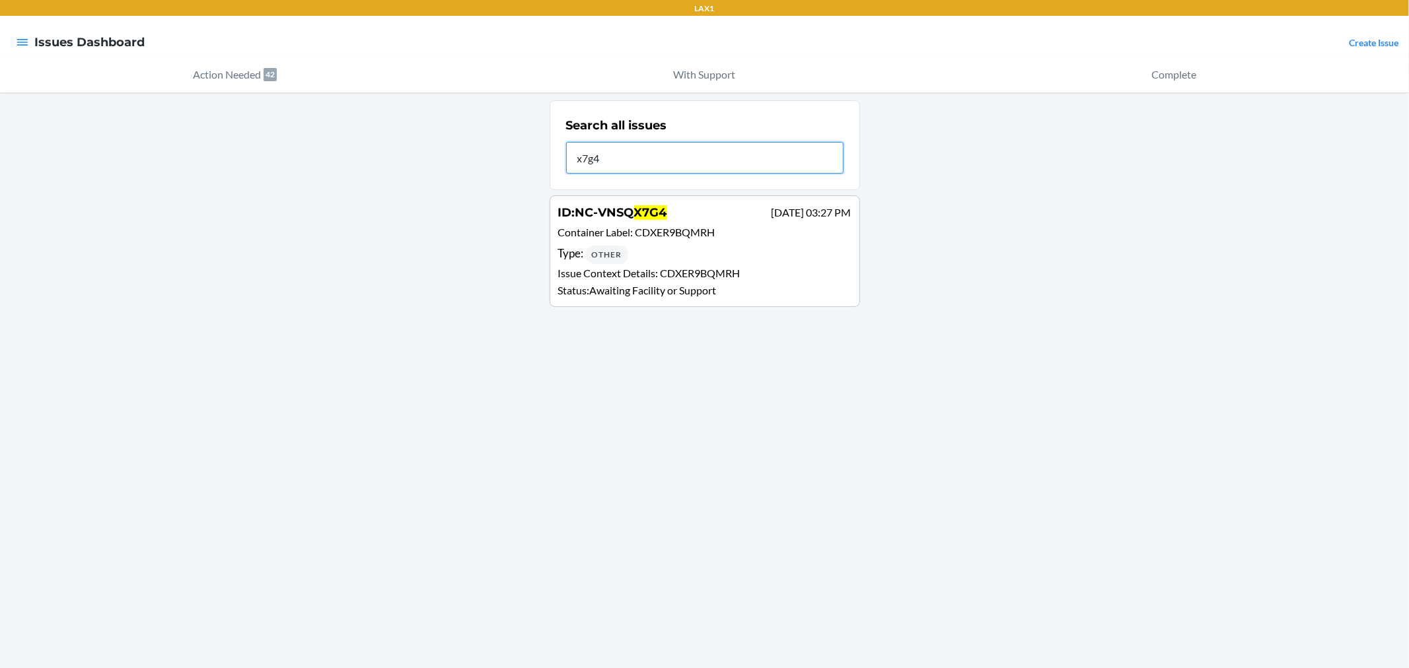
click at [655, 166] on input "x7g4" at bounding box center [704, 158] width 277 height 32
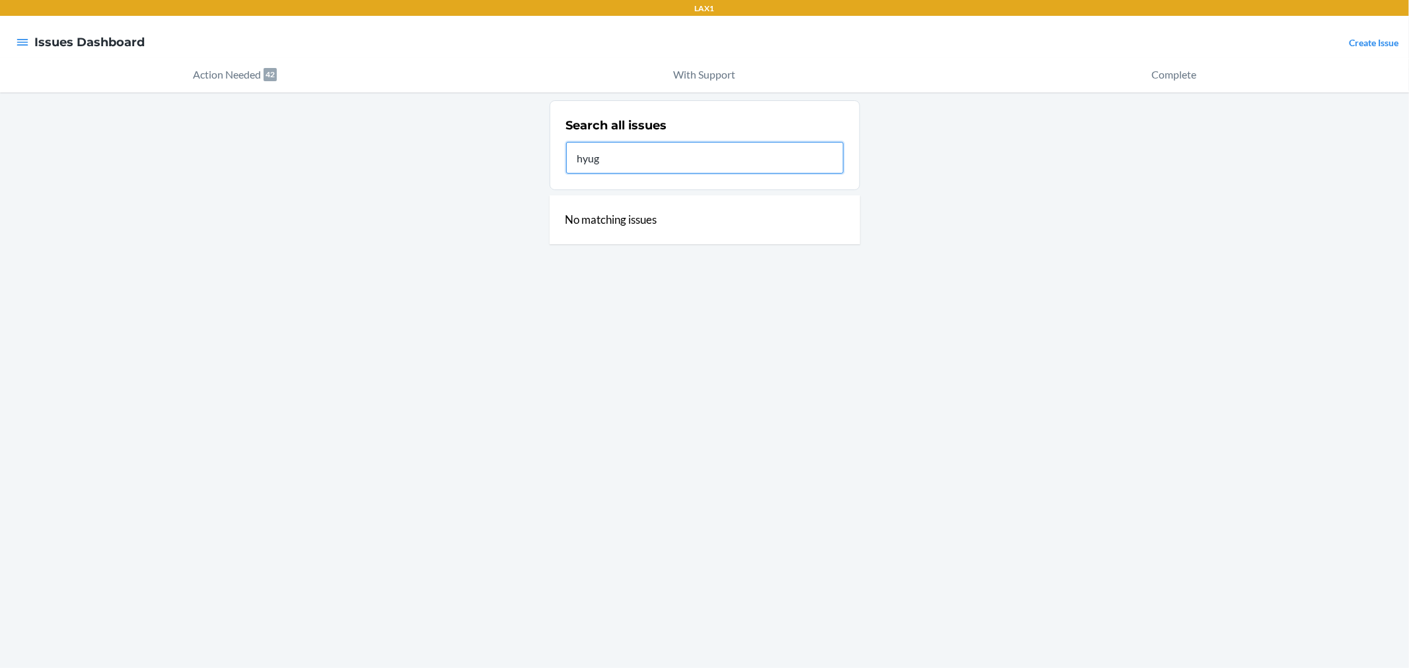
click at [655, 166] on input "hyug" at bounding box center [704, 158] width 277 height 32
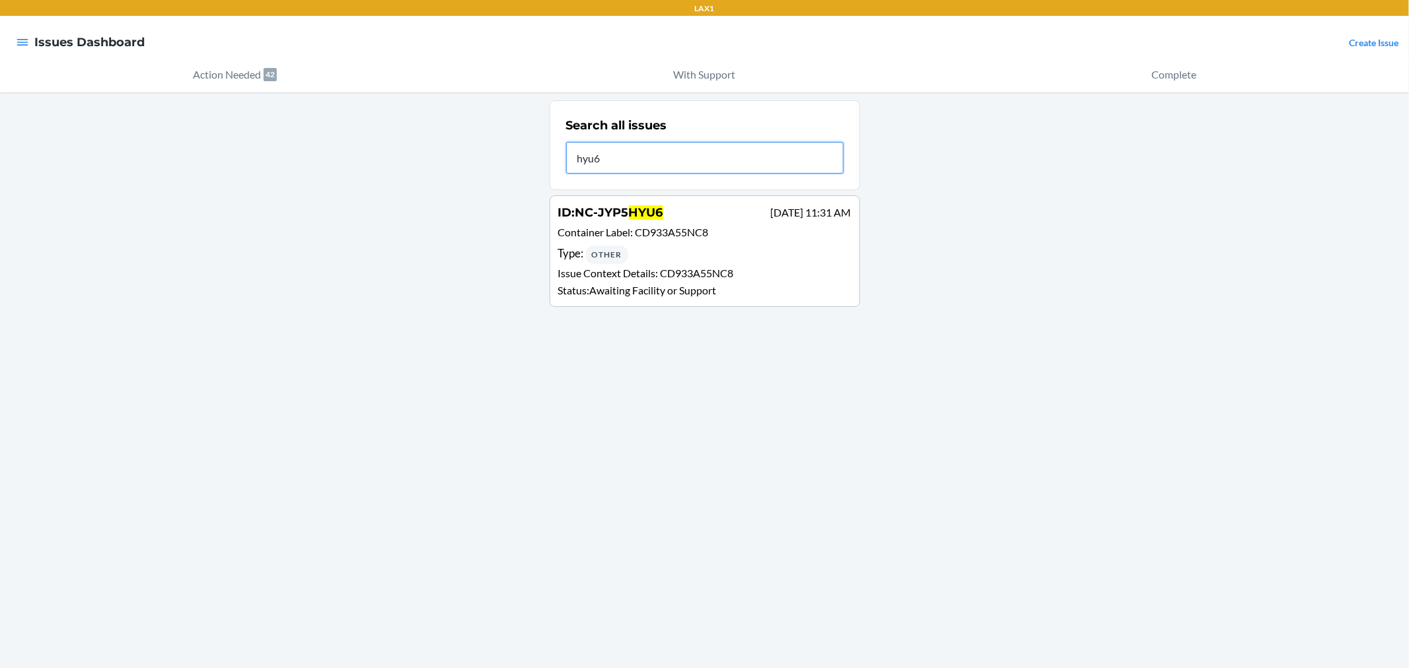
type input "hyu6"
click at [660, 222] on div "ID : NC-JYP5 HYU6 [DATE] 11:31 AM" at bounding box center [704, 213] width 293 height 19
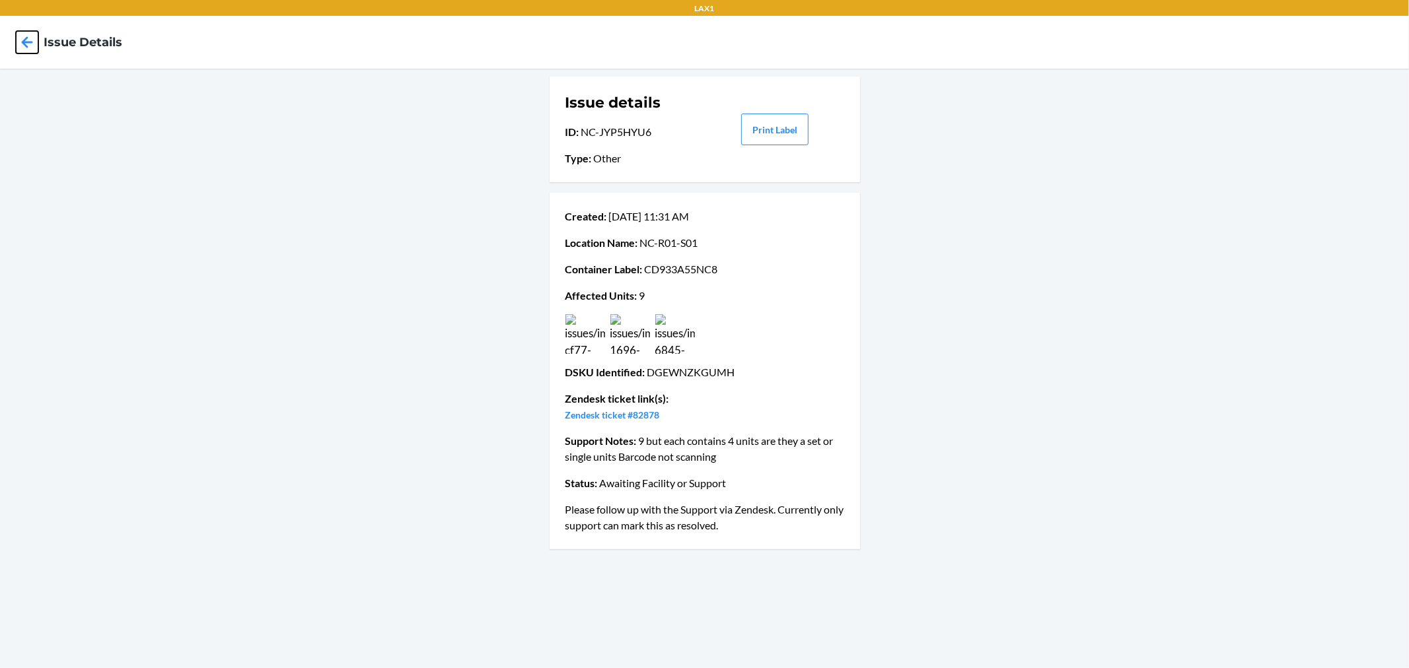
click at [28, 40] on icon at bounding box center [27, 42] width 22 height 22
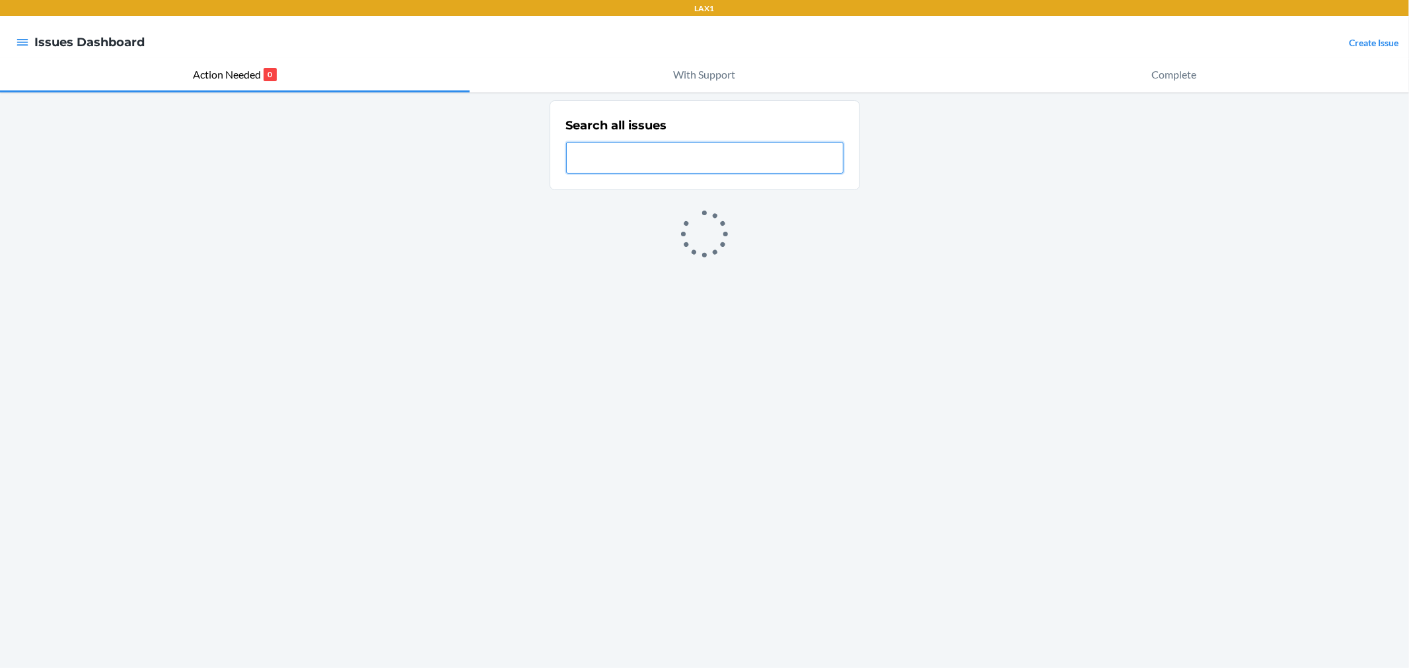
click at [616, 165] on input "text" at bounding box center [704, 158] width 277 height 32
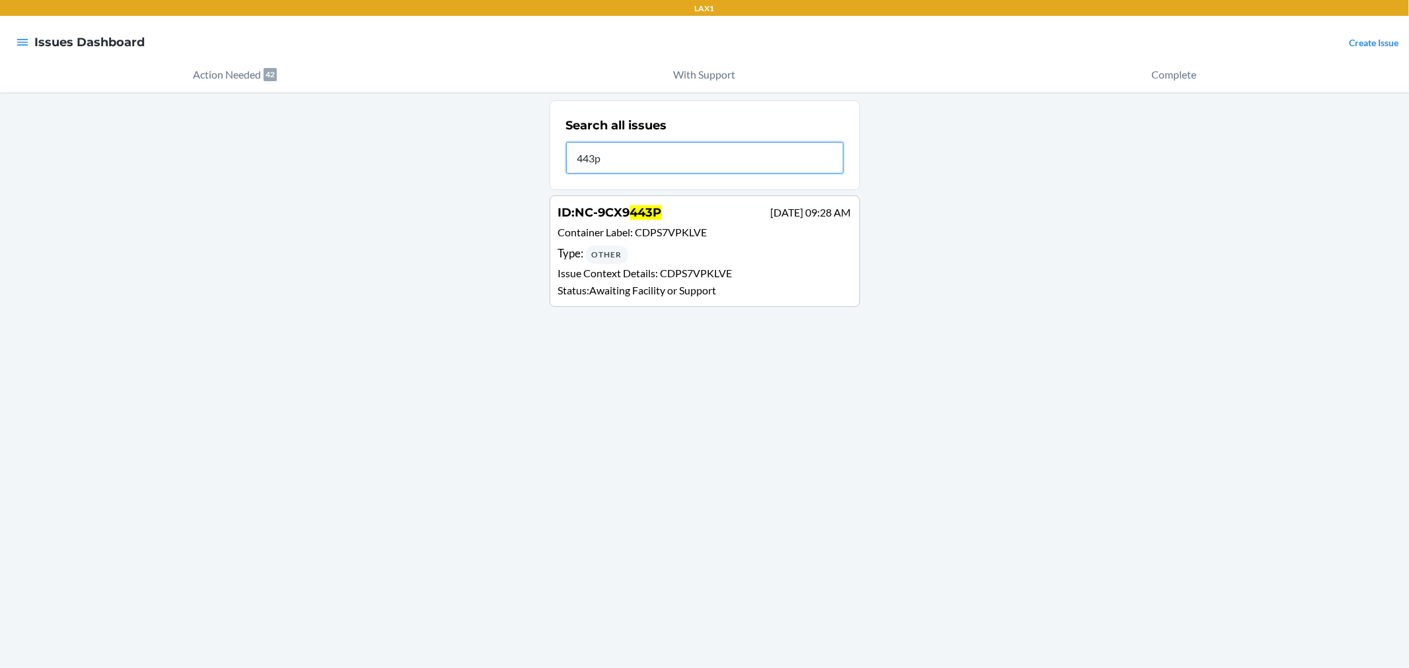
type input "443p"
click at [619, 243] on div "ID : NC-9CX9 443P [DATE] 09:28 AM Container Label : CDPS7VPKLVE Type : Other Is…" at bounding box center [704, 251] width 293 height 94
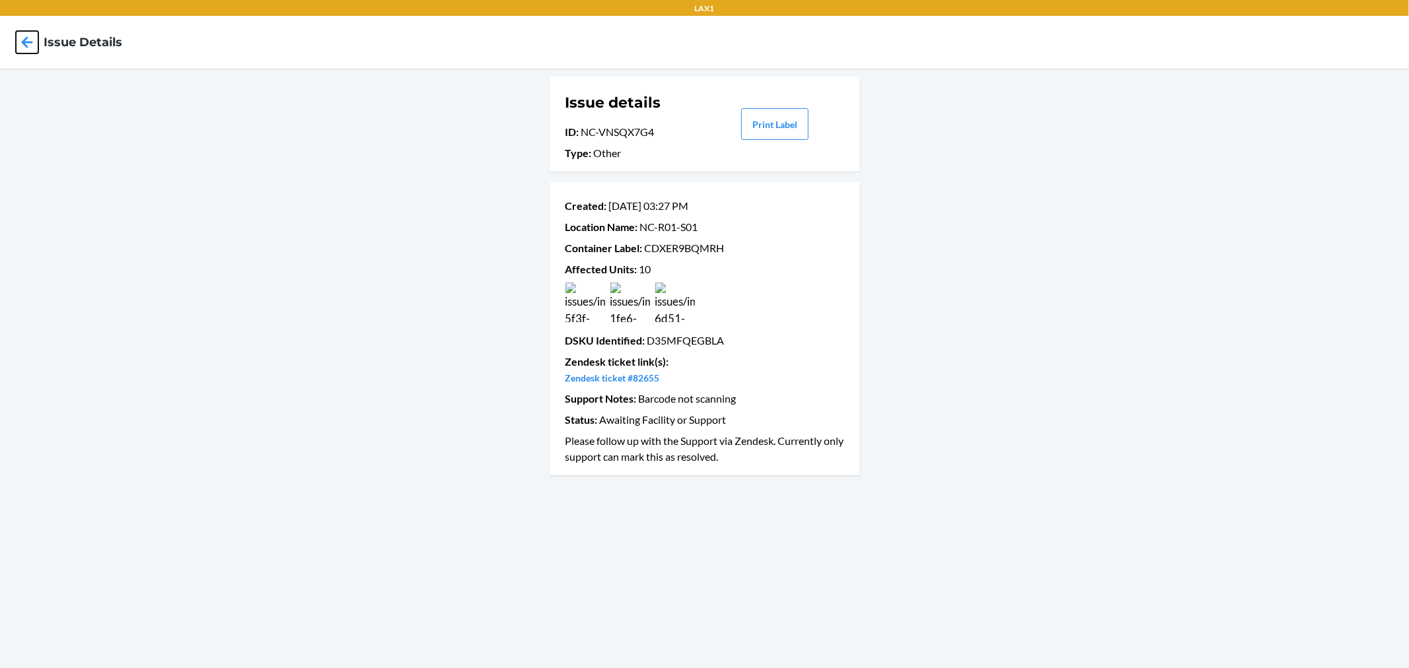
click at [18, 34] on icon at bounding box center [27, 42] width 22 height 22
click at [22, 48] on icon at bounding box center [27, 42] width 22 height 22
click at [256, 232] on div "Issue details ID : NC-VNSQX7G4 Type : Other Print Label Created : Sep 17 03:27 …" at bounding box center [704, 369] width 1409 height 600
